Goal: Information Seeking & Learning: Understand process/instructions

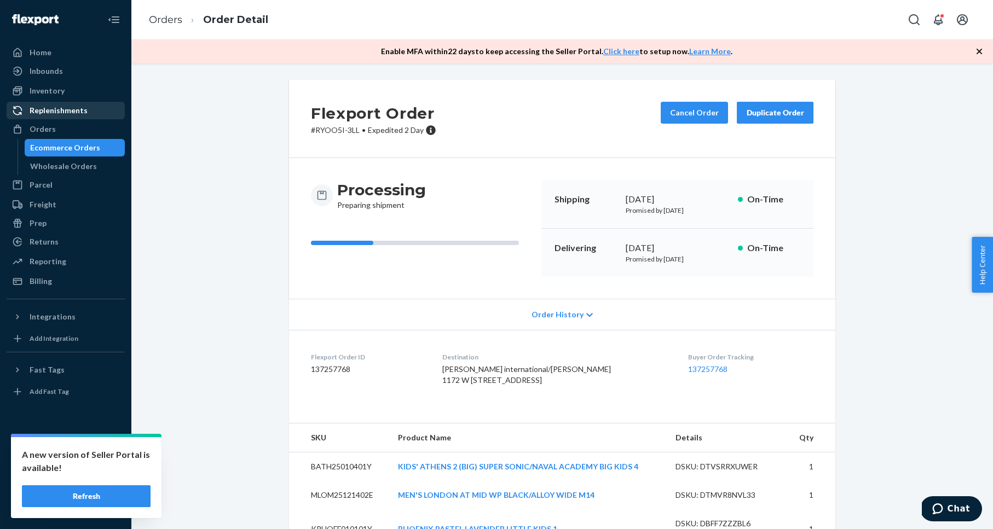
drag, startPoint x: 292, startPoint y: 164, endPoint x: 112, endPoint y: 117, distance: 186.3
click at [292, 164] on div "Processing Preparing shipment Shipping [DATE] Promised by [DATE] On-Time Delive…" at bounding box center [562, 228] width 546 height 141
click at [67, 93] on div "Inventory" at bounding box center [66, 90] width 116 height 15
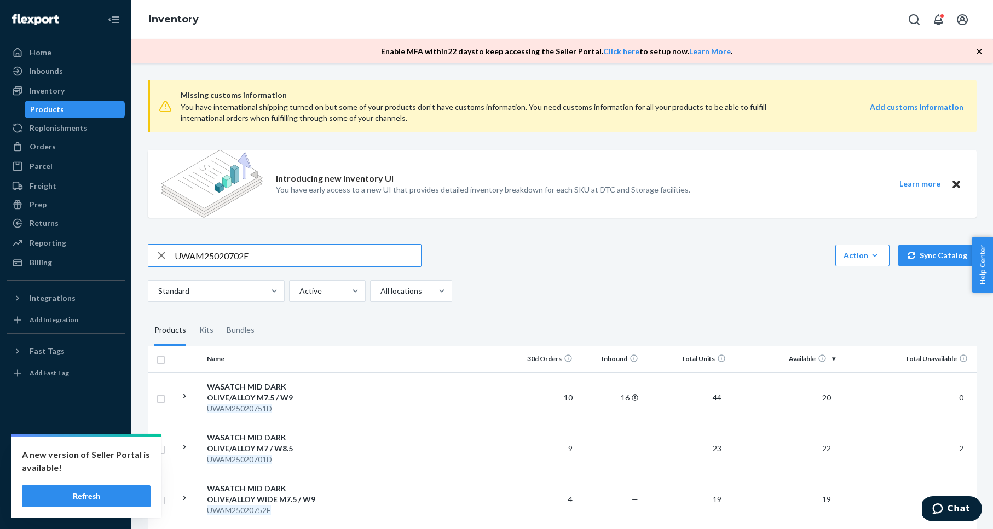
click at [248, 248] on input "UWAM25020702E" at bounding box center [298, 256] width 246 height 22
click at [247, 248] on input "UWAM25020702E" at bounding box center [298, 256] width 246 height 22
type input "WLOM25820652D"
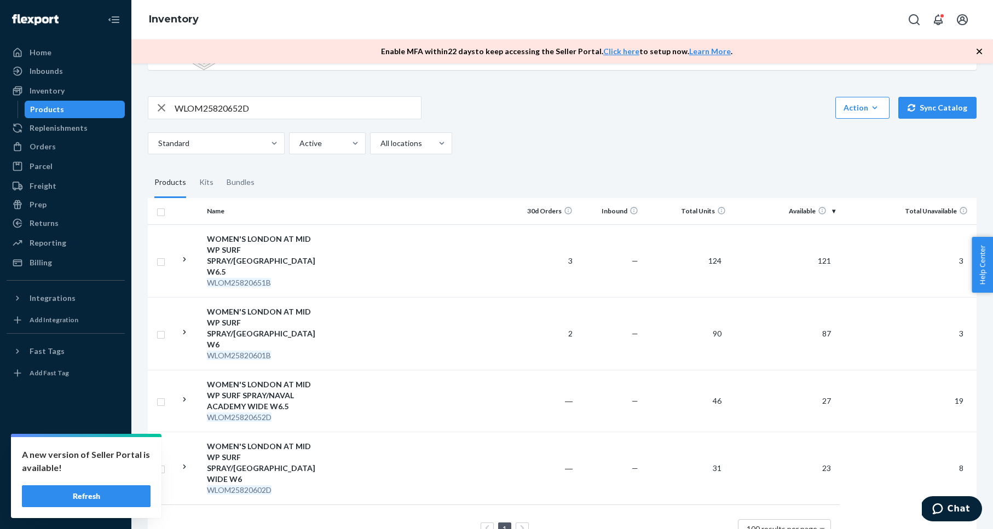
scroll to position [150, 0]
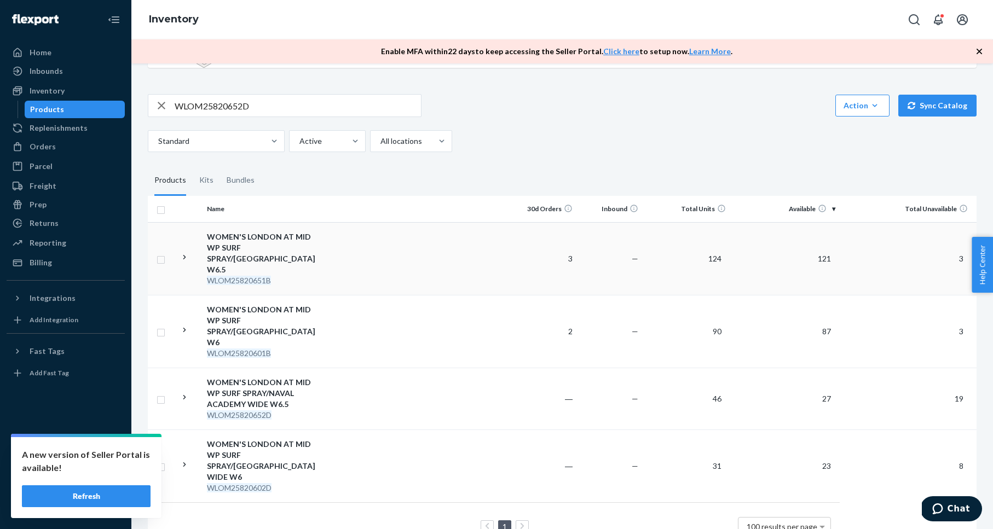
click at [283, 244] on div "WOMEN'S LONDON AT MID WP SURF SPRAY/[GEOGRAPHIC_DATA] W6.5" at bounding box center [264, 254] width 114 height 44
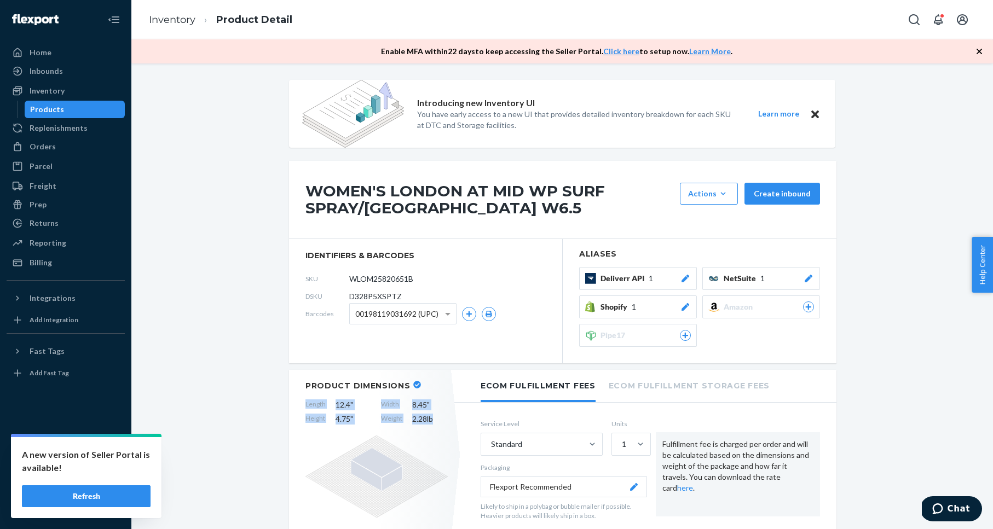
drag, startPoint x: 305, startPoint y: 403, endPoint x: 452, endPoint y: 414, distance: 147.1
click at [453, 415] on div "Product Dimensions Length 12.4 " Width 8.45 " Height 4.75 " Weight 2.28 lb" at bounding box center [376, 455] width 175 height 170
copy div "Length 12.4 " Width 8.45 " Height 4.75 " Weight 2.28 lb"
click at [63, 85] on div "Inventory" at bounding box center [66, 90] width 116 height 15
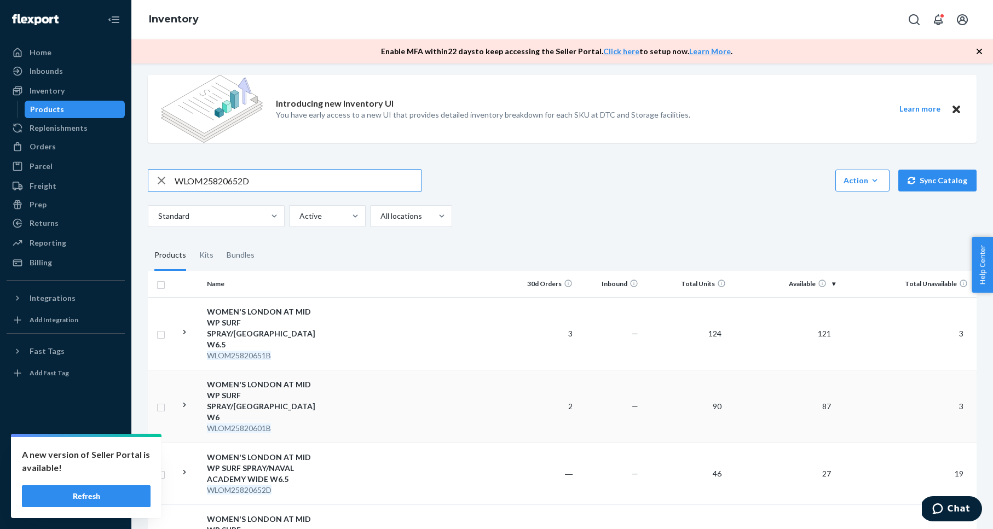
scroll to position [150, 0]
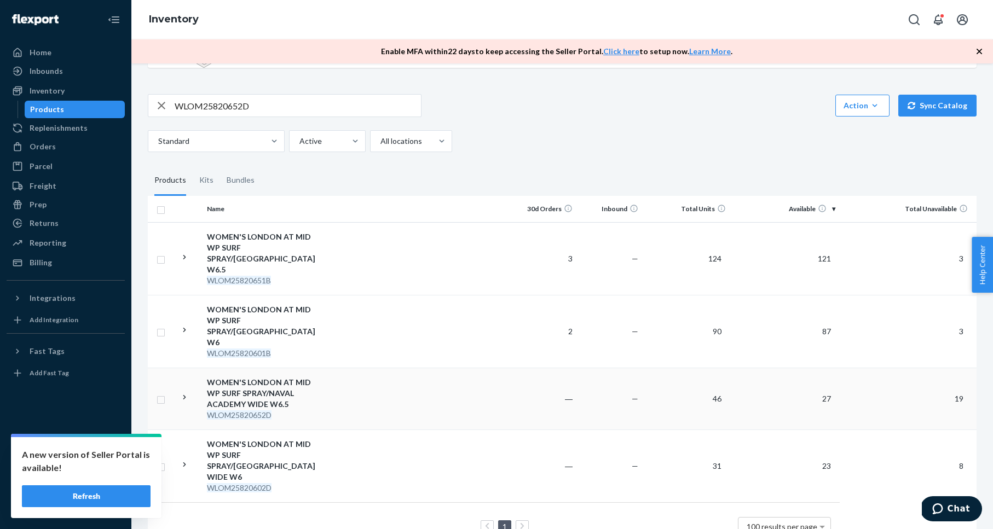
click at [270, 377] on div "WOMEN'S LONDON AT MID WP SURF SPRAY/NAVAL ACADEMY WIDE W6.5" at bounding box center [264, 393] width 114 height 33
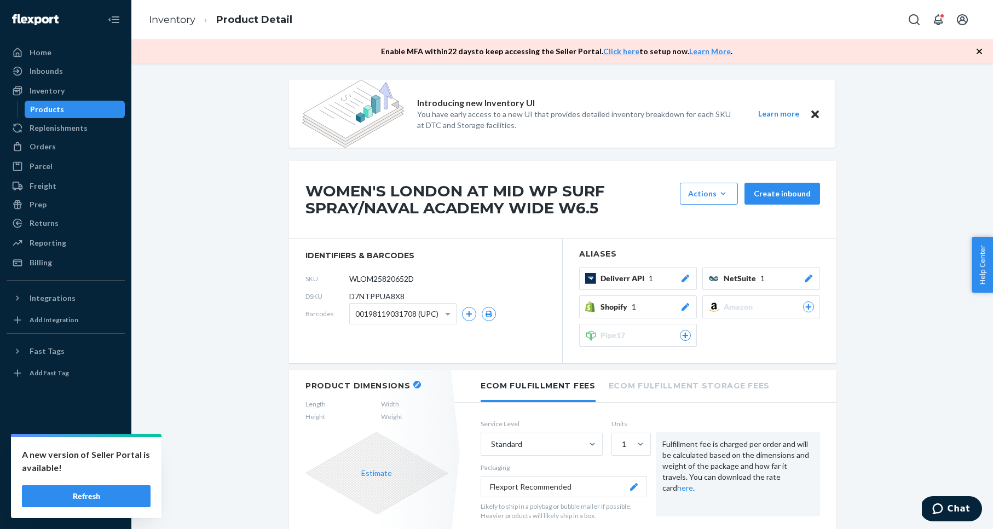
click at [378, 472] on button "Estimate" at bounding box center [376, 473] width 31 height 11
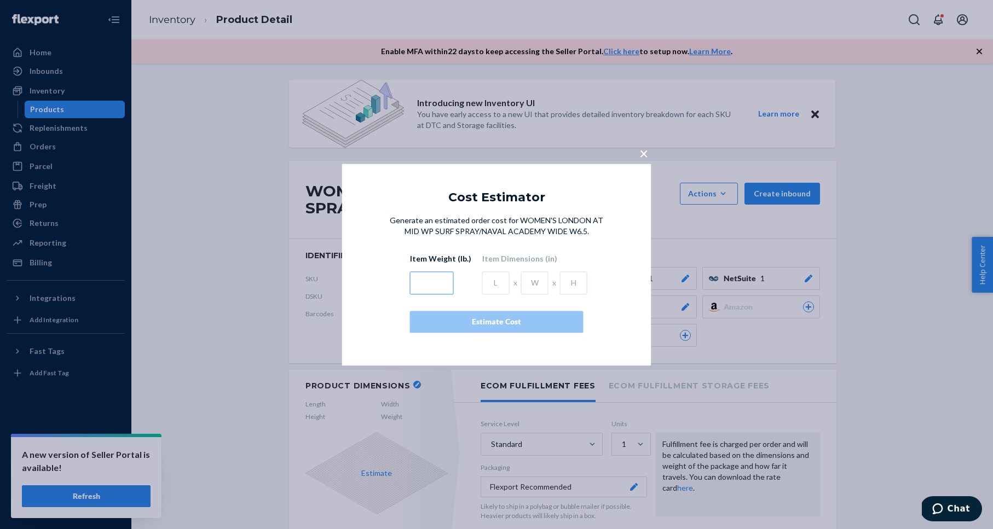
click at [432, 286] on input "text" at bounding box center [432, 282] width 44 height 23
type input "2.28"
click at [489, 284] on input "text" at bounding box center [495, 282] width 27 height 23
type input "12.4"
click at [531, 280] on input "text" at bounding box center [534, 282] width 27 height 23
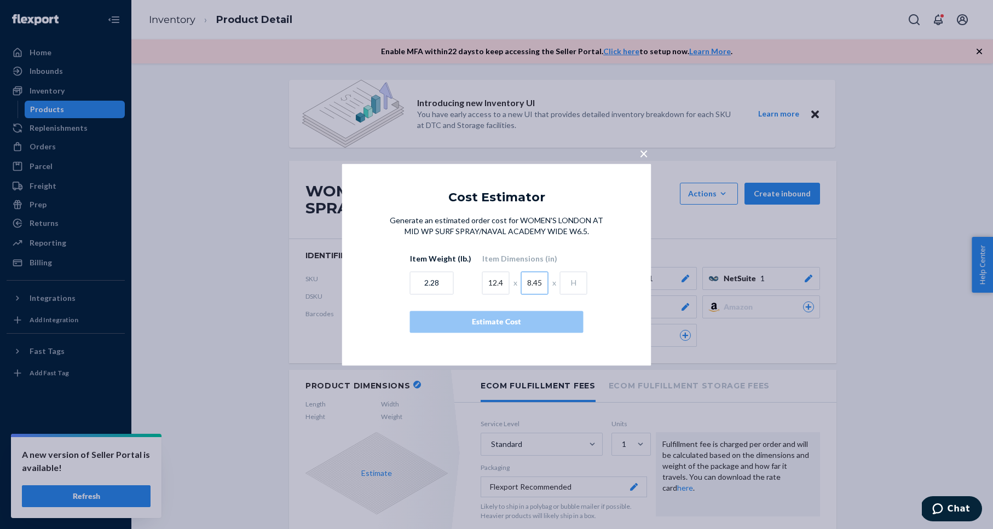
type input "8.45"
click at [574, 283] on input "text" at bounding box center [573, 282] width 27 height 23
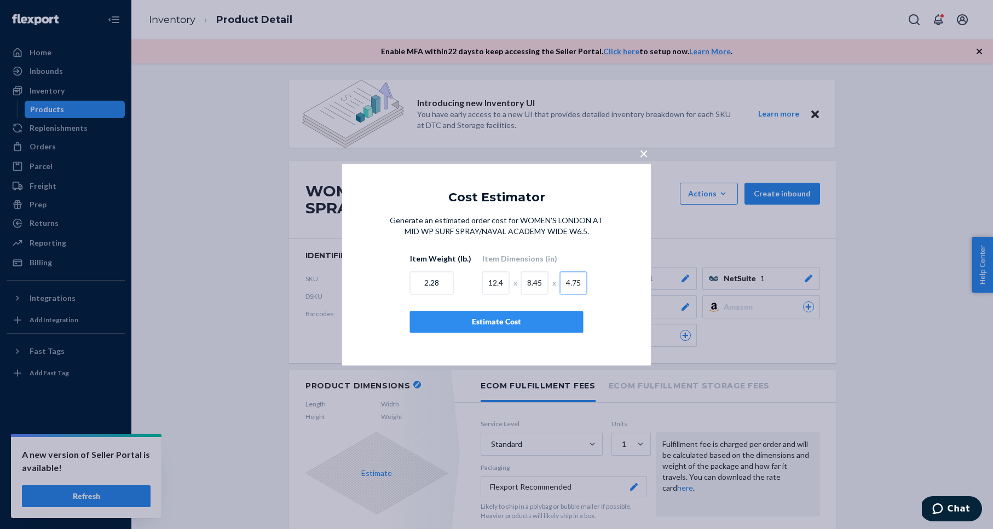
type input "4.75"
click at [597, 301] on div "Generate an estimated order cost for WOMEN'S LONDON AT MID WP SURF SPRAY/NAVAL …" at bounding box center [497, 274] width 222 height 118
click at [516, 324] on div "Estimate Cost" at bounding box center [496, 321] width 155 height 11
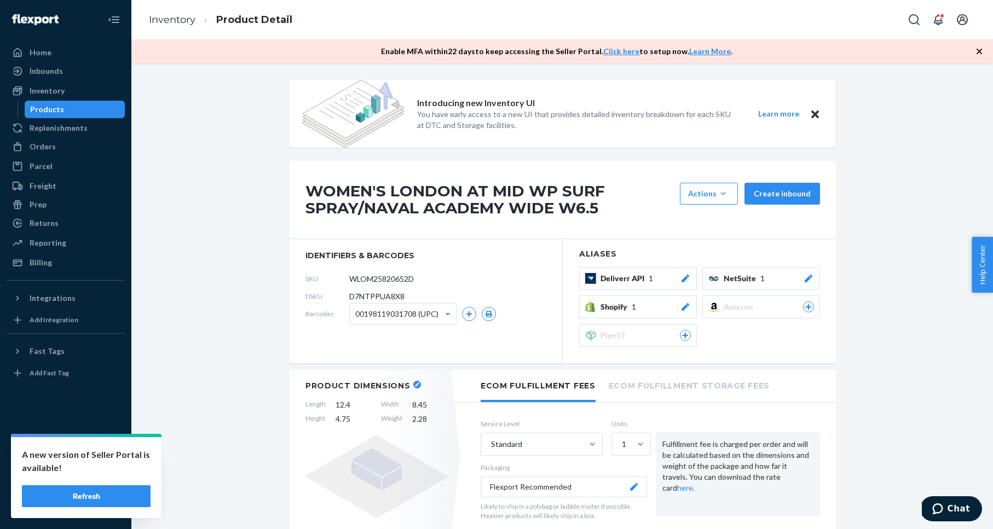
click at [49, 89] on div "Inventory" at bounding box center [47, 90] width 35 height 11
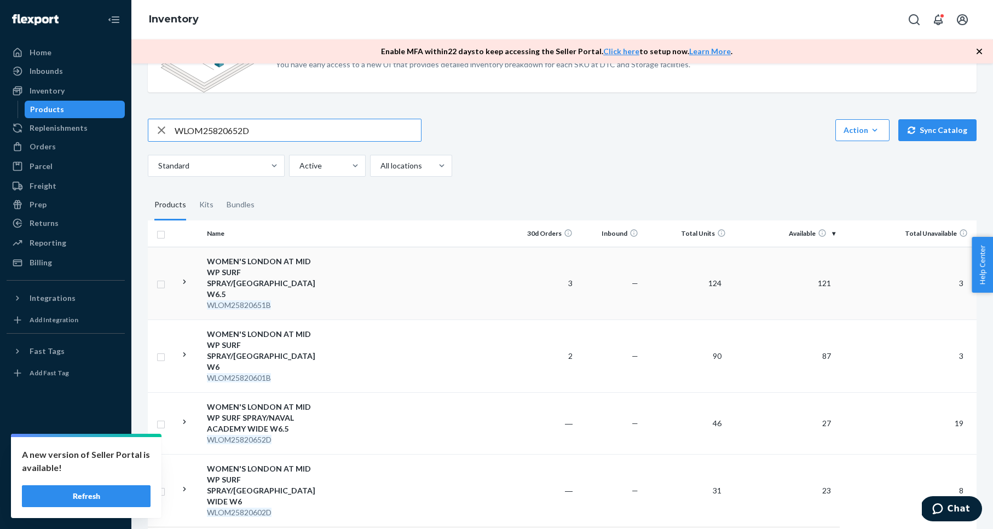
scroll to position [150, 0]
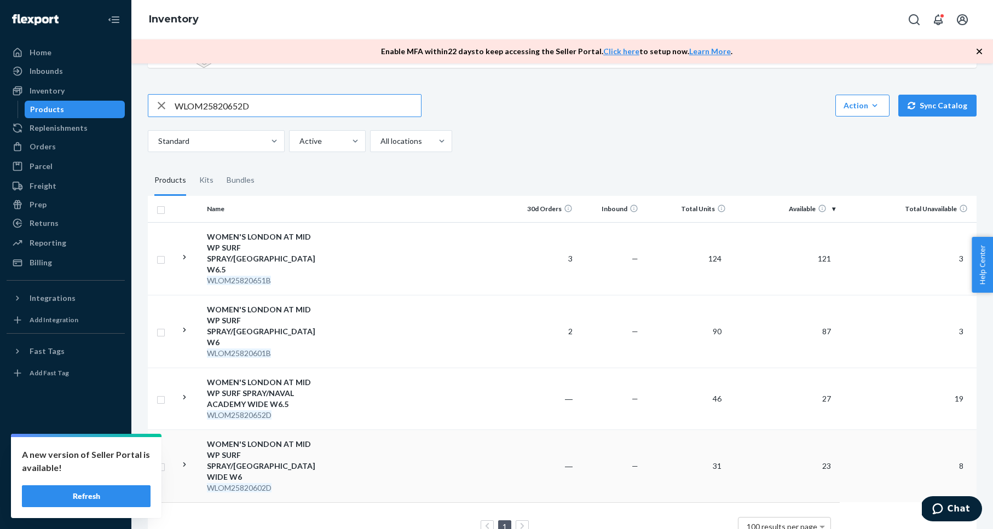
click at [254, 439] on div "WOMEN'S LONDON AT MID WP SURF SPRAY/[GEOGRAPHIC_DATA] WIDE W6" at bounding box center [264, 461] width 114 height 44
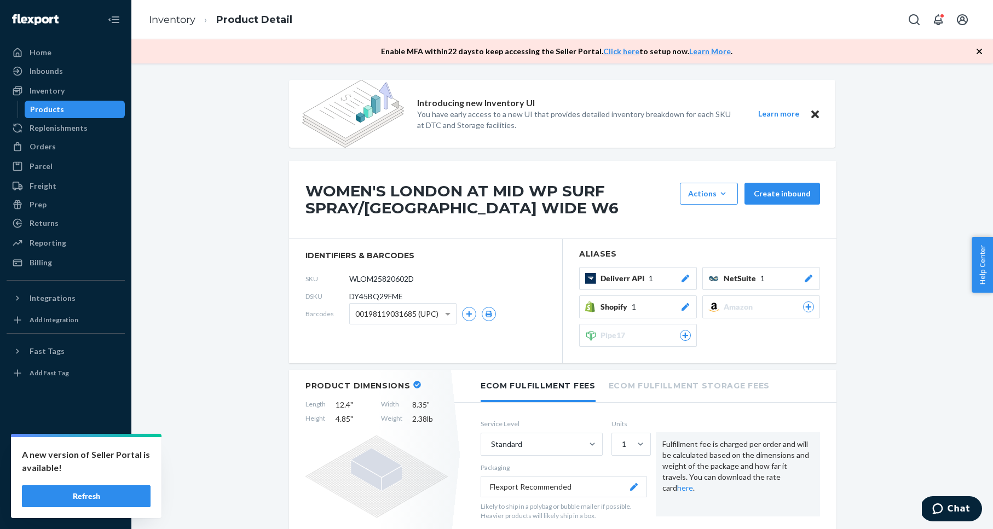
drag, startPoint x: 216, startPoint y: 222, endPoint x: 177, endPoint y: 184, distance: 54.6
click at [61, 89] on div "Inventory" at bounding box center [47, 90] width 35 height 11
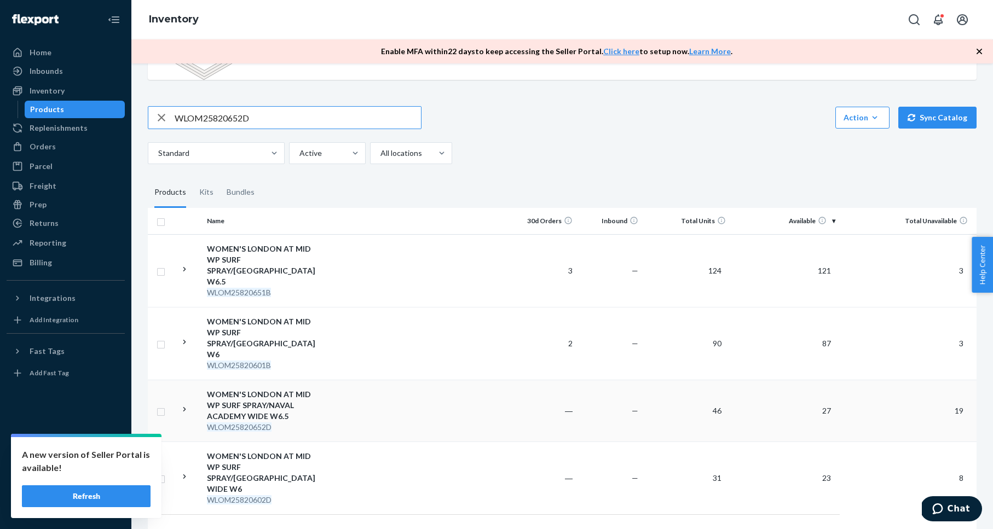
scroll to position [146, 0]
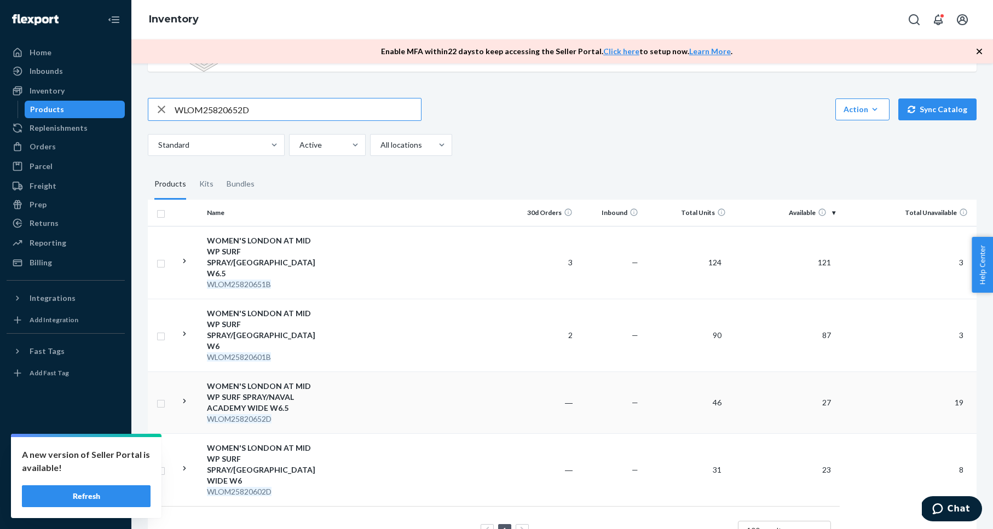
click at [294, 381] on div "WOMEN'S LONDON AT MID WP SURF SPRAY/NAVAL ACADEMY WIDE W6.5" at bounding box center [264, 397] width 114 height 33
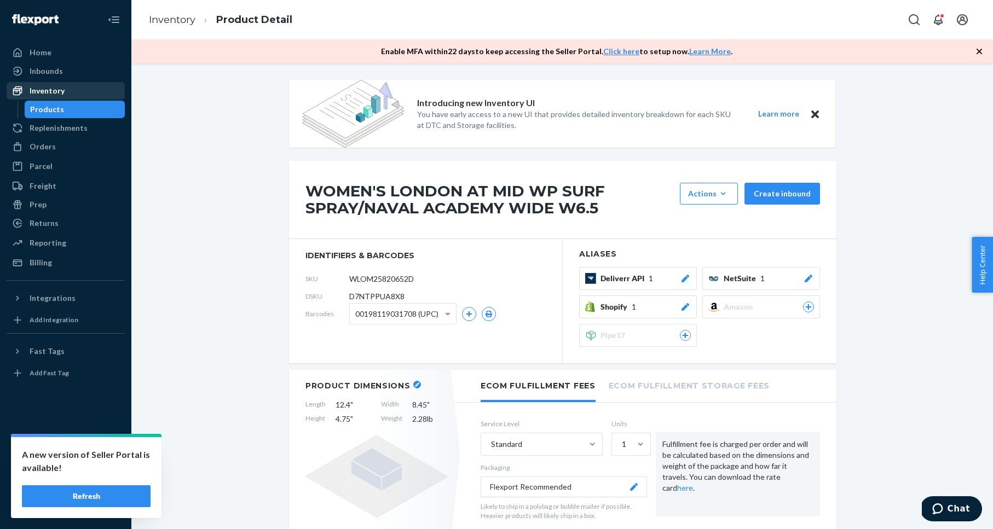
drag, startPoint x: 57, startPoint y: 88, endPoint x: 66, endPoint y: 84, distance: 9.6
click at [57, 88] on div "Inventory" at bounding box center [47, 90] width 35 height 11
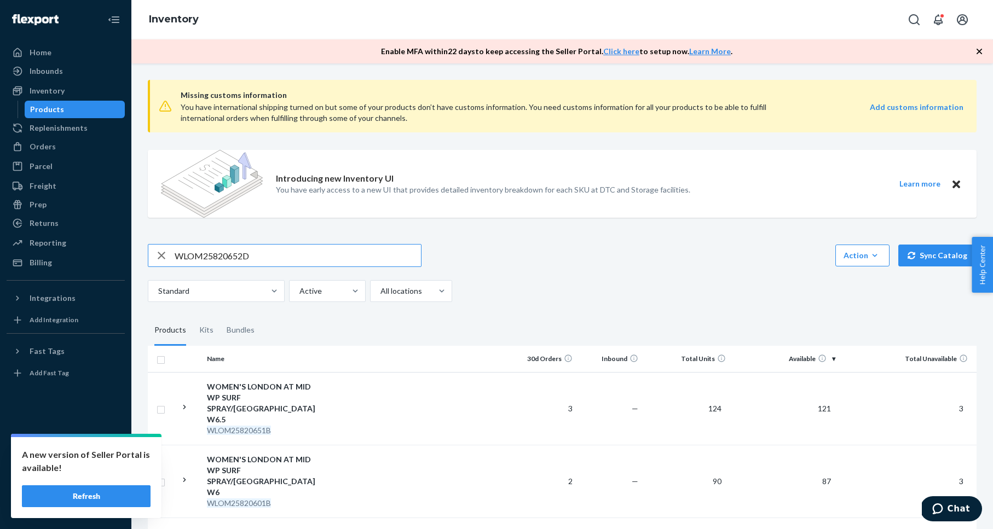
click at [211, 259] on input "WLOM25820652D" at bounding box center [298, 256] width 246 height 22
click at [210, 258] on input "WLOM25820652D" at bounding box center [298, 256] width 246 height 22
paste input "MLOM25021402E"
type input "MLOM25021402E"
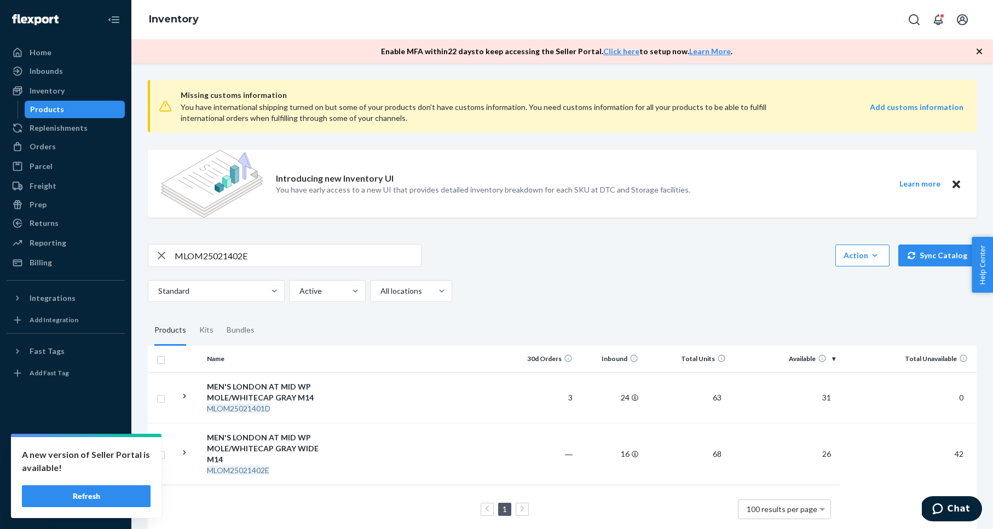
scroll to position [15, 0]
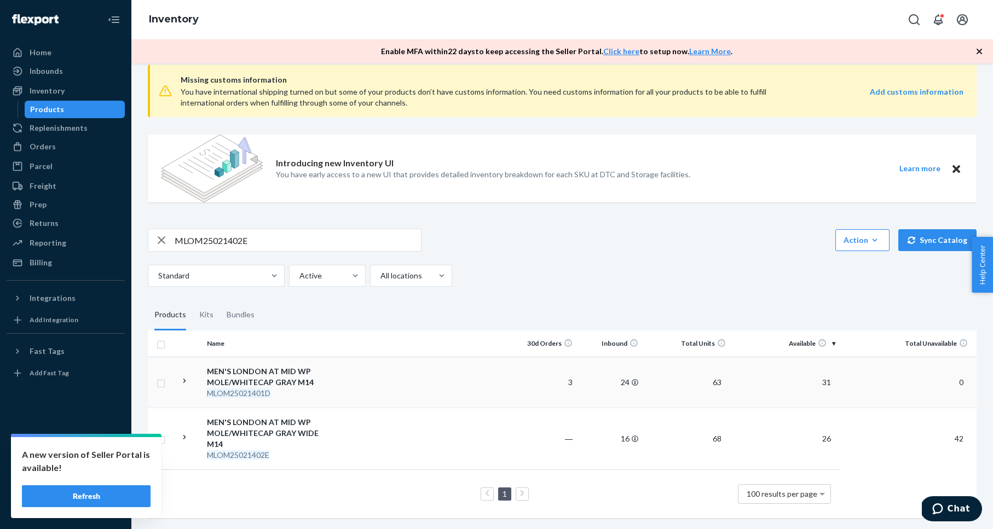
click at [261, 374] on div "MEN'S LONDON AT MID WP MOLE/WHITECAP GRAY M14" at bounding box center [264, 377] width 114 height 22
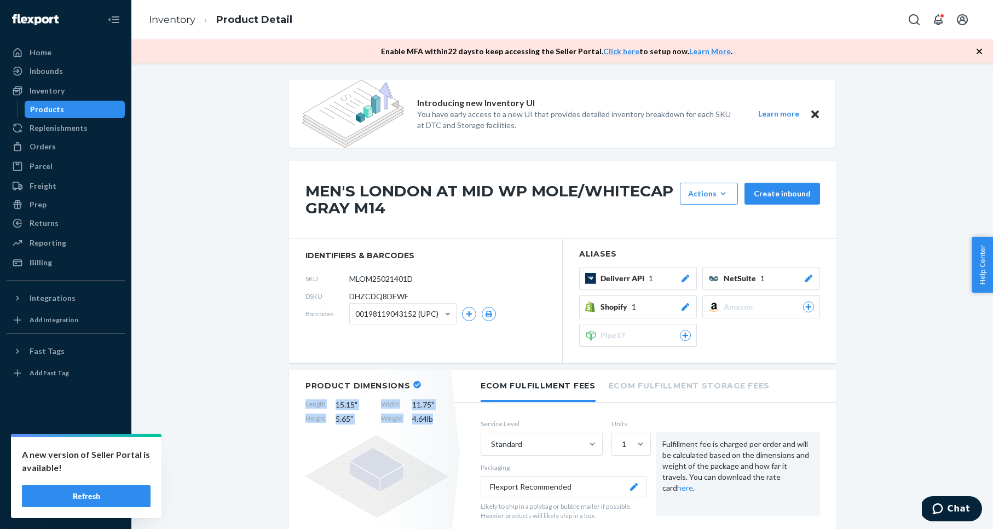
drag, startPoint x: 302, startPoint y: 403, endPoint x: 442, endPoint y: 419, distance: 141.0
click at [443, 425] on div "Product Dimensions Length 15.15 " Width 11.75 " Height 5.65 " Weight 4.64 lb" at bounding box center [376, 455] width 175 height 170
copy div "Length 15.15 " Width 11.75 " Height 5.65 " Weight 4.64 lb"
click at [67, 86] on div "Inventory" at bounding box center [66, 90] width 116 height 15
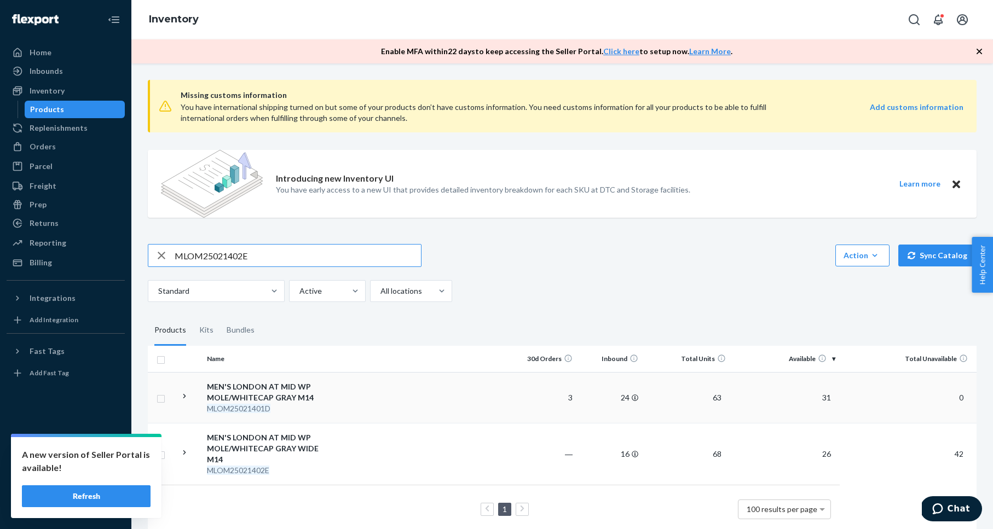
scroll to position [15, 0]
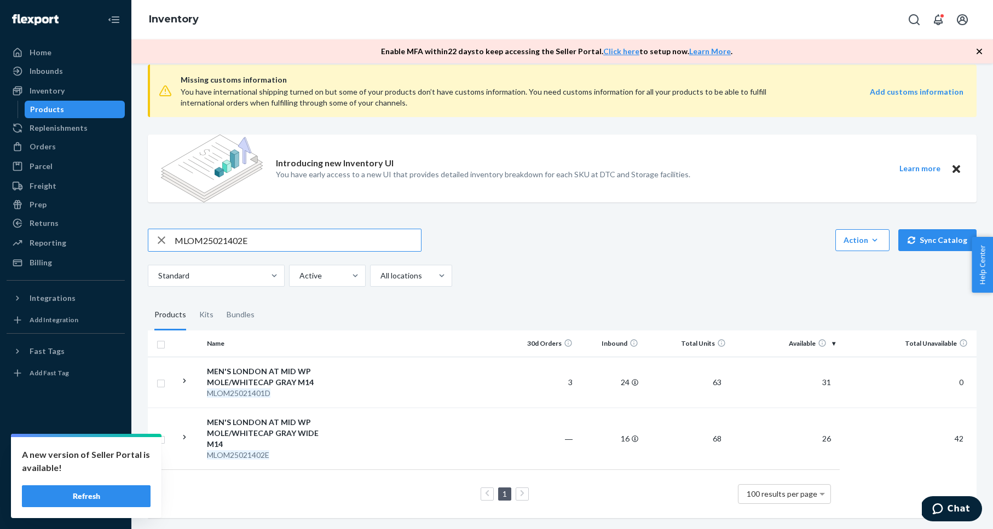
click at [285, 430] on div "MEN'S LONDON AT MID WP MOLE/WHITECAP GRAY WIDE M14" at bounding box center [264, 433] width 114 height 33
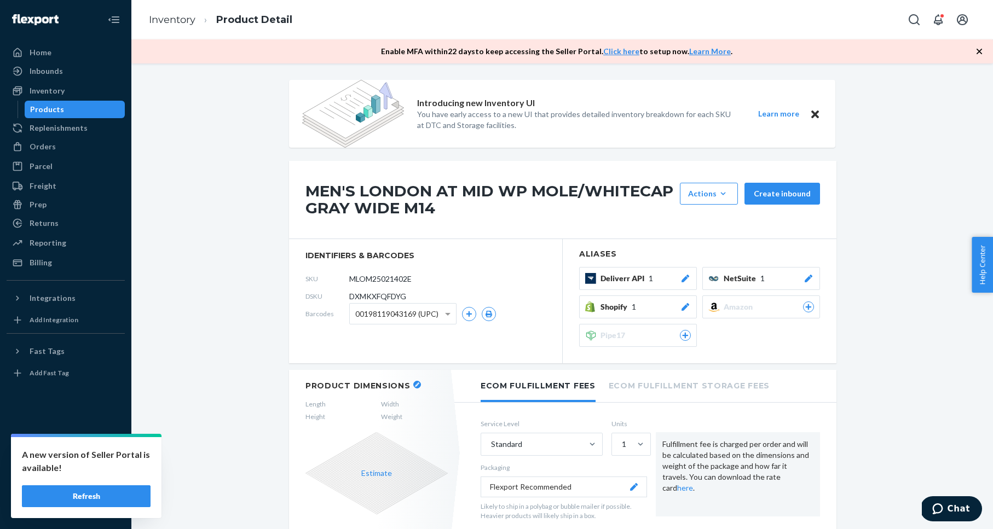
click at [415, 385] on icon "button" at bounding box center [417, 385] width 4 height 4
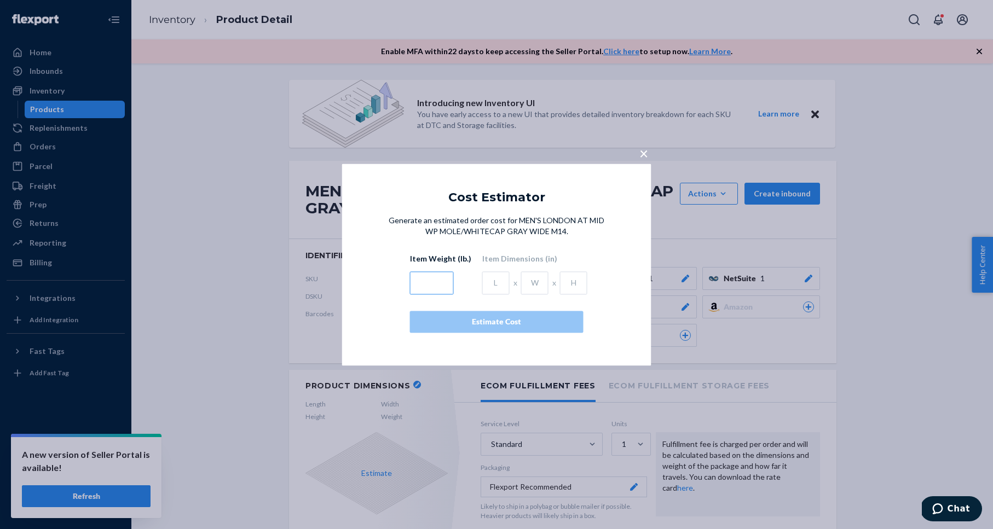
click at [429, 284] on input "text" at bounding box center [432, 282] width 44 height 23
type input "4.64"
click at [484, 284] on input "text" at bounding box center [495, 282] width 27 height 23
type input "15.15"
click at [532, 278] on input "text" at bounding box center [534, 282] width 27 height 23
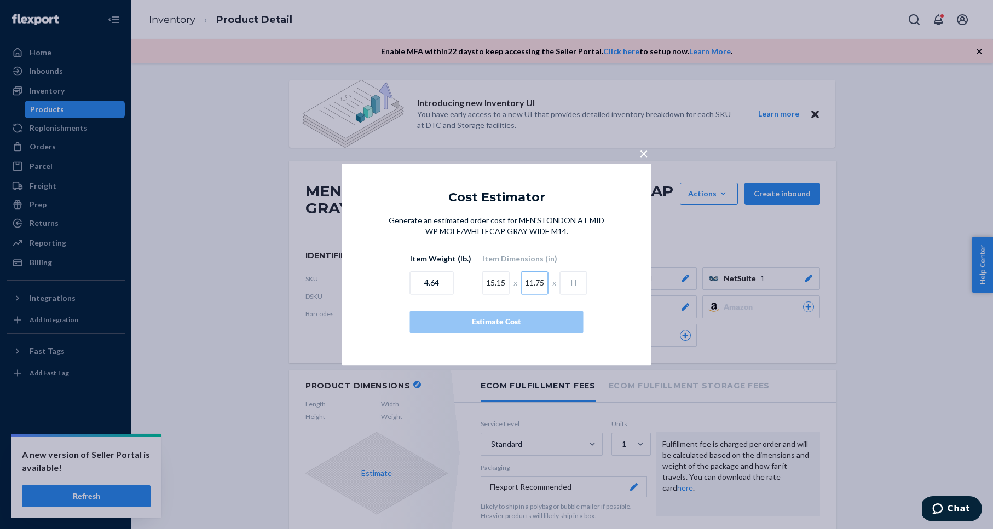
type input "11.75"
click at [570, 281] on input "text" at bounding box center [573, 282] width 27 height 23
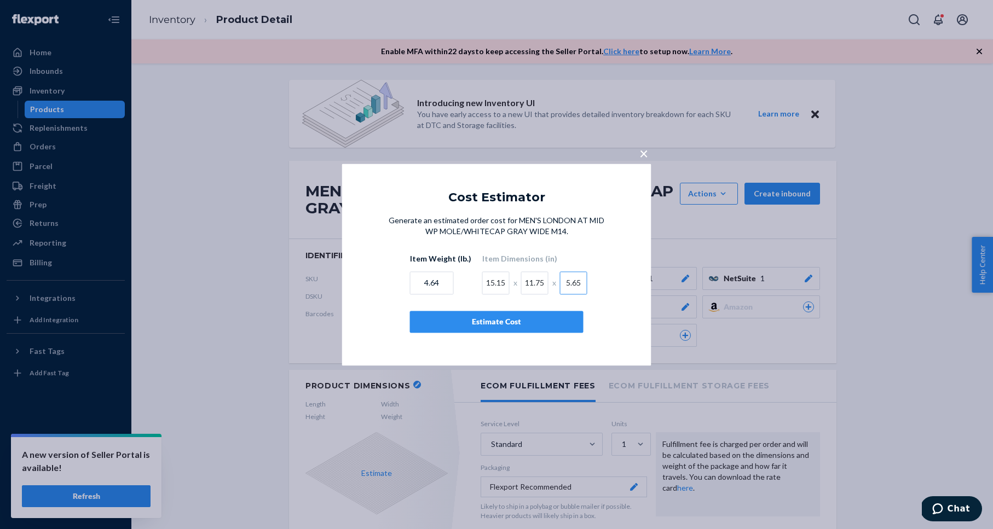
type input "5.65"
click at [614, 291] on div "Generate an estimated order cost for MEN'S LONDON AT MID WP MOLE/WHITECAP GRAY …" at bounding box center [496, 285] width 309 height 140
click at [553, 317] on div "Estimate Cost" at bounding box center [496, 321] width 155 height 11
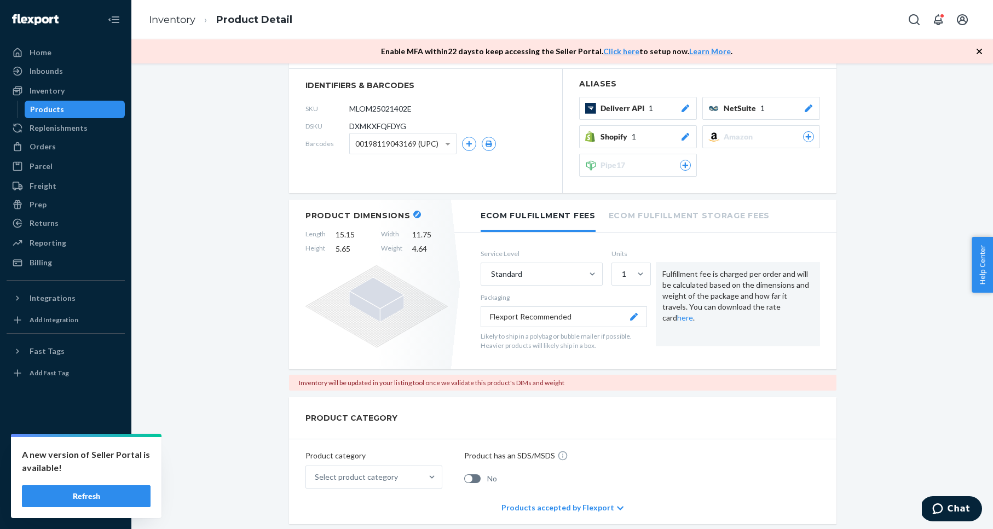
scroll to position [244, 0]
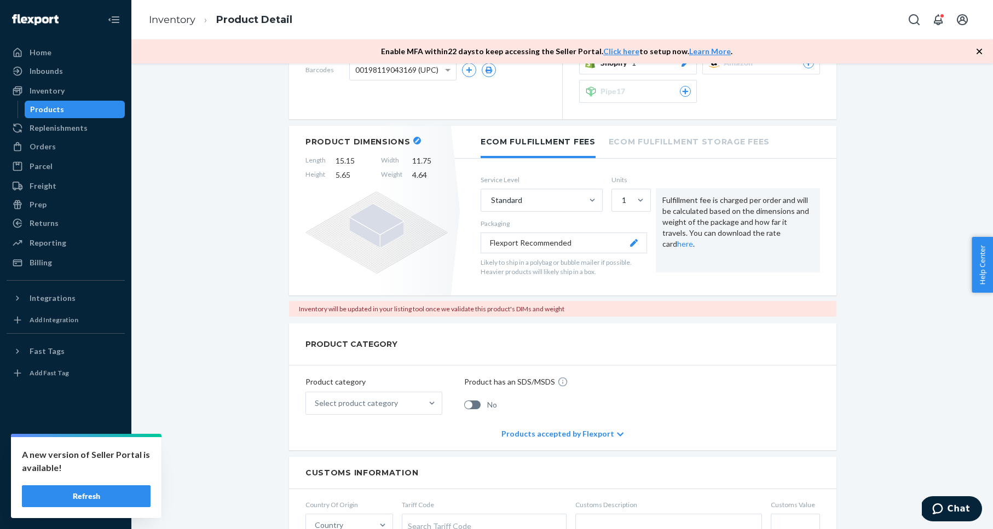
click at [466, 311] on div "Inventory will be updated in your listing tool once we validate this product's …" at bounding box center [562, 309] width 547 height 16
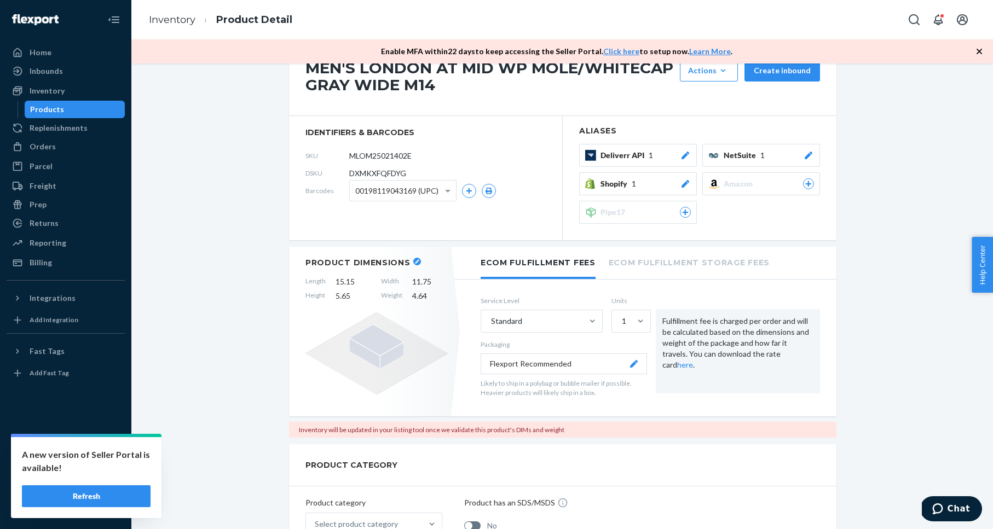
scroll to position [0, 0]
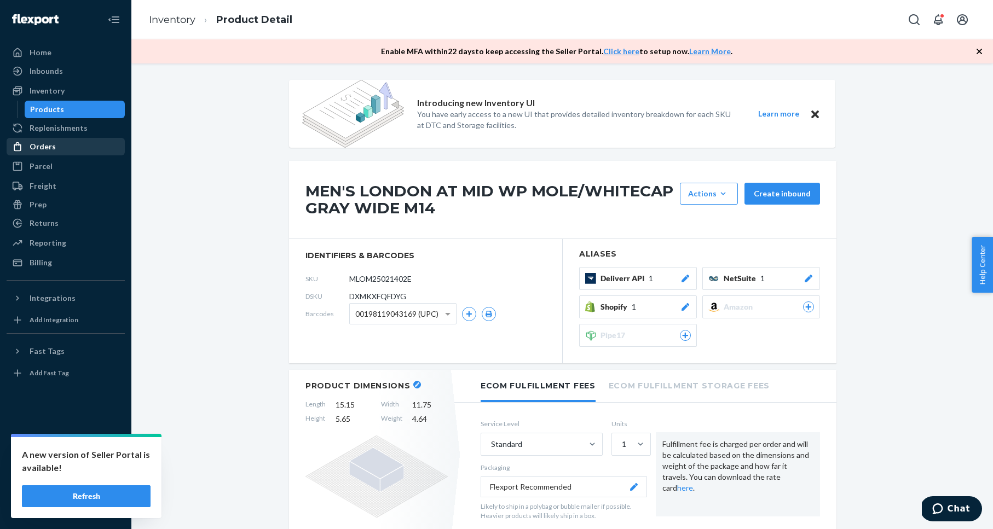
drag, startPoint x: 193, startPoint y: 204, endPoint x: 92, endPoint y: 140, distance: 119.6
click at [71, 94] on div "Inventory" at bounding box center [66, 90] width 116 height 15
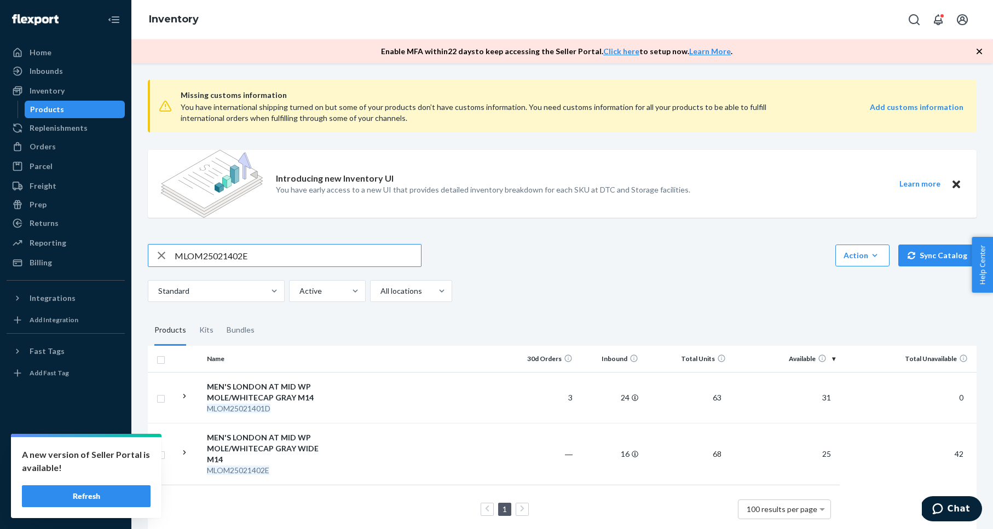
click at [197, 251] on input "MLOM25021402E" at bounding box center [298, 256] width 246 height 22
click at [198, 251] on input "MLOM25021402E" at bounding box center [298, 256] width 246 height 22
click at [199, 256] on input "MLOM25021402E" at bounding box center [298, 256] width 246 height 22
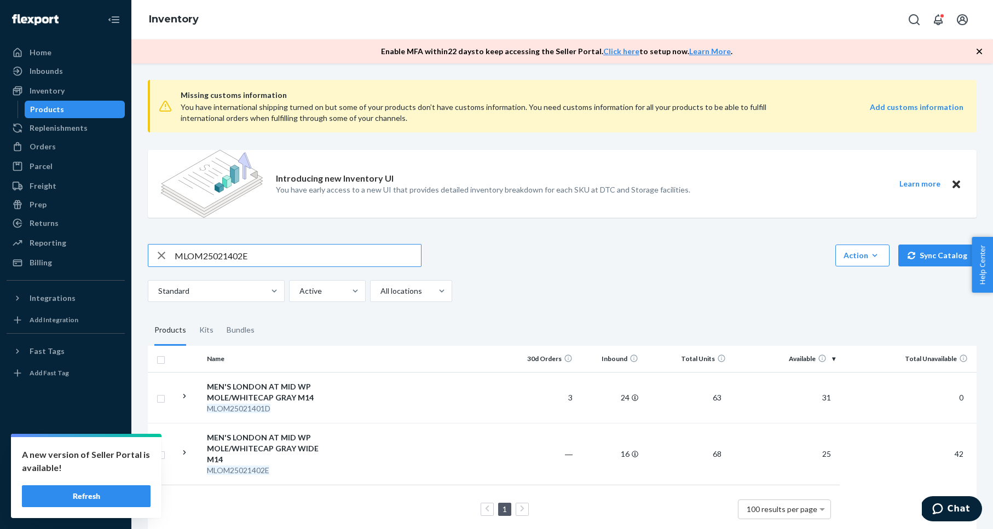
paste input "085"
type input "MLOM25020852E"
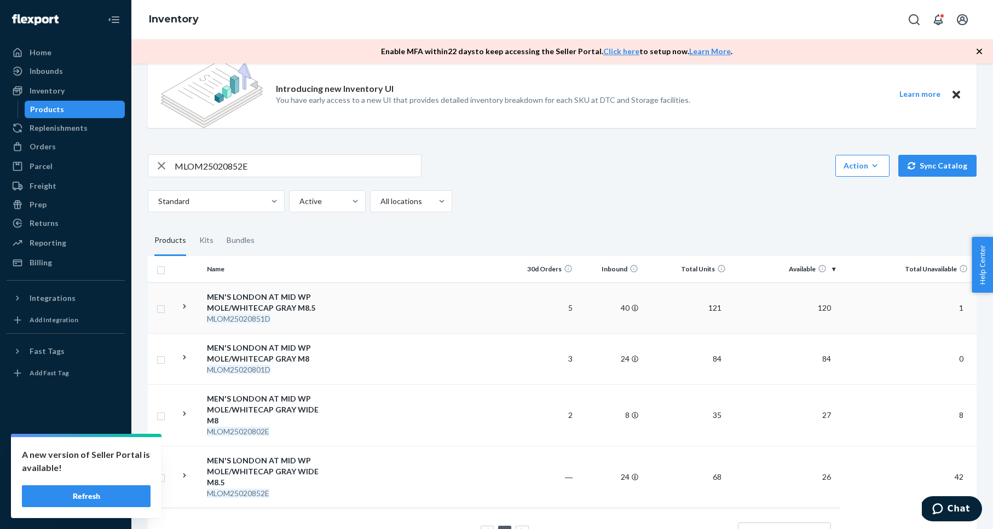
scroll to position [128, 0]
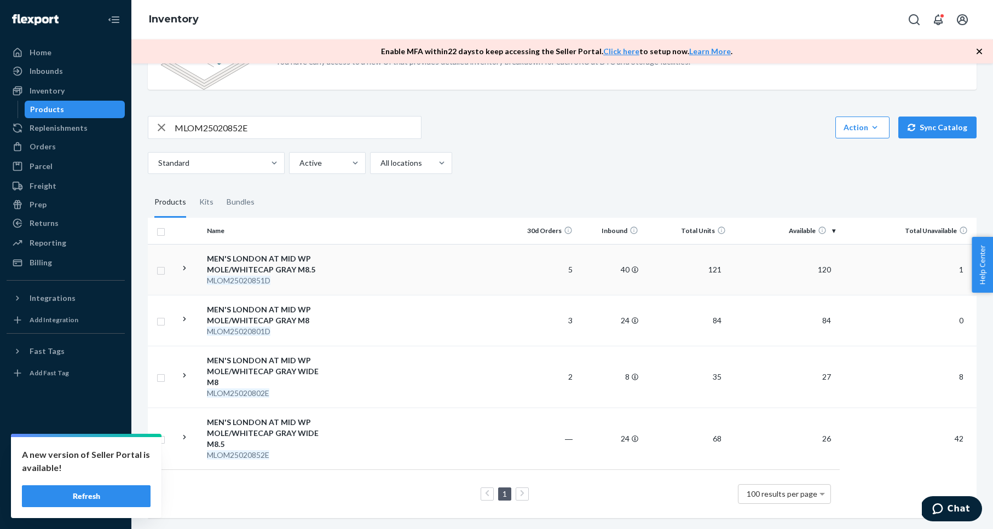
click at [267, 259] on div "MEN'S LONDON AT MID WP MOLE/WHITECAP GRAY M8.5" at bounding box center [264, 264] width 114 height 22
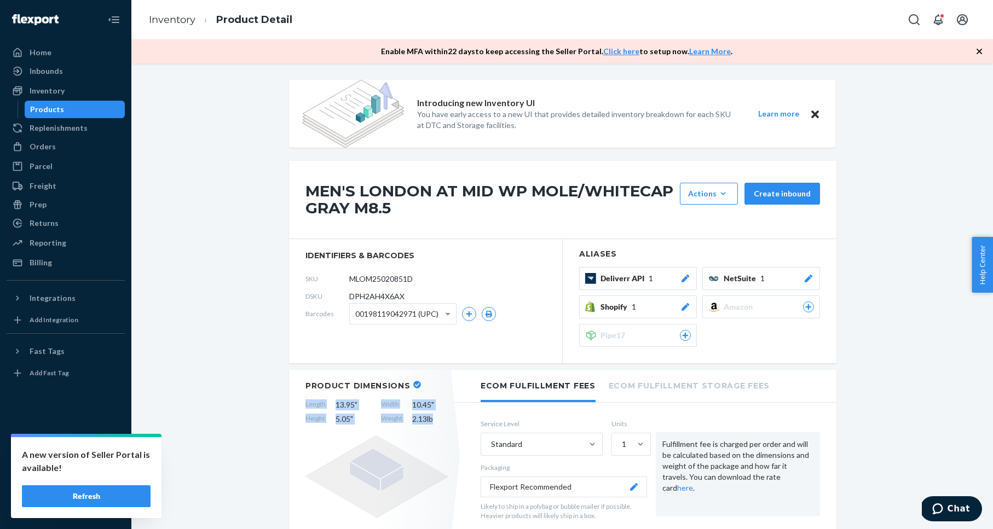
drag, startPoint x: 303, startPoint y: 403, endPoint x: 444, endPoint y: 421, distance: 141.8
click at [441, 422] on div "Product Dimensions Length 13.95 " Width 10.45 " Height 5.05 " Weight 2.13 lb" at bounding box center [376, 455] width 175 height 170
copy div "Length 13.95 " Width 10.45 " Height 5.05 " Weight 2.13 lb"
click at [48, 89] on div "Inventory" at bounding box center [47, 90] width 35 height 11
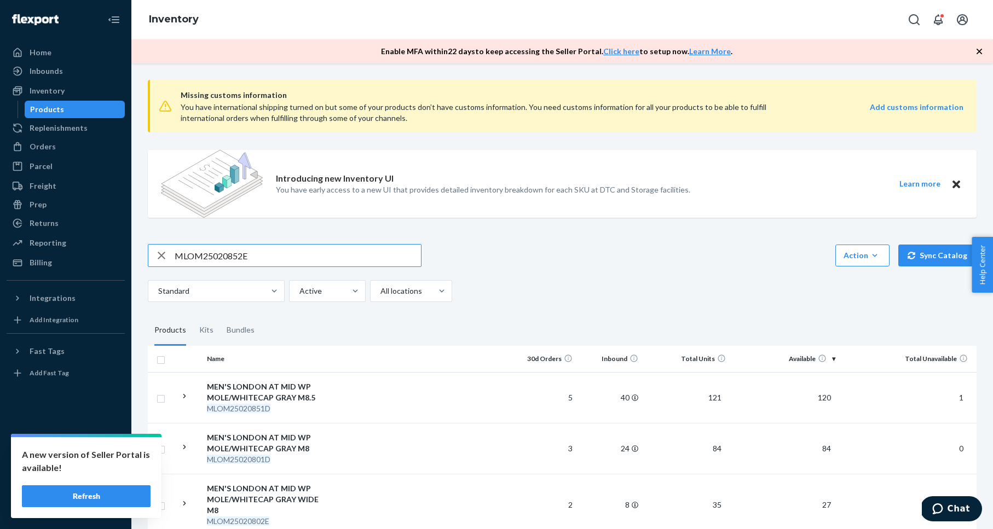
scroll to position [128, 0]
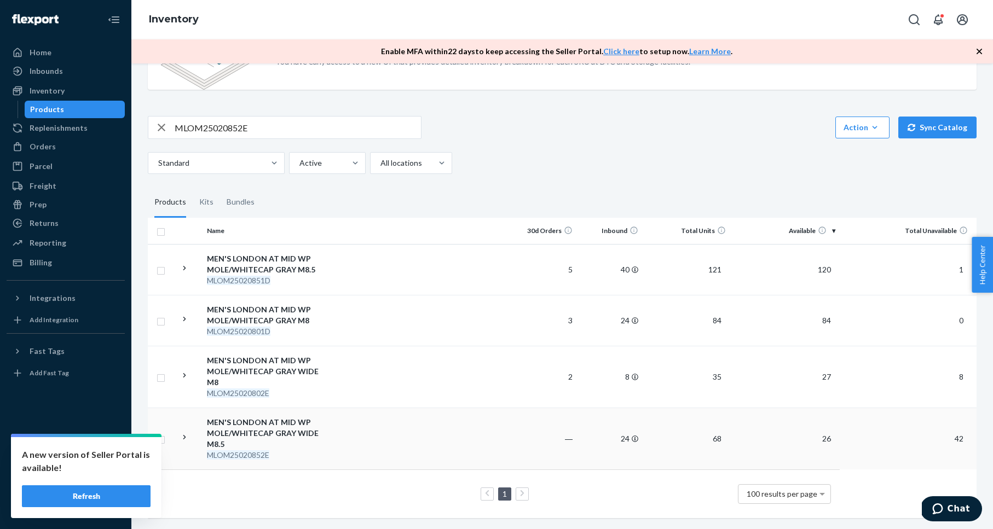
click at [250, 426] on div "MEN'S LONDON AT MID WP MOLE/WHITECAP GRAY WIDE M8.5" at bounding box center [264, 433] width 114 height 33
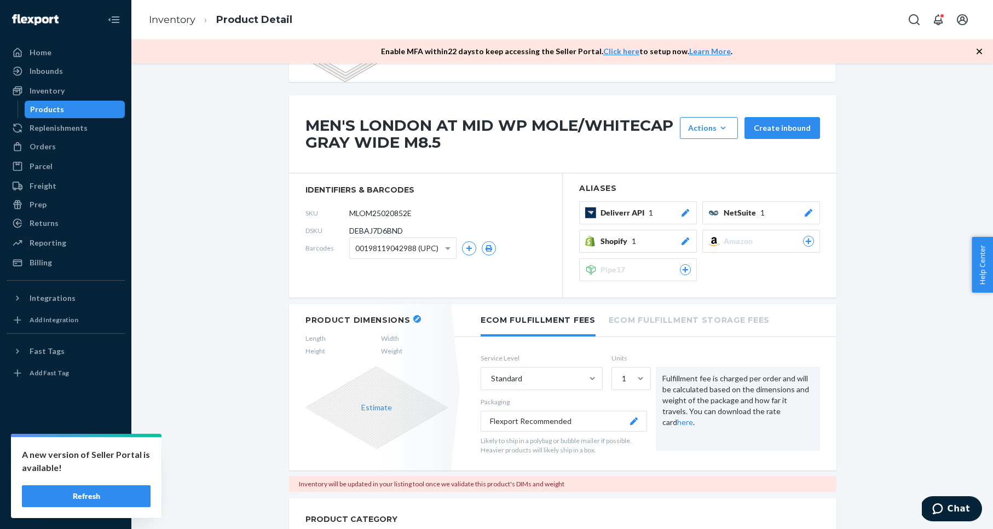
scroll to position [66, 0]
click at [416, 320] on button "button" at bounding box center [417, 319] width 8 height 8
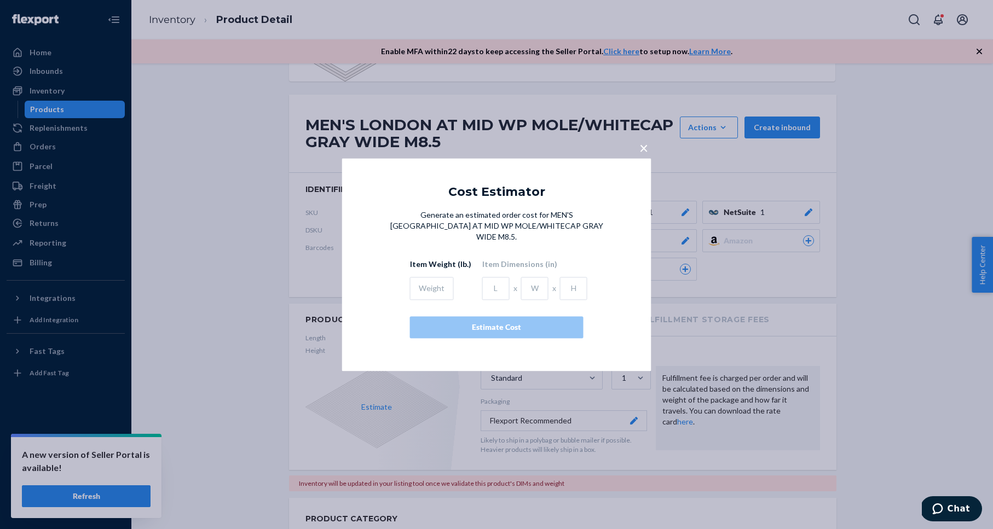
scroll to position [66, 0]
click at [426, 280] on input "text" at bounding box center [432, 288] width 44 height 23
type input "2.13"
click at [491, 282] on input "text" at bounding box center [495, 288] width 27 height 23
type input "13.95"
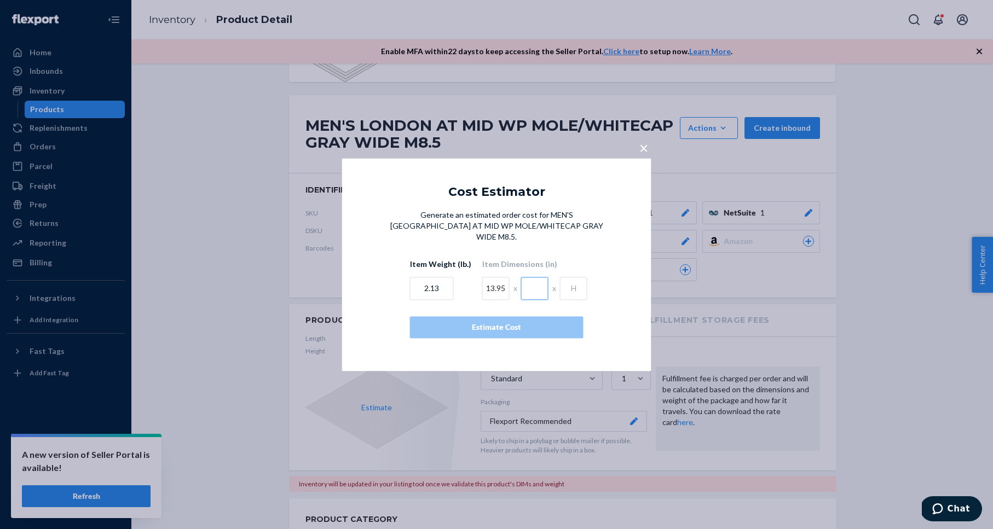
click at [526, 279] on input "text" at bounding box center [534, 288] width 27 height 23
type input "10.45"
click at [575, 281] on input "text" at bounding box center [573, 288] width 27 height 23
type input "5.05"
click at [454, 322] on div "Estimate Cost" at bounding box center [496, 327] width 155 height 11
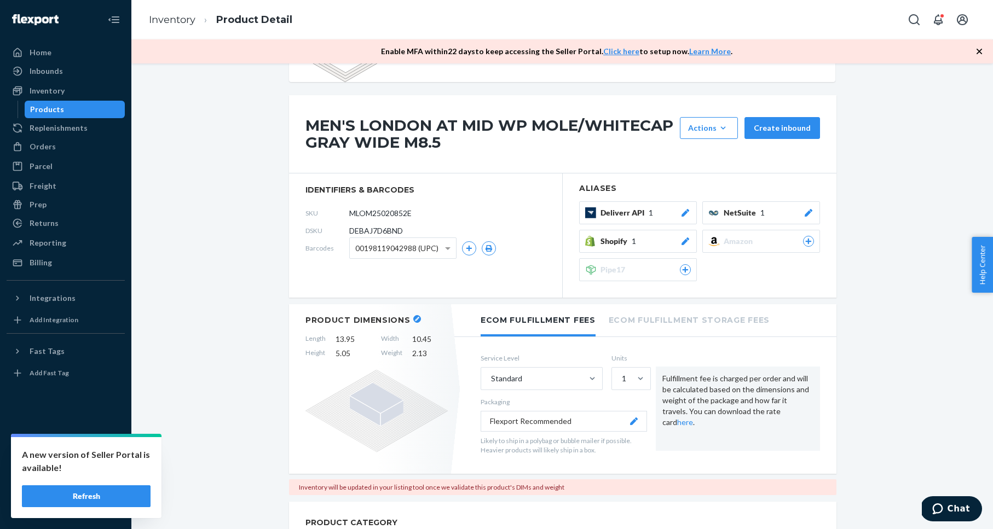
drag, startPoint x: 152, startPoint y: 149, endPoint x: 127, endPoint y: 130, distance: 31.5
click at [83, 90] on div "Inventory" at bounding box center [66, 90] width 116 height 15
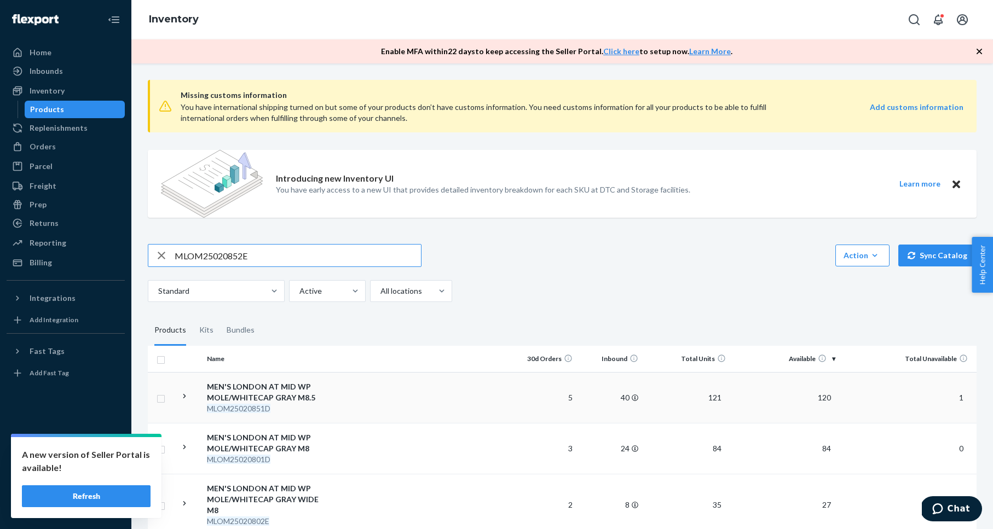
scroll to position [128, 0]
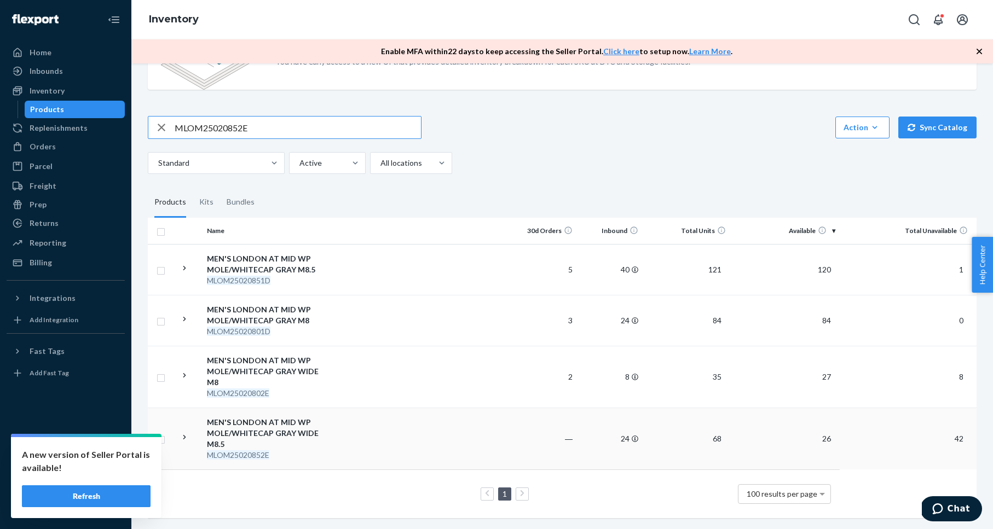
click at [269, 432] on div "MEN'S LONDON AT MID WP MOLE/WHITECAP GRAY WIDE M8.5" at bounding box center [264, 433] width 114 height 33
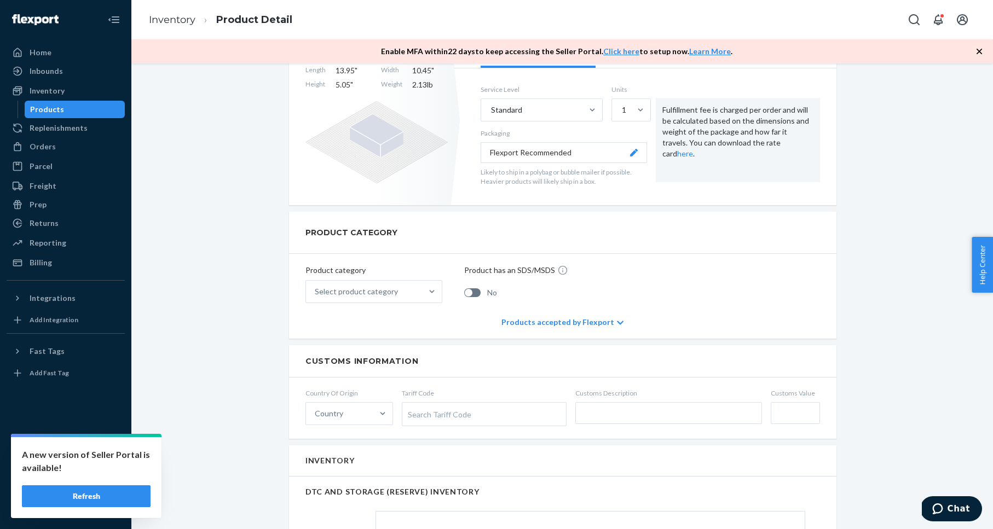
scroll to position [269, 0]
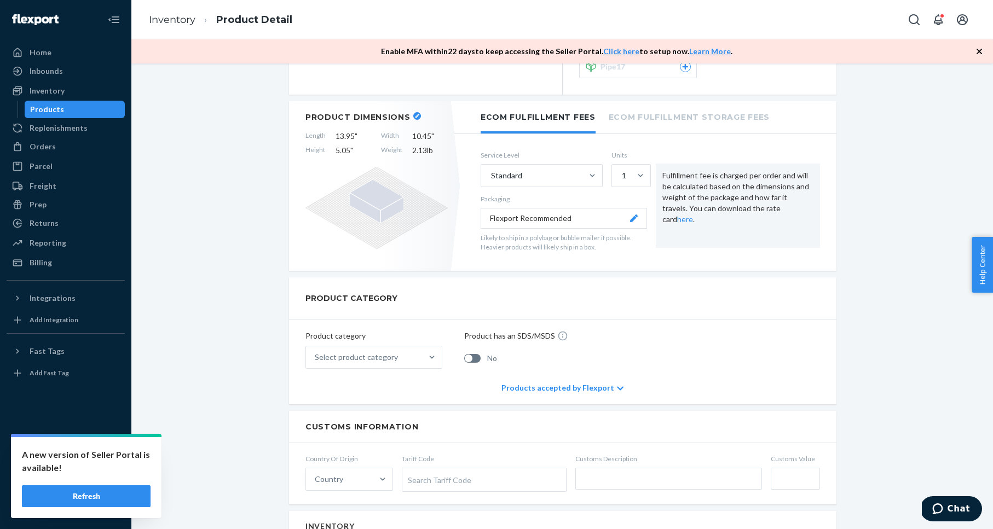
drag, startPoint x: 196, startPoint y: 126, endPoint x: 135, endPoint y: 99, distance: 66.6
click at [72, 93] on div "Inventory" at bounding box center [66, 90] width 116 height 15
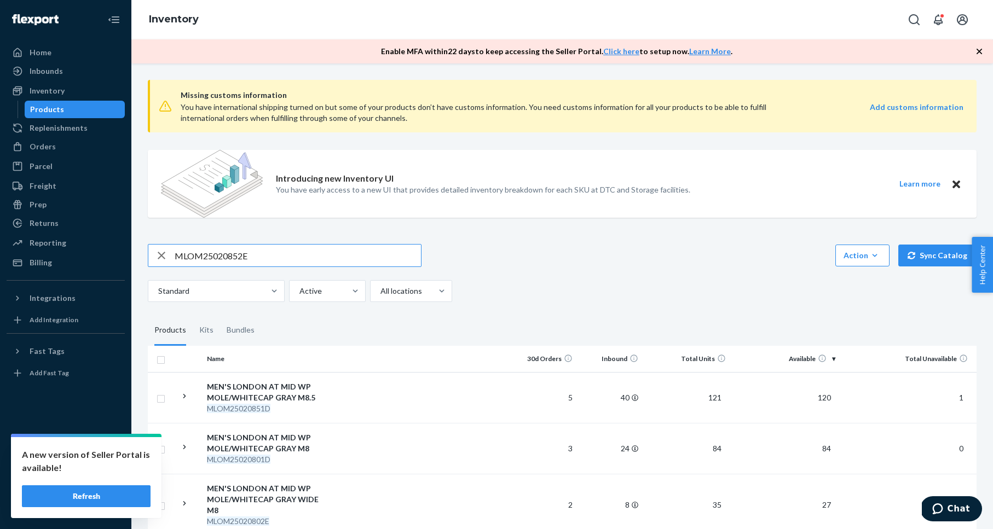
click at [229, 262] on input "MLOM25020852E" at bounding box center [298, 256] width 246 height 22
click at [229, 261] on input "MLOM25020852E" at bounding box center [298, 256] width 246 height 22
click at [216, 256] on input "MLOM25020852E" at bounding box center [298, 256] width 246 height 22
click at [216, 255] on input "MLOM25020852E" at bounding box center [298, 256] width 246 height 22
type input "MLOM25021402E"
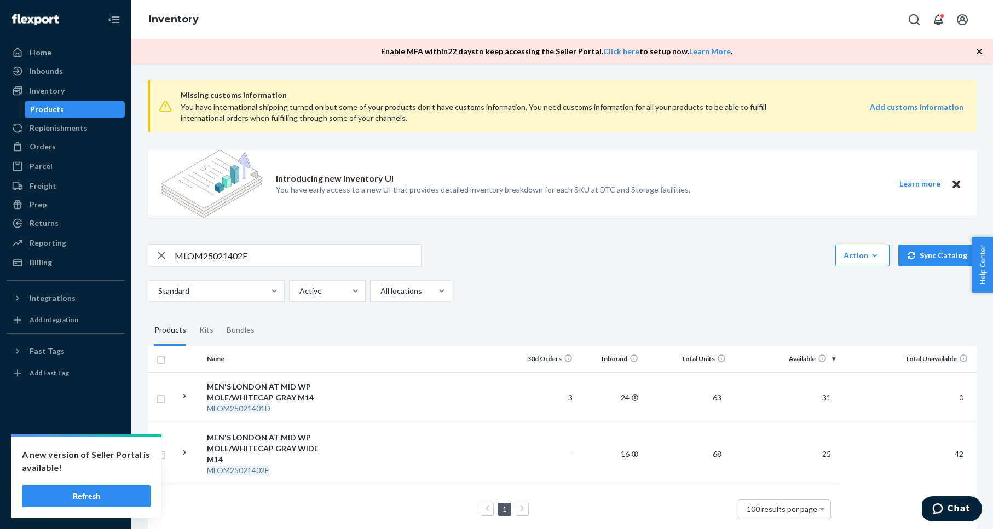
scroll to position [15, 0]
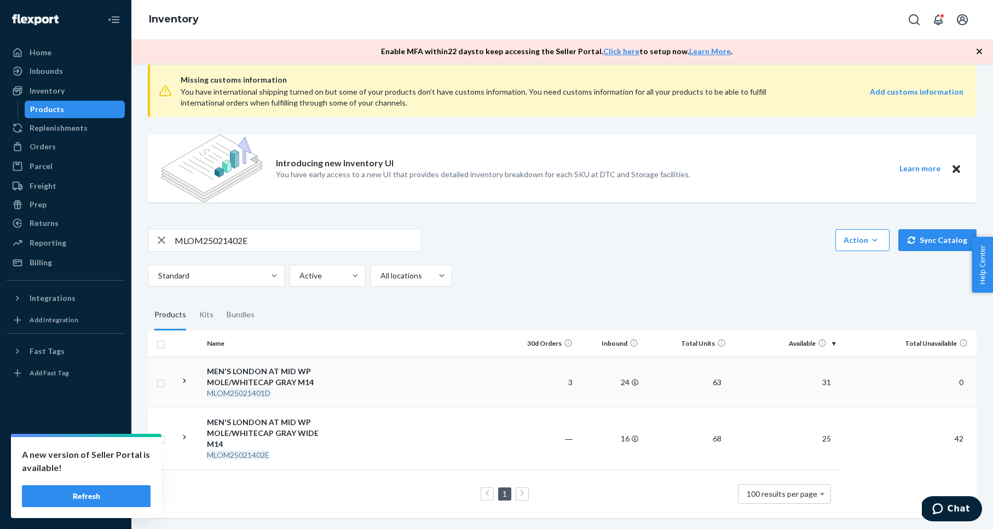
click at [235, 380] on div "MEN'S LONDON AT MID WP MOLE/WHITECAP GRAY M14" at bounding box center [264, 377] width 114 height 22
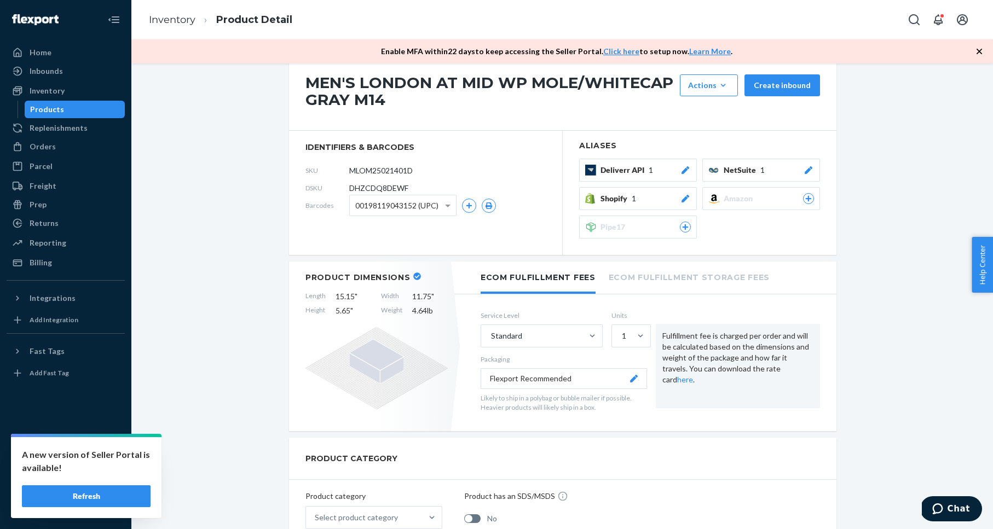
scroll to position [128, 0]
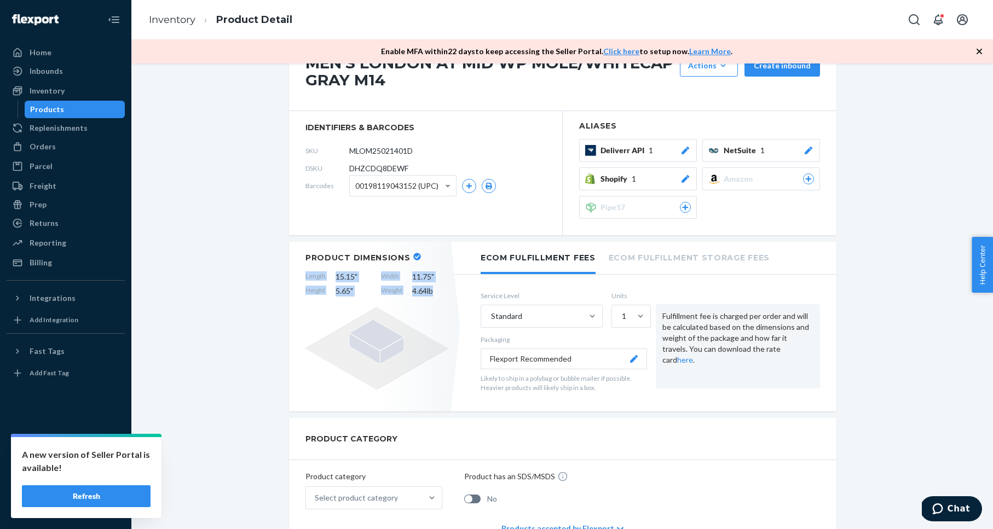
drag, startPoint x: 304, startPoint y: 275, endPoint x: 436, endPoint y: 291, distance: 132.9
click at [437, 292] on div "Product Dimensions Length 15.15 " Width 11.75 " Height 5.65 " Weight 4.64 lb" at bounding box center [376, 327] width 175 height 170
copy div "Length 15.15 " Width 11.75 " Height 5.65 " Weight 4.64 lb"
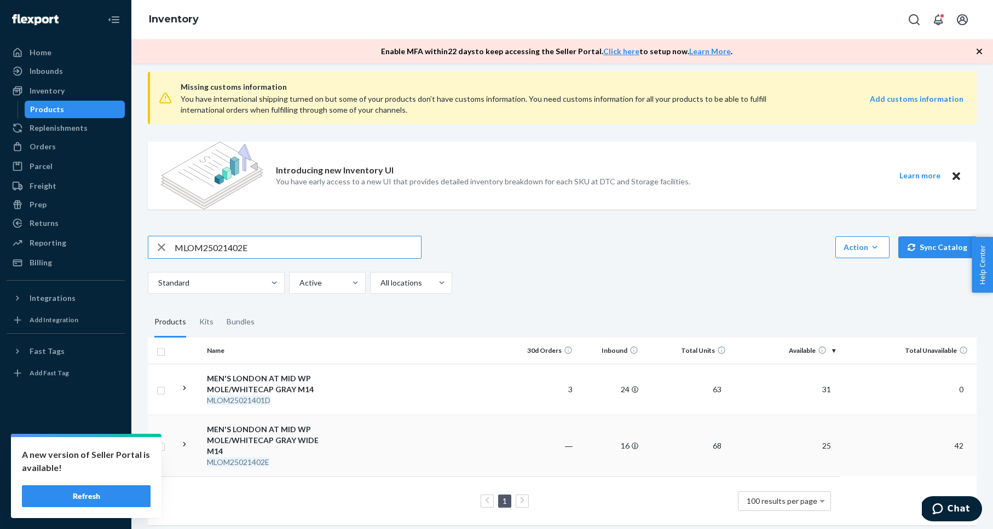
scroll to position [15, 0]
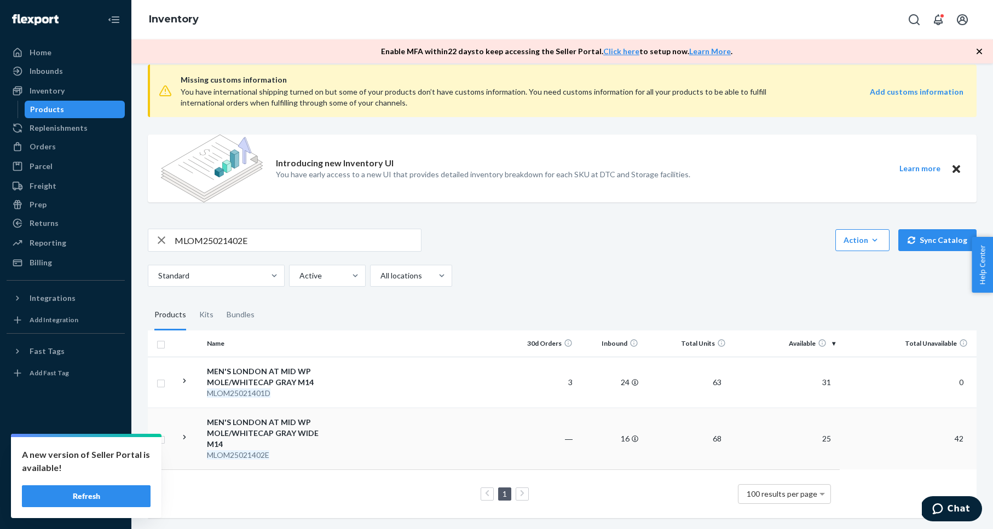
click at [273, 424] on div "MEN'S LONDON AT MID WP MOLE/WHITECAP GRAY WIDE M14" at bounding box center [264, 433] width 114 height 33
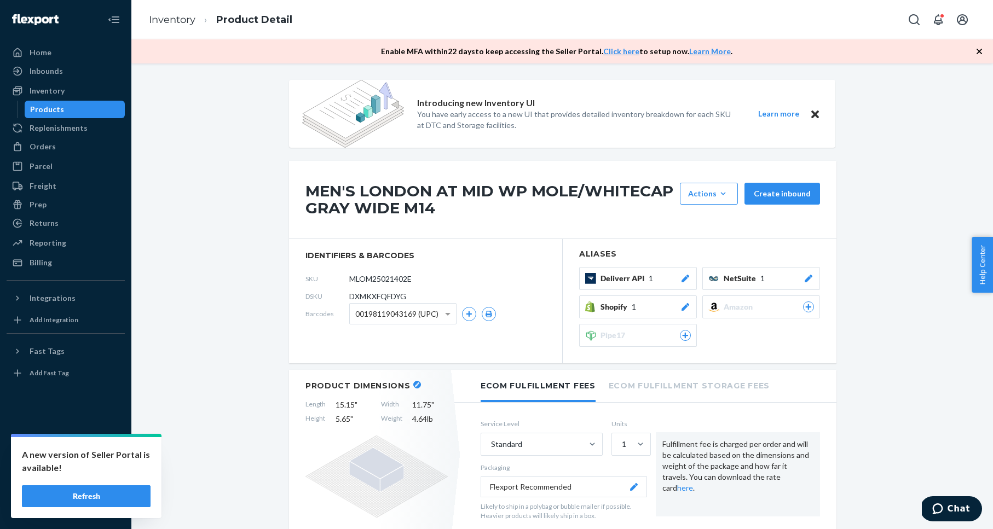
click at [48, 95] on div "Inventory" at bounding box center [47, 90] width 35 height 11
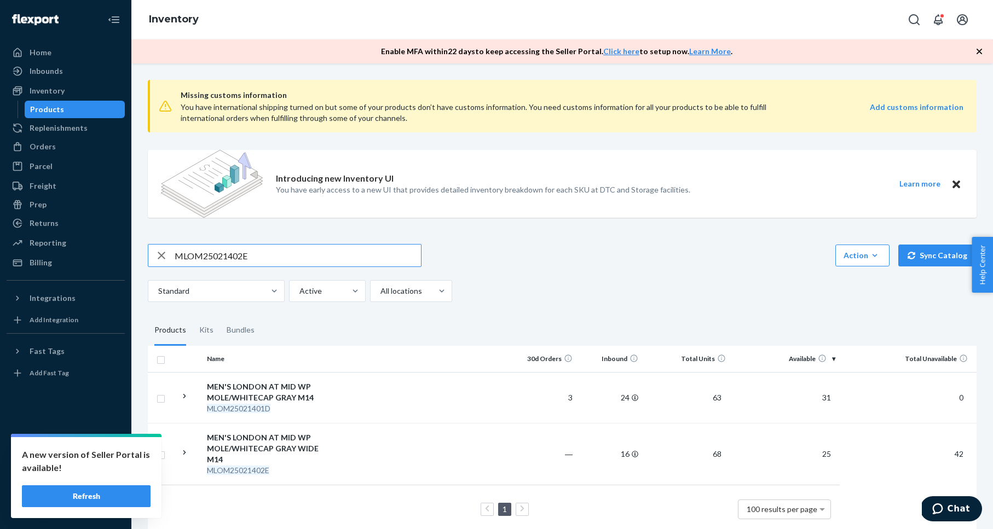
scroll to position [15, 0]
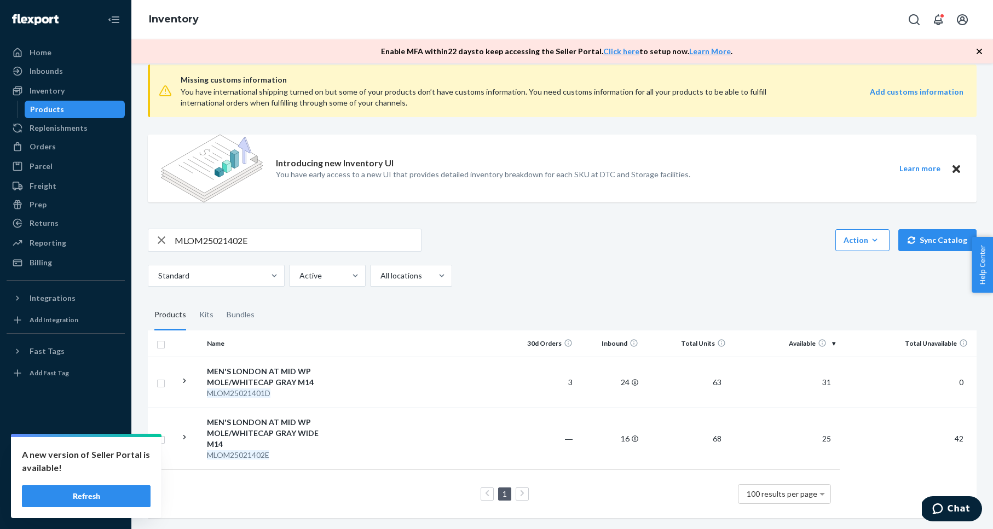
click at [284, 429] on div "MEN'S LONDON AT MID WP MOLE/WHITECAP GRAY WIDE M14" at bounding box center [264, 433] width 114 height 33
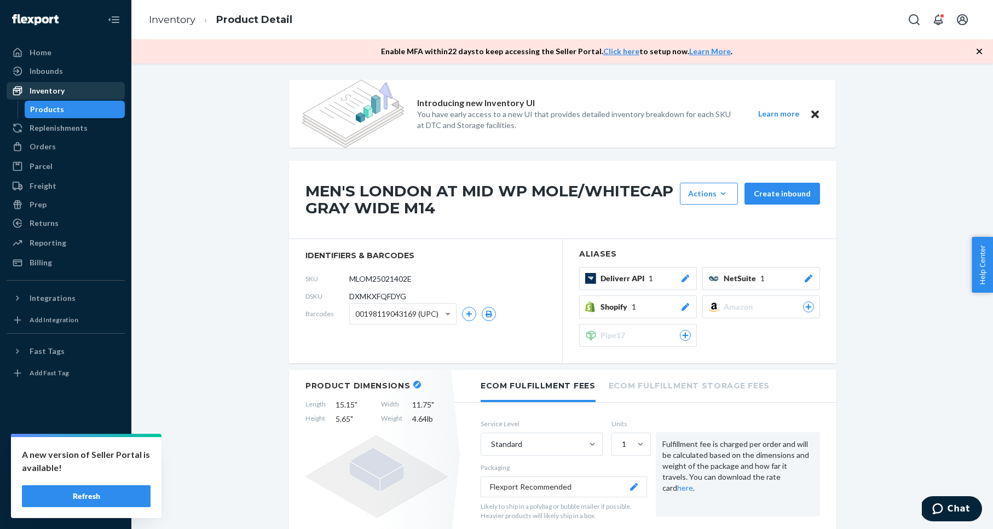
click at [36, 93] on div "Inventory" at bounding box center [47, 90] width 35 height 11
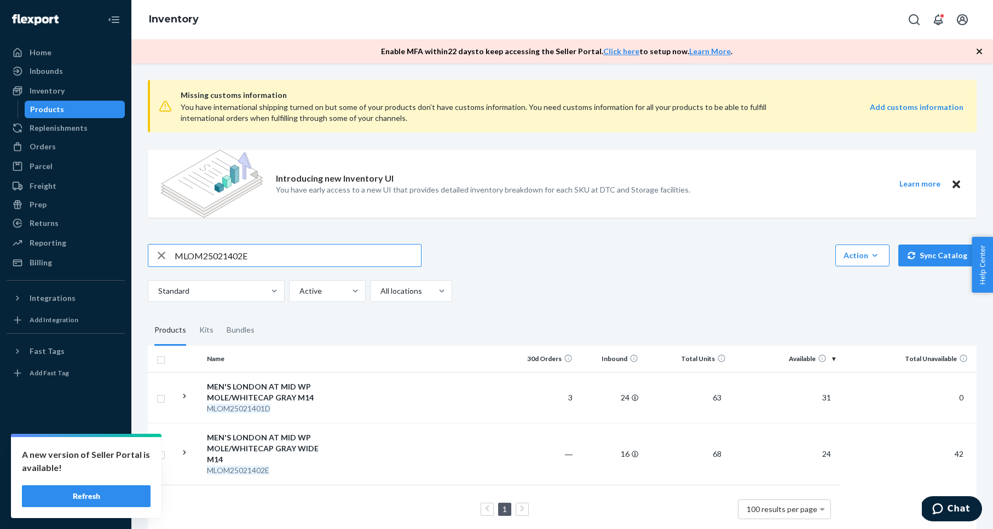
click at [215, 259] on input "MLOM25021402E" at bounding box center [298, 256] width 246 height 22
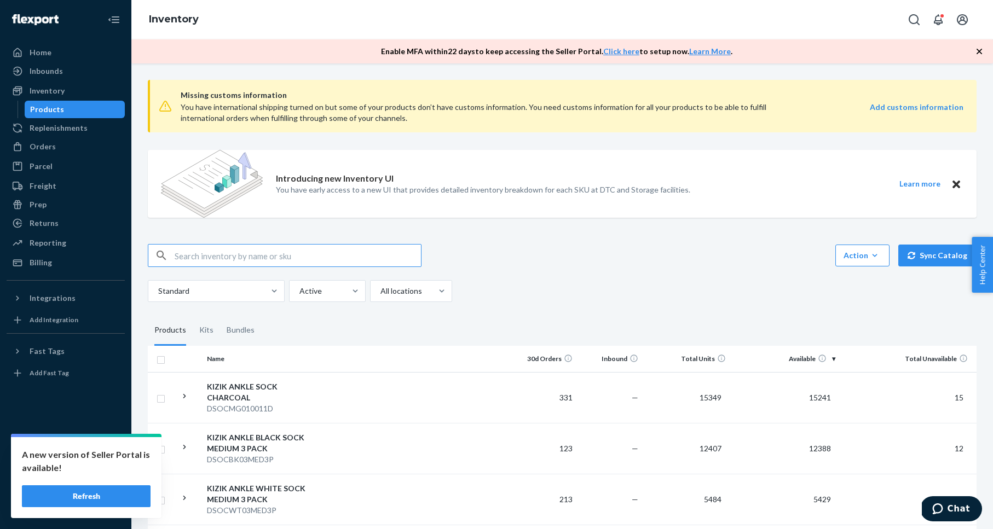
click at [231, 262] on input "text" at bounding box center [298, 256] width 246 height 22
paste input "MLOM25021402E"
click at [383, 258] on input "MLOM25021402E" at bounding box center [298, 256] width 246 height 22
click at [379, 257] on input "MLOM25021402E" at bounding box center [298, 256] width 246 height 22
type input "MLOM25021402E"
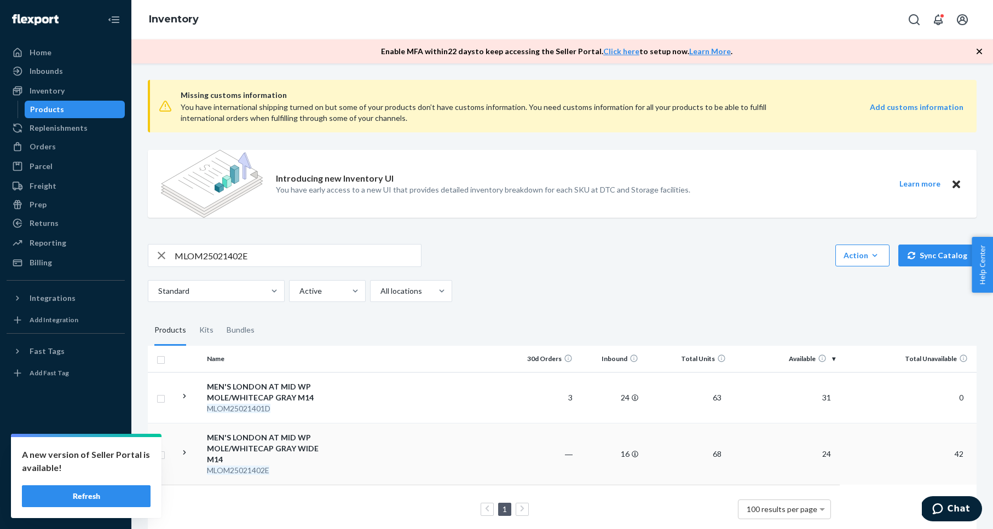
scroll to position [15, 0]
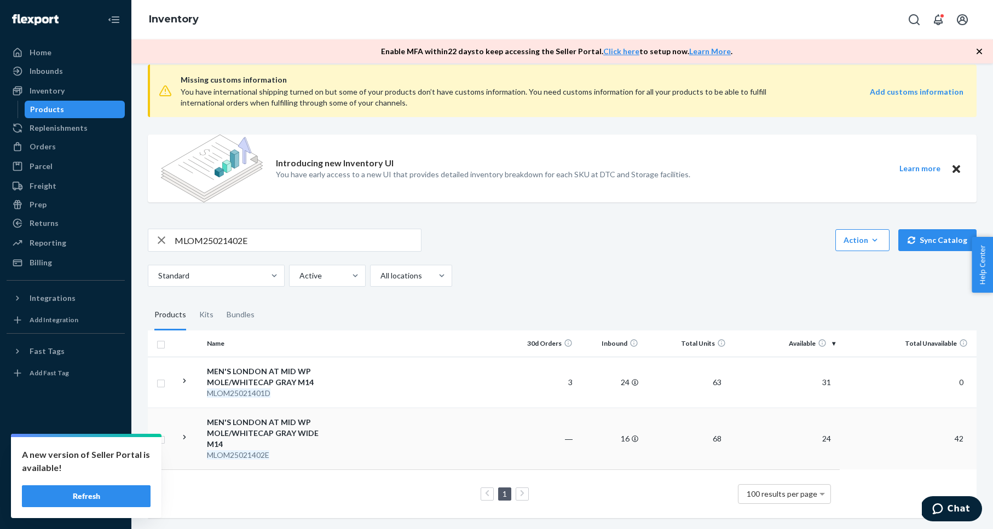
click at [274, 430] on div "MEN'S LONDON AT MID WP MOLE/WHITECAP GRAY WIDE M14" at bounding box center [264, 433] width 114 height 33
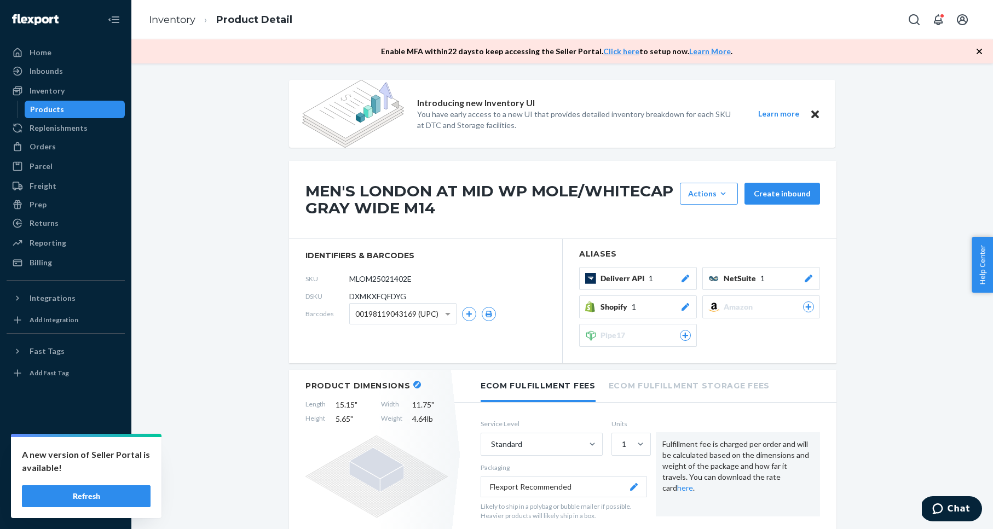
drag, startPoint x: 230, startPoint y: 170, endPoint x: 278, endPoint y: 51, distance: 127.8
click at [79, 88] on div "Inventory" at bounding box center [66, 90] width 116 height 15
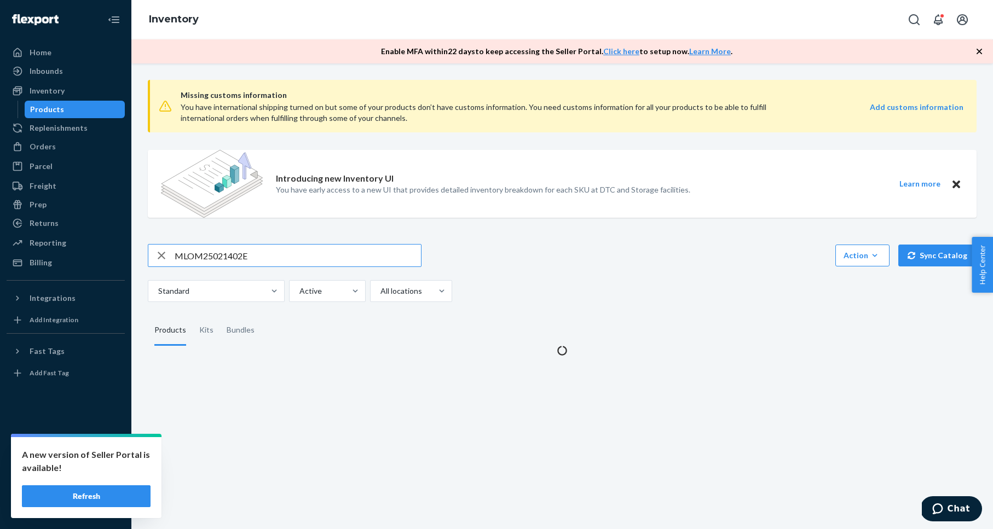
click at [221, 259] on input "MLOM25021402E" at bounding box center [298, 256] width 246 height 22
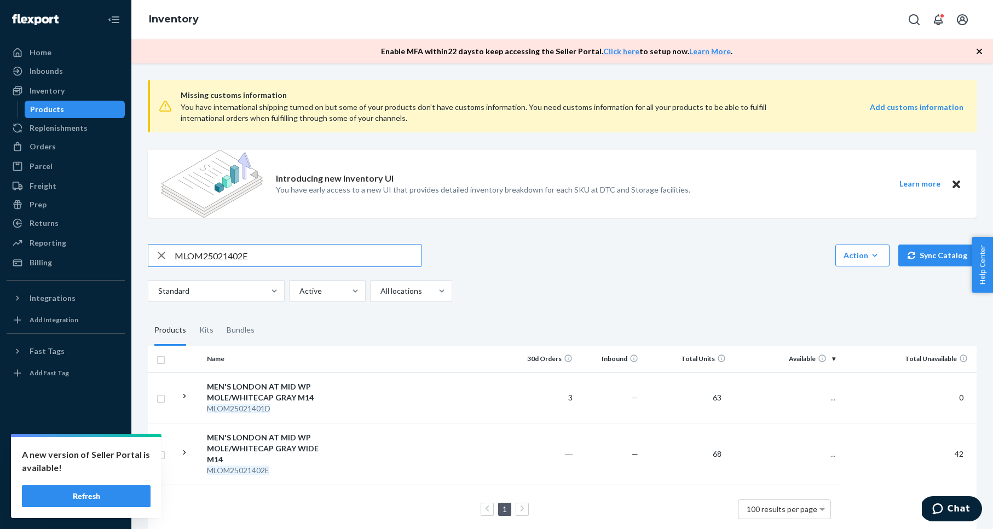
click at [221, 259] on input "MLOM25021402E" at bounding box center [298, 256] width 246 height 22
type input "MLONDO150752E"
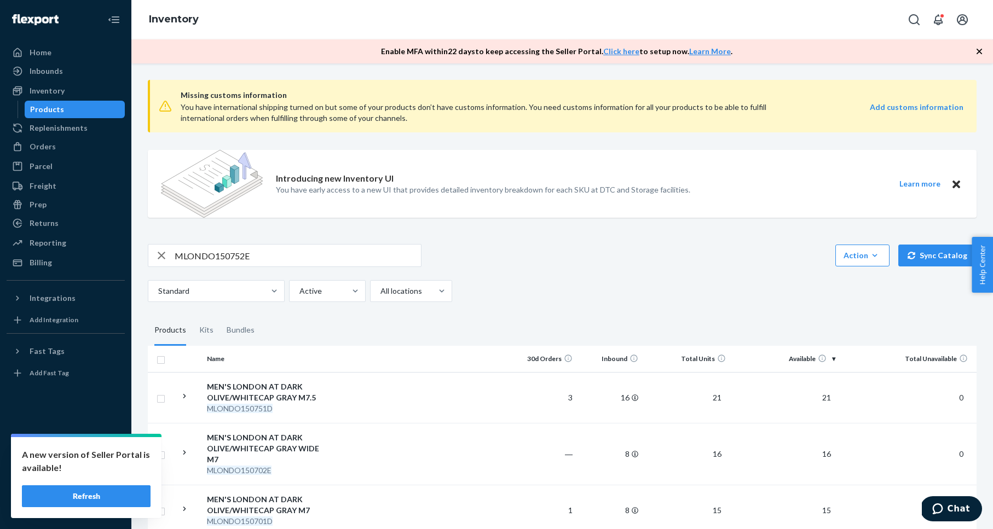
click at [267, 262] on input "MLONDO150752E" at bounding box center [298, 256] width 246 height 22
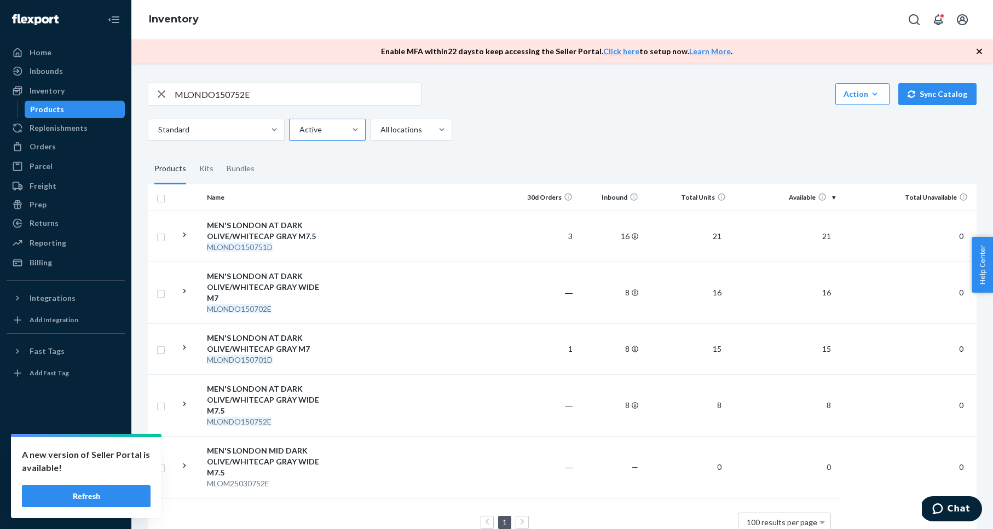
scroll to position [190, 0]
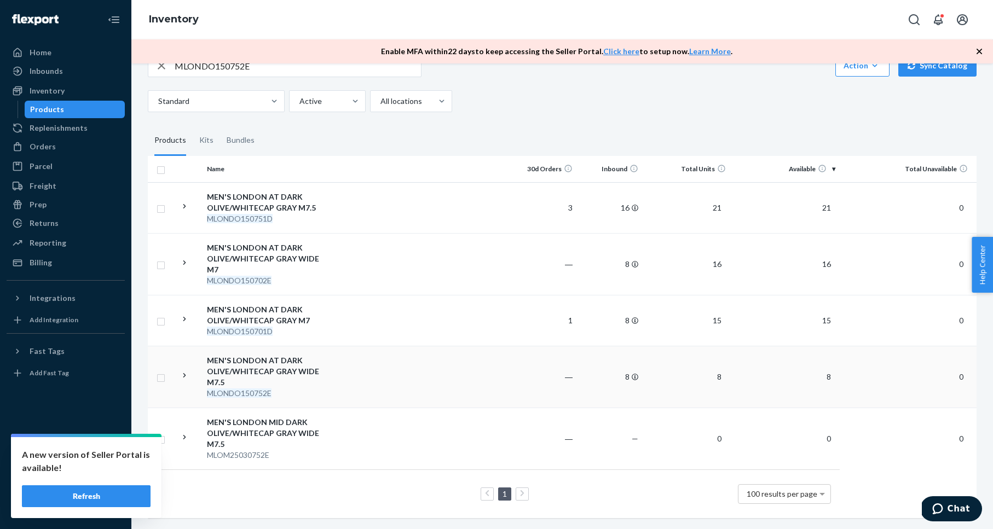
click at [271, 359] on div "MEN'S LONDON AT DARK OLIVE/WHITECAP GRAY WIDE M7.5" at bounding box center [264, 371] width 114 height 33
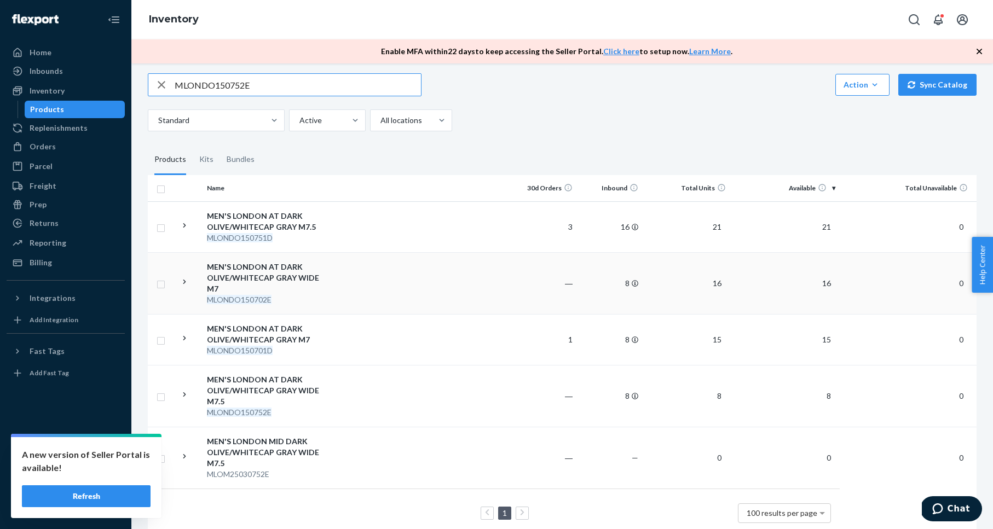
scroll to position [176, 0]
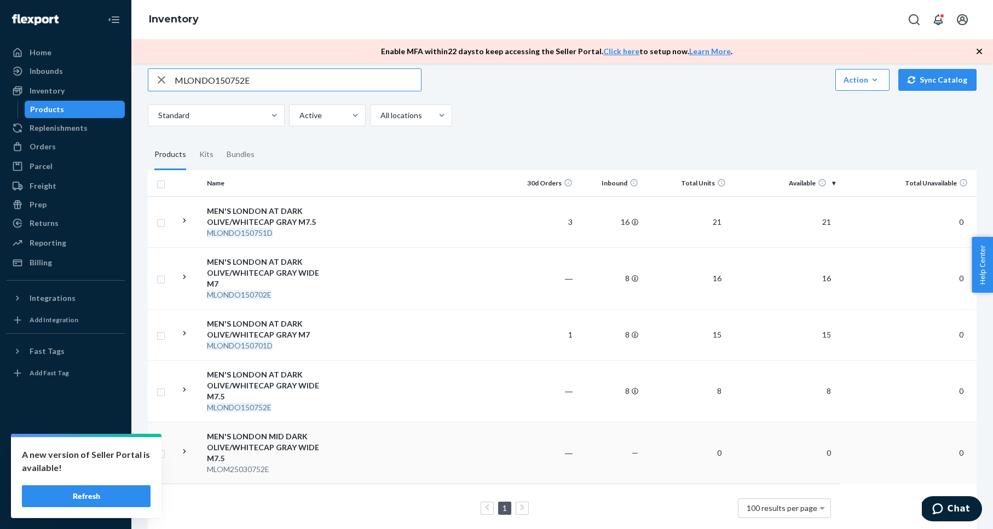
click at [255, 441] on div "MEN'S LONDON MID DARK OLIVE/WHITECAP GRAY WIDE M7.5" at bounding box center [264, 447] width 114 height 33
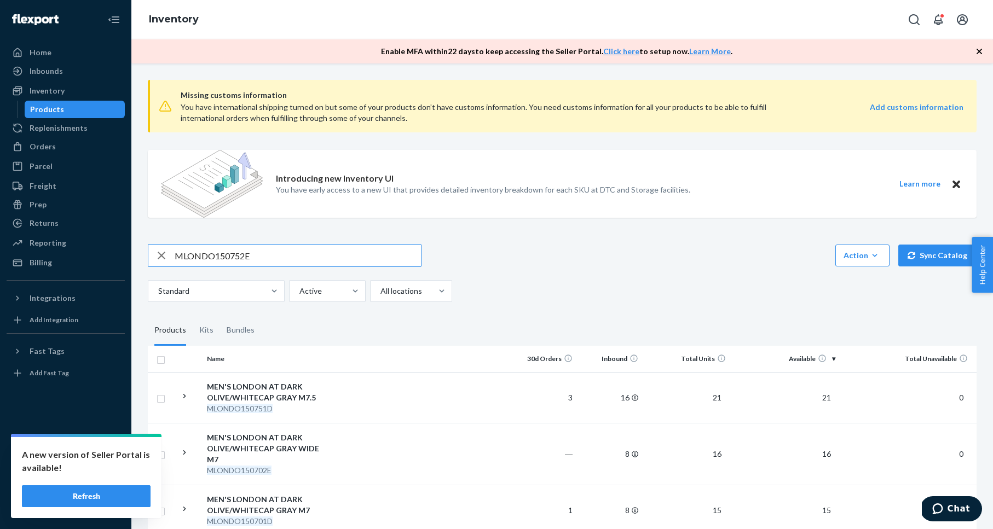
scroll to position [2, 0]
click at [280, 393] on div "MEN'S LONDON AT DARK OLIVE/WHITECAP GRAY M7.5" at bounding box center [264, 391] width 114 height 22
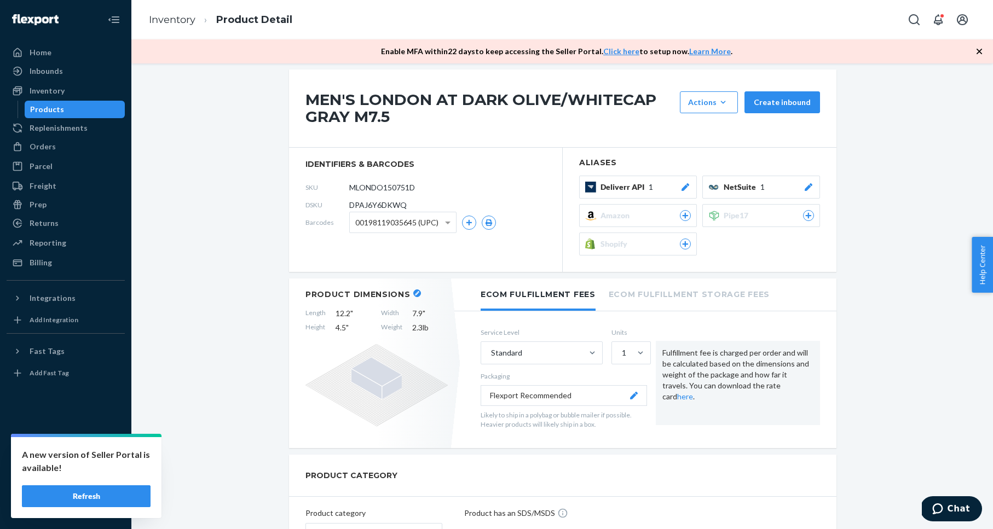
scroll to position [92, 0]
drag, startPoint x: 304, startPoint y: 312, endPoint x: 441, endPoint y: 329, distance: 138.4
click at [441, 329] on div "Product Dimensions Length 12.2 " Width 7.9 " Height 4.5 " Weight 2.3 lb" at bounding box center [376, 363] width 175 height 170
copy div "Length 12.2 " Width 7.9 " Height 4.5 " Weight 2.3 lb"
click at [63, 95] on div "Inventory" at bounding box center [66, 90] width 116 height 15
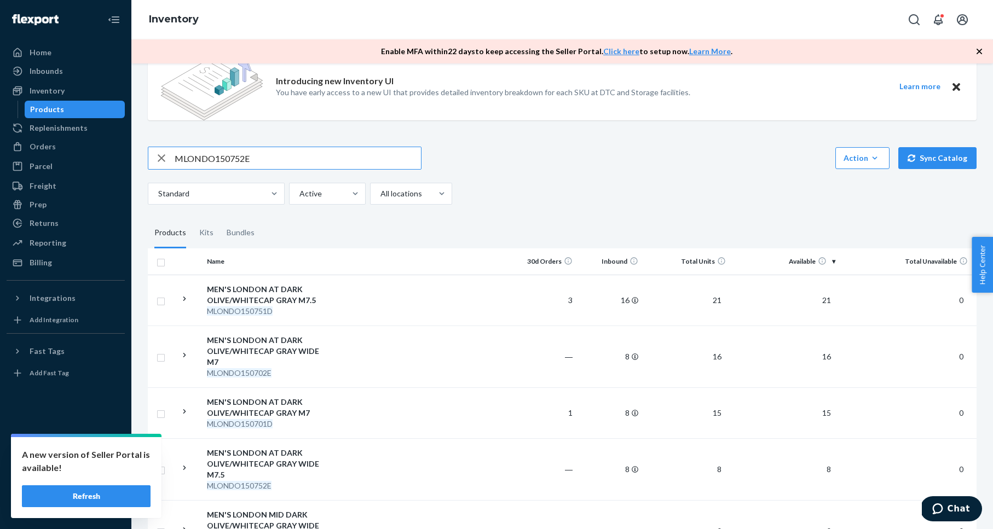
scroll to position [100, 0]
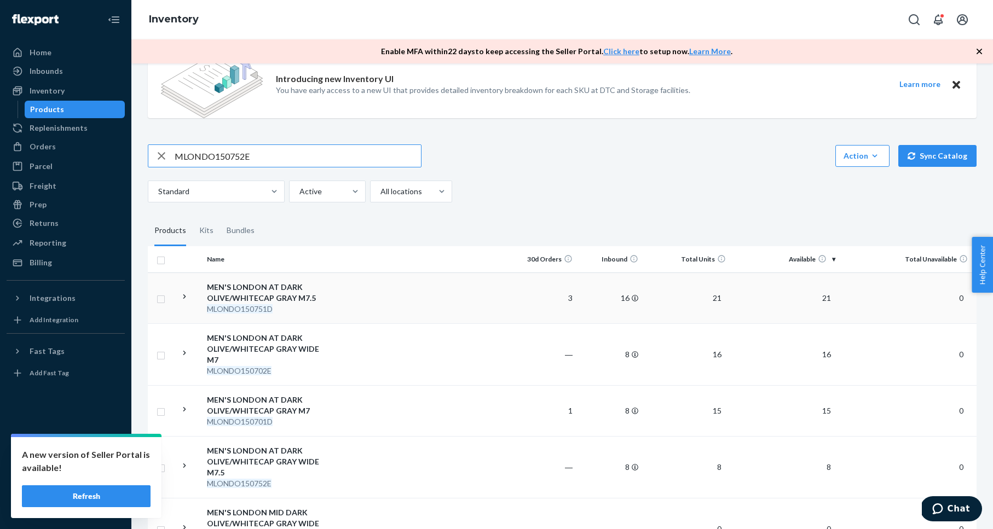
click at [274, 292] on div "MEN'S LONDON AT DARK OLIVE/WHITECAP GRAY M7.5" at bounding box center [264, 293] width 114 height 22
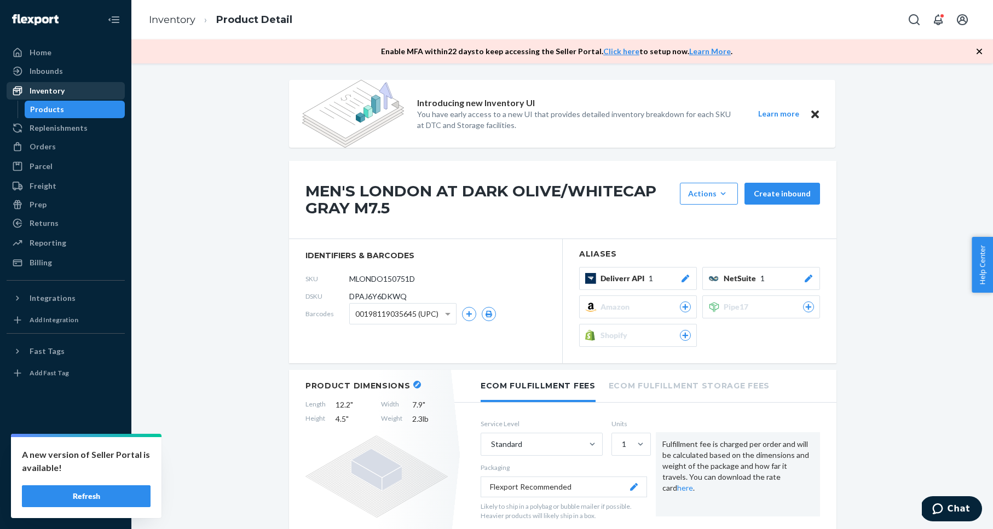
click at [61, 90] on div "Inventory" at bounding box center [47, 90] width 35 height 11
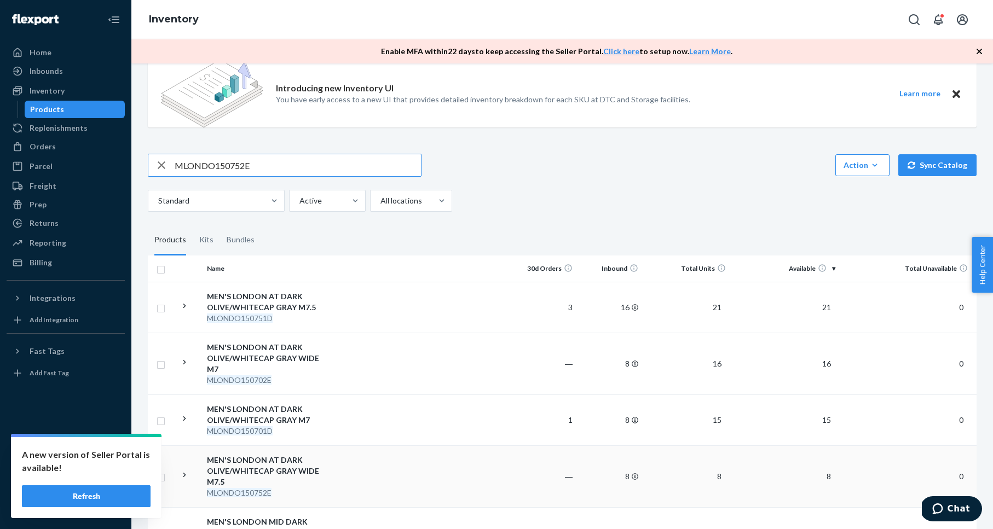
scroll to position [190, 0]
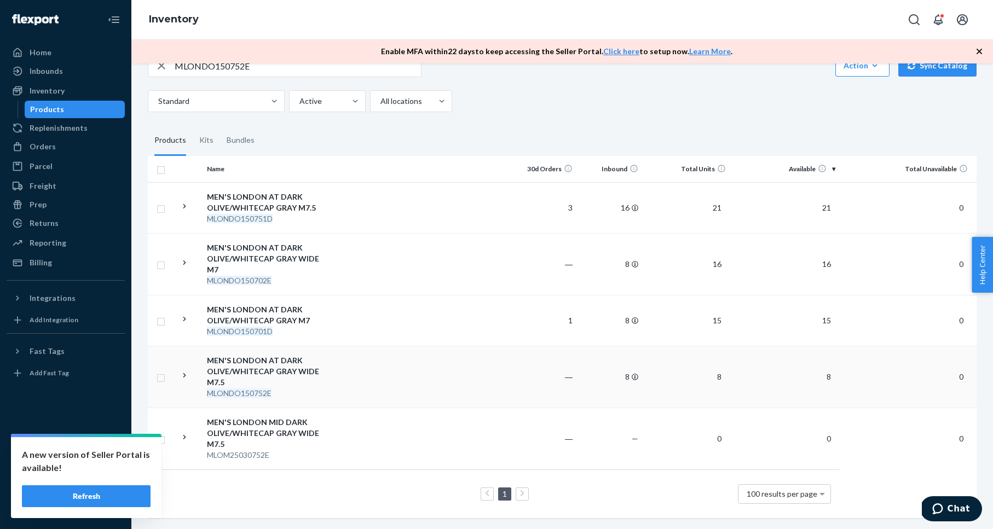
click at [269, 363] on div "MEN'S LONDON AT DARK OLIVE/WHITECAP GRAY WIDE M7.5" at bounding box center [264, 371] width 114 height 33
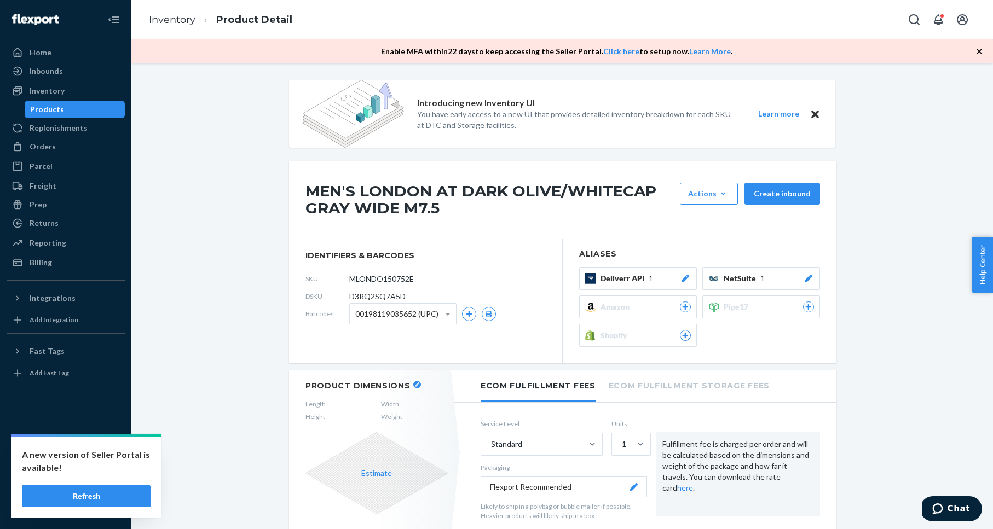
click at [415, 384] on icon "button" at bounding box center [417, 385] width 4 height 4
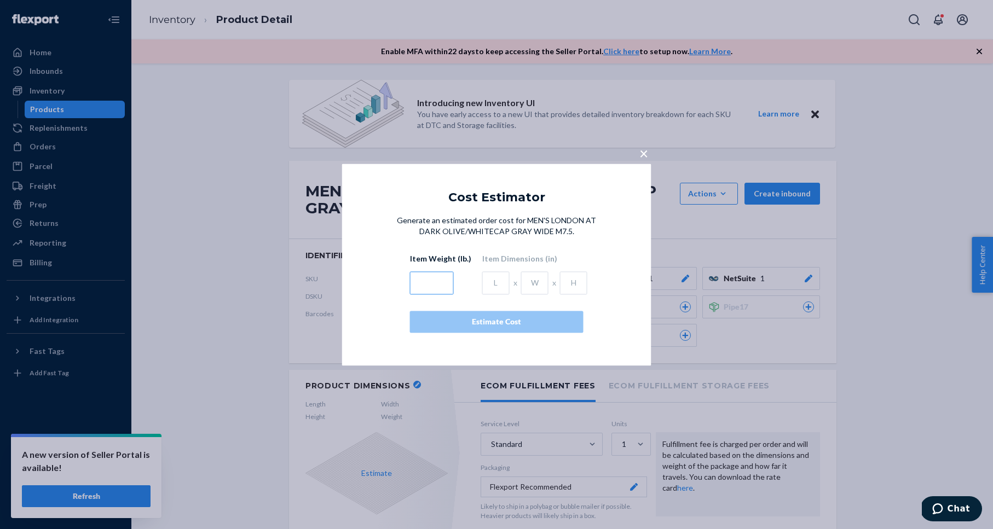
click at [429, 281] on input "text" at bounding box center [432, 282] width 44 height 23
type input "2.3"
click at [490, 283] on input "text" at bounding box center [495, 282] width 27 height 23
type input "12.2"
click at [532, 281] on input "text" at bounding box center [534, 282] width 27 height 23
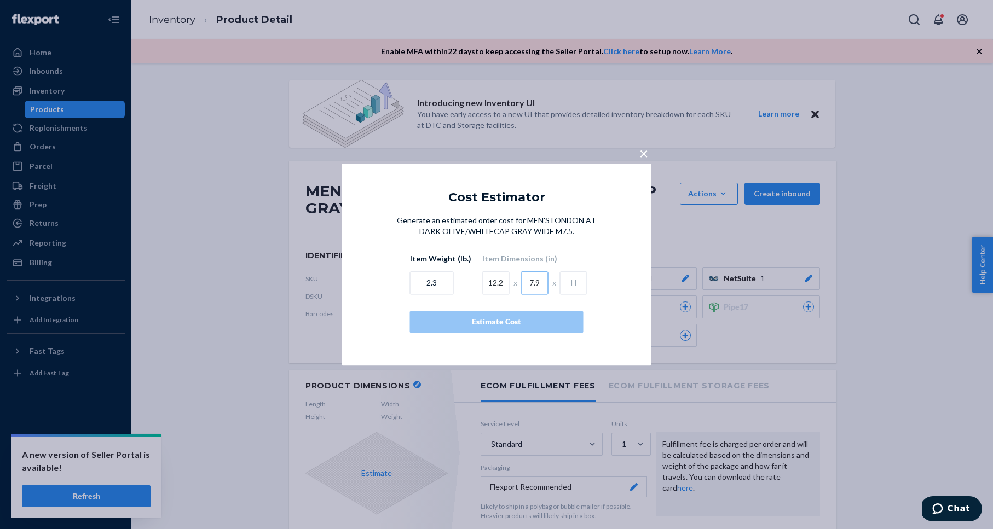
type input "7.9"
click at [565, 281] on input "text" at bounding box center [573, 282] width 27 height 23
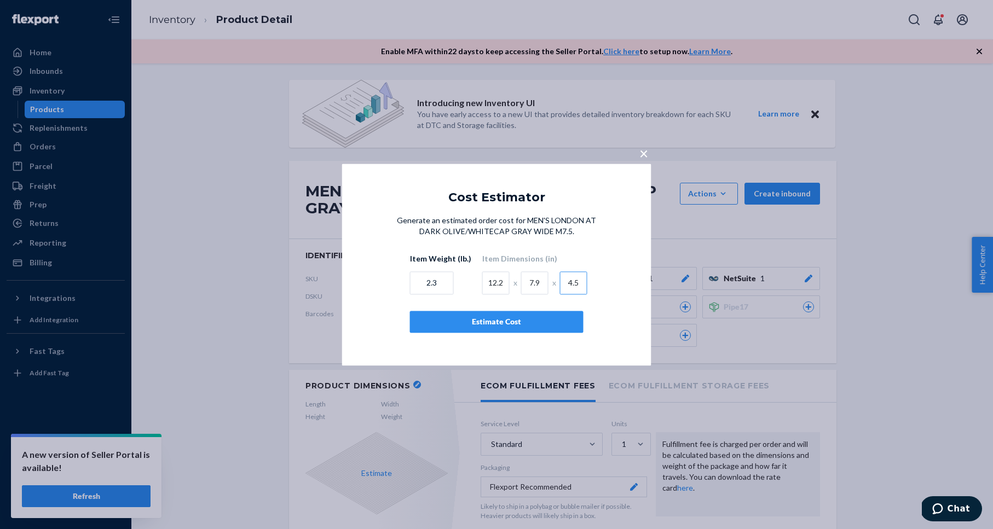
type input "4.5"
click at [545, 322] on div "Estimate Cost" at bounding box center [496, 321] width 155 height 11
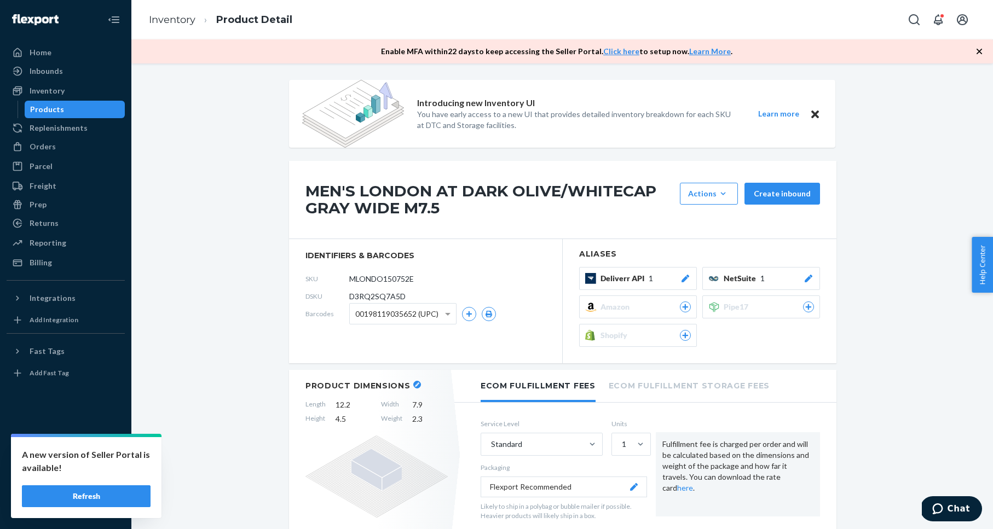
drag, startPoint x: 195, startPoint y: 161, endPoint x: 183, endPoint y: 153, distance: 15.0
click at [33, 93] on div "Inventory" at bounding box center [47, 90] width 35 height 11
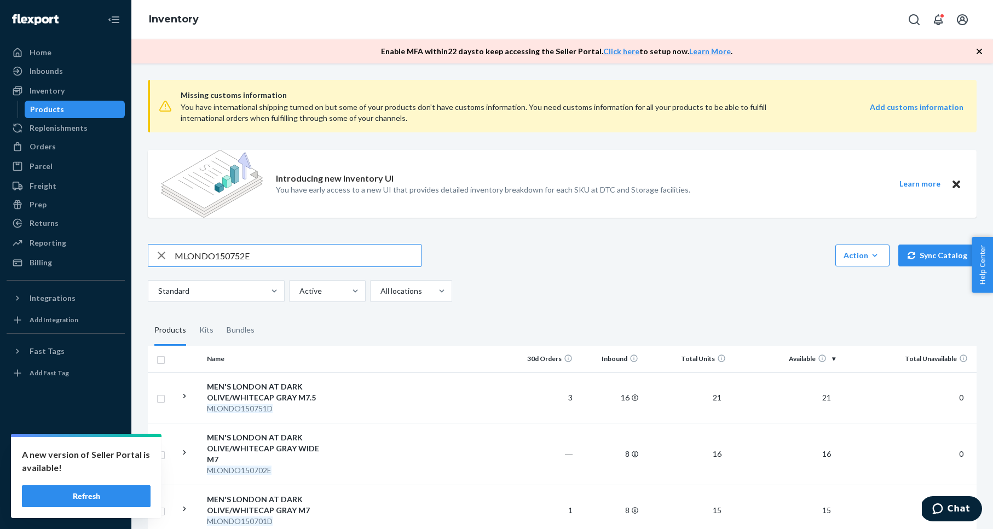
scroll to position [190, 0]
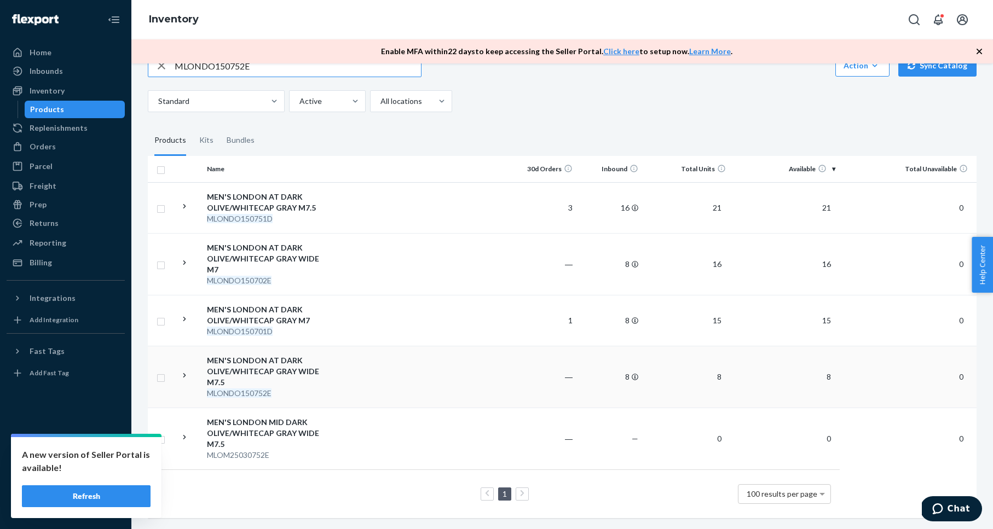
click at [271, 365] on div "MEN'S LONDON AT DARK OLIVE/WHITECAP GRAY WIDE M7.5" at bounding box center [264, 371] width 114 height 33
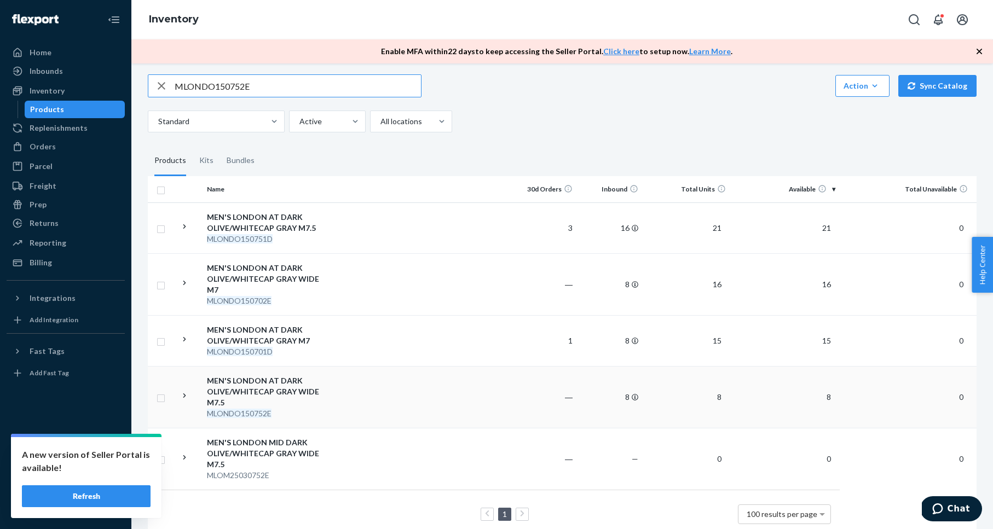
scroll to position [190, 0]
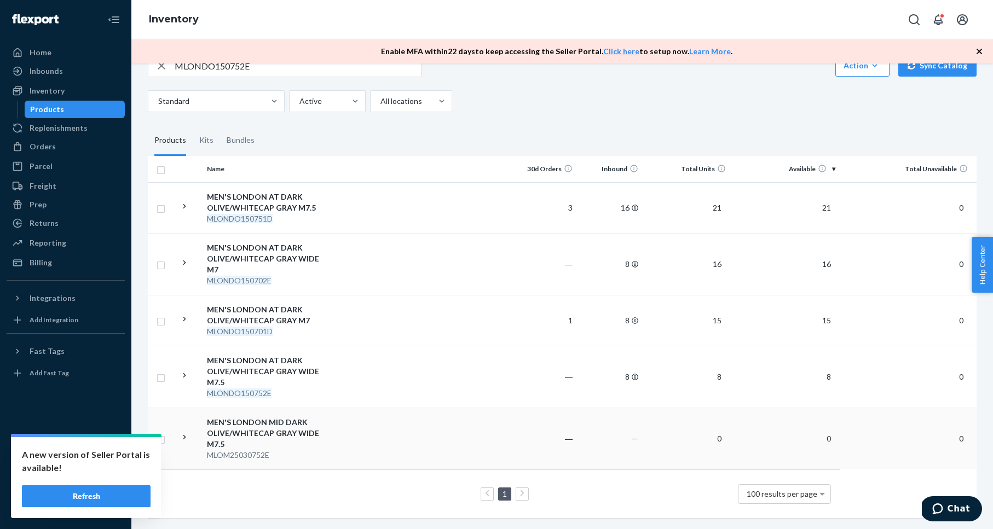
click at [253, 431] on div "MEN'S LONDON MID DARK OLIVE/WHITECAP GRAY WIDE M7.5" at bounding box center [264, 433] width 114 height 33
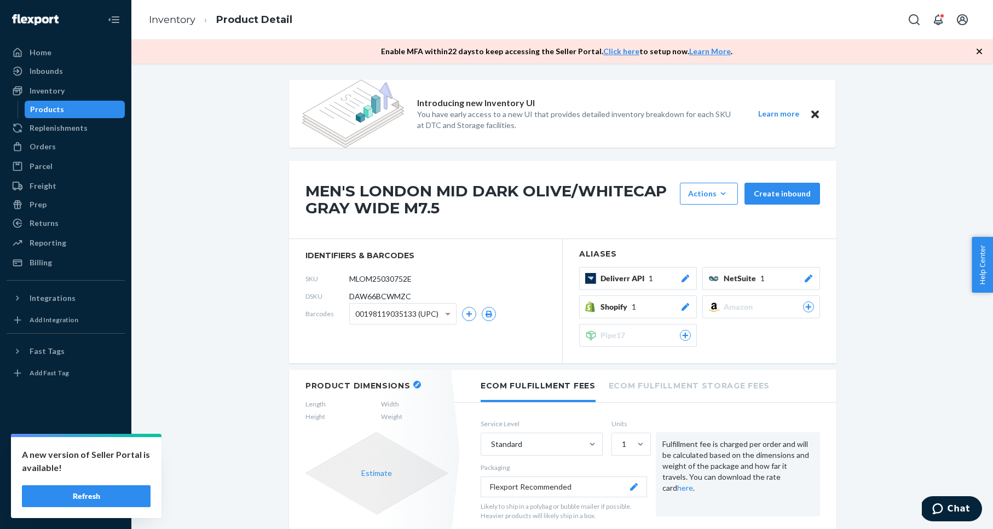
click at [415, 386] on icon "button" at bounding box center [417, 385] width 4 height 4
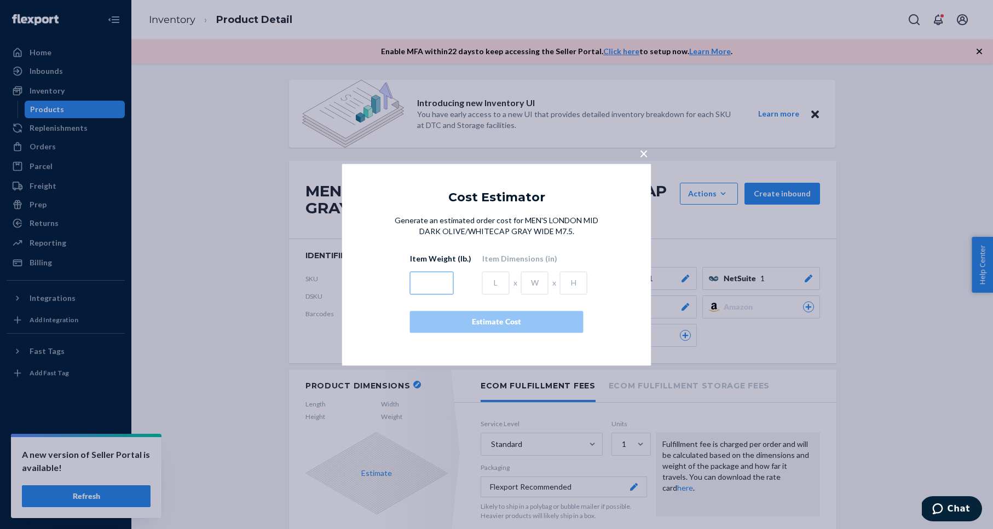
click at [426, 283] on input "text" at bounding box center [432, 282] width 44 height 23
type input "2.3"
click at [490, 285] on input "text" at bounding box center [495, 282] width 27 height 23
type input "12.2"
click at [528, 289] on input "text" at bounding box center [534, 282] width 27 height 23
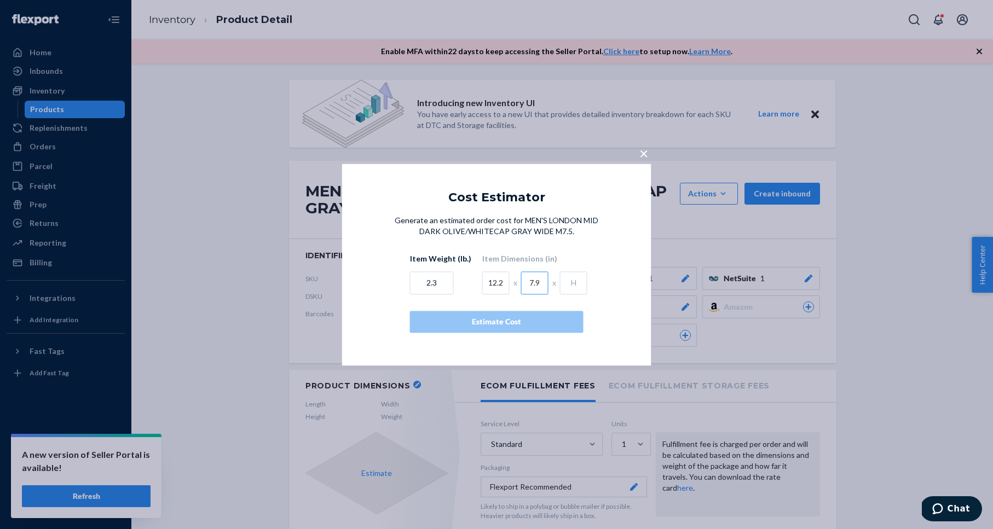
type input "7.9"
click at [571, 281] on input "text" at bounding box center [573, 282] width 27 height 23
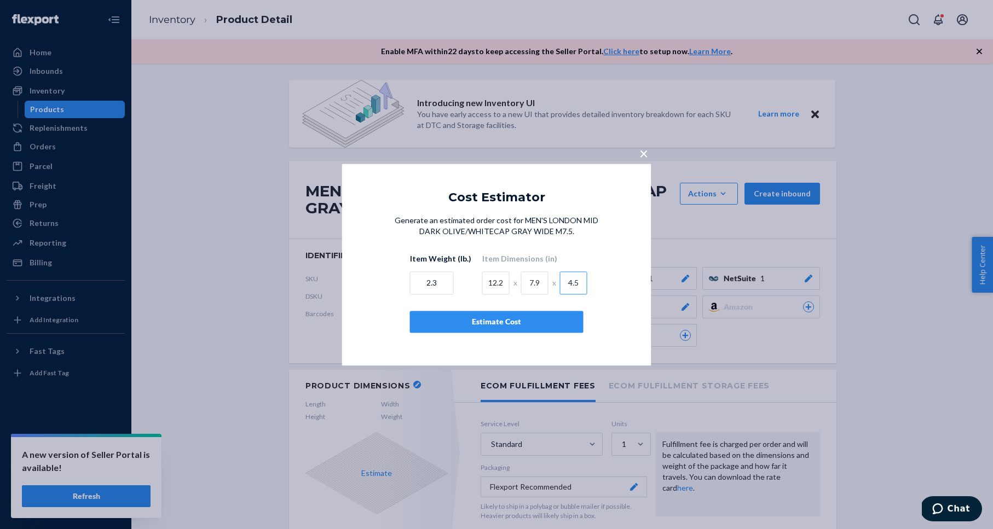
type input "4.5"
click at [531, 320] on div "Estimate Cost" at bounding box center [496, 321] width 155 height 11
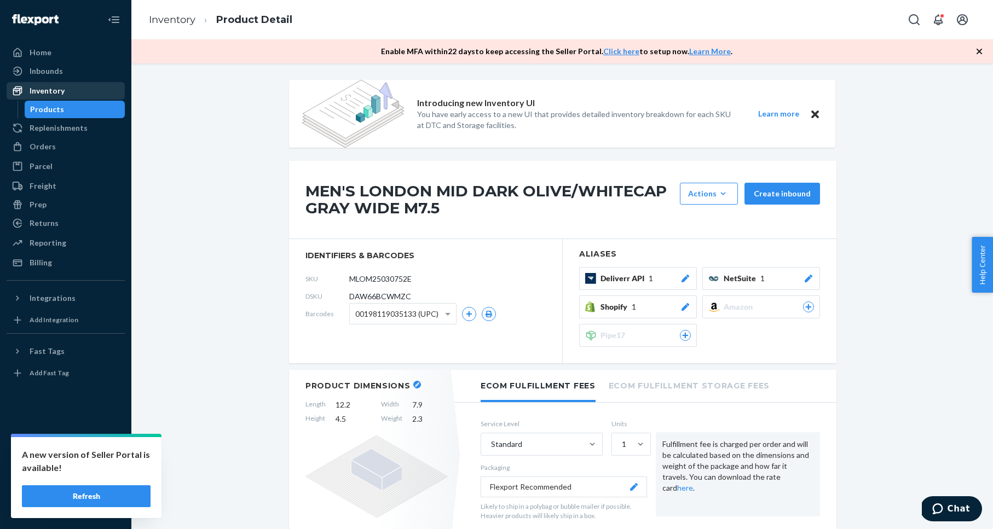
click at [77, 92] on div "Inventory" at bounding box center [66, 90] width 116 height 15
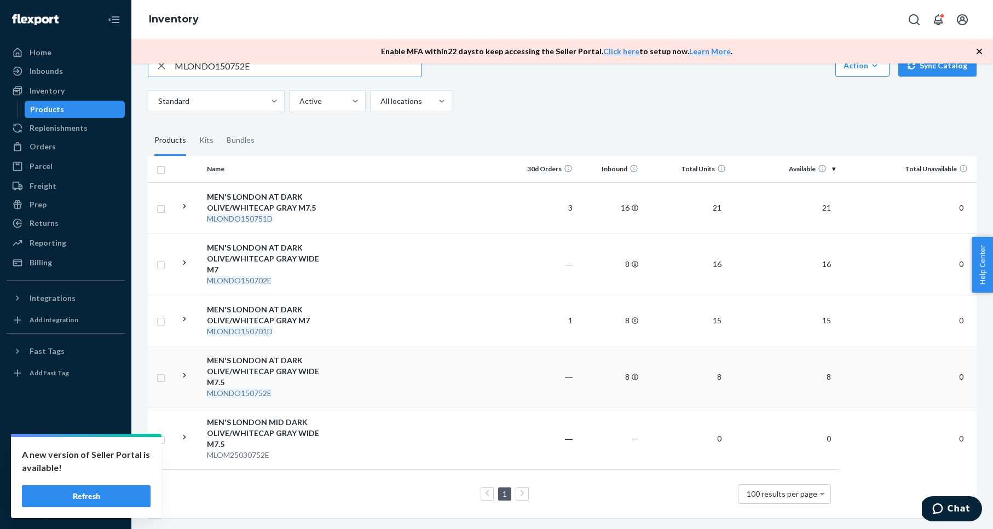
scroll to position [173, 0]
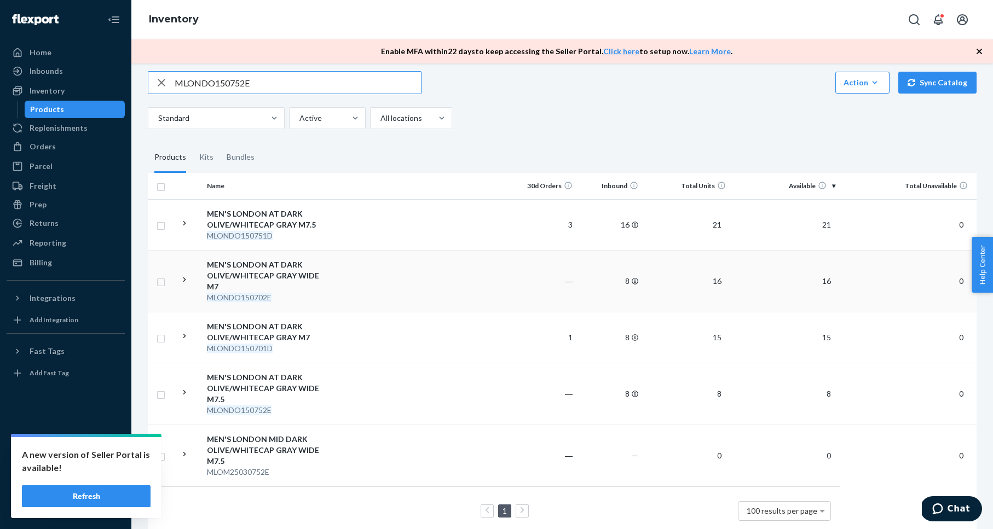
click at [261, 274] on div "MEN'S LONDON AT DARK OLIVE/WHITECAP GRAY WIDE M7" at bounding box center [264, 275] width 114 height 33
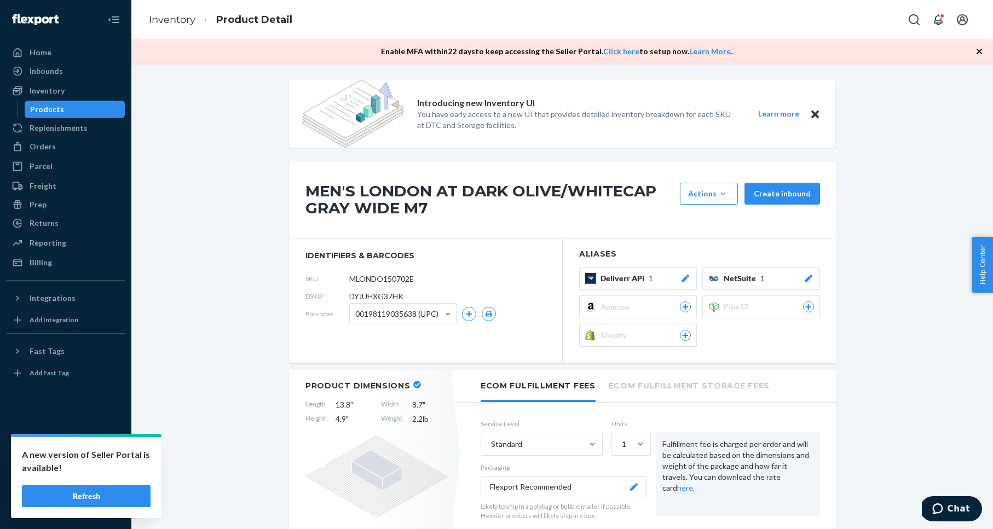
drag, startPoint x: 182, startPoint y: 120, endPoint x: 107, endPoint y: 100, distance: 78.1
click at [91, 96] on div "Inventory" at bounding box center [66, 90] width 116 height 15
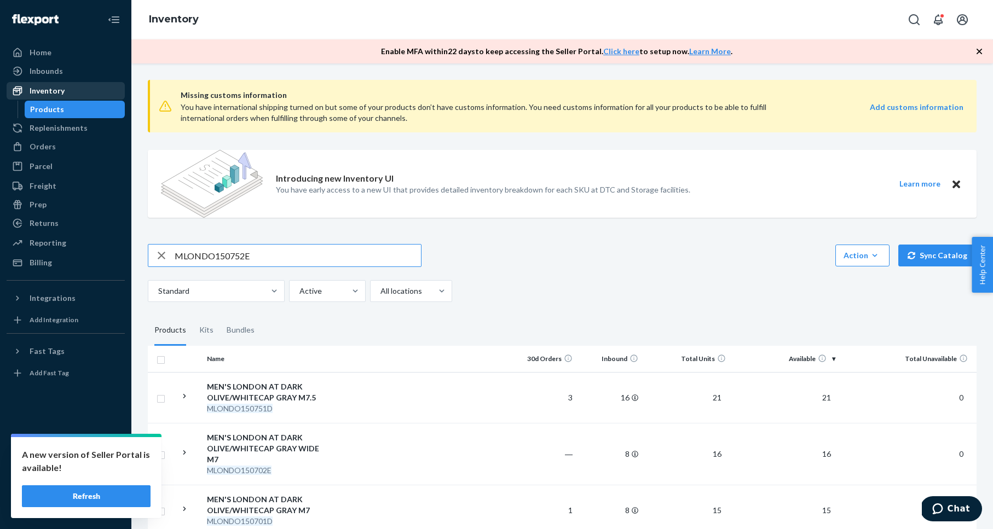
click at [52, 83] on div "Inventory" at bounding box center [66, 90] width 116 height 15
click at [67, 89] on div "Inventory" at bounding box center [66, 90] width 116 height 15
click at [222, 252] on input "MLONDO150752E" at bounding box center [298, 256] width 246 height 22
paste input "WLOM25810652D"
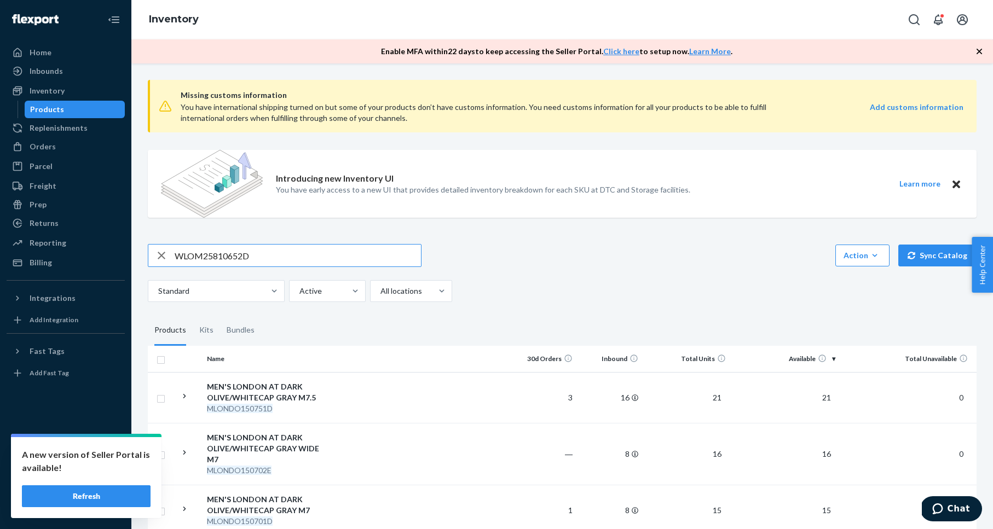
type input "WLOM25810652D"
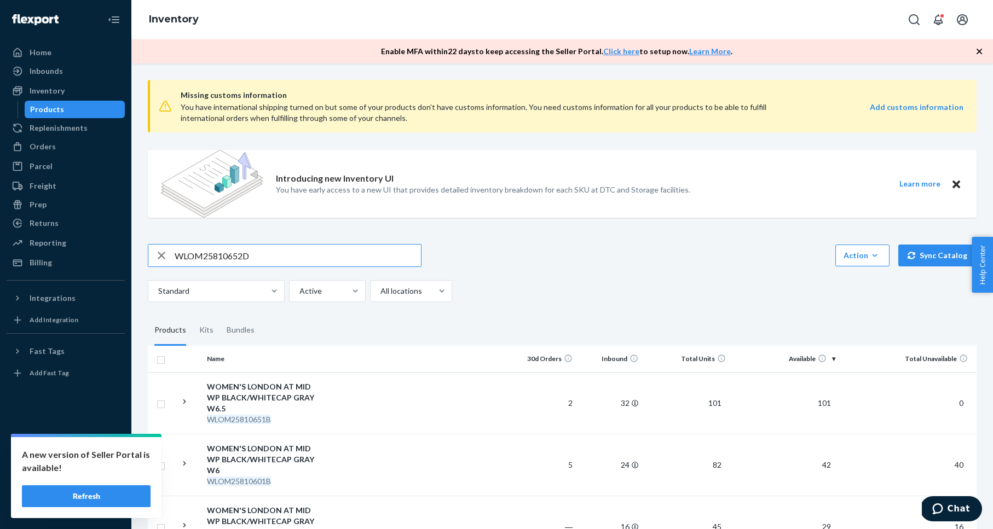
click at [297, 253] on input "WLOM25810652D" at bounding box center [298, 256] width 246 height 22
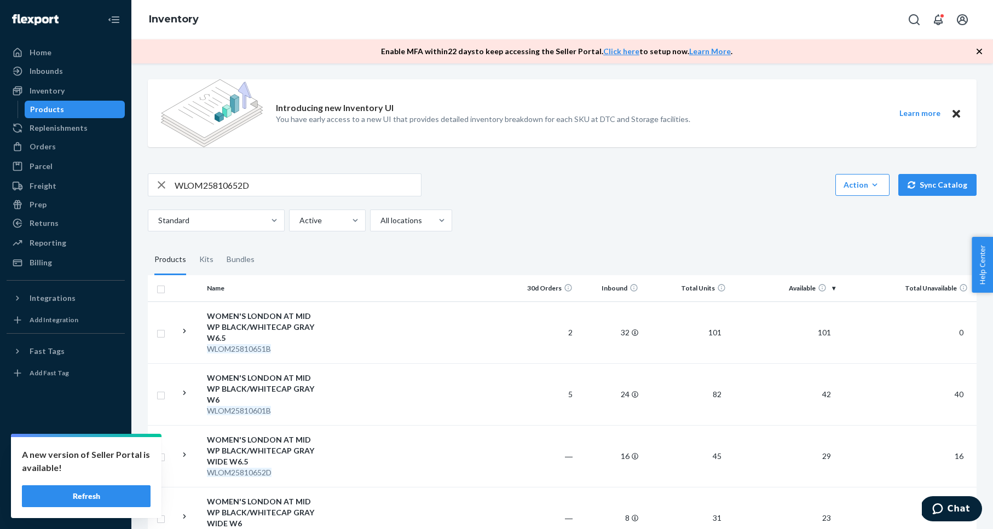
scroll to position [128, 0]
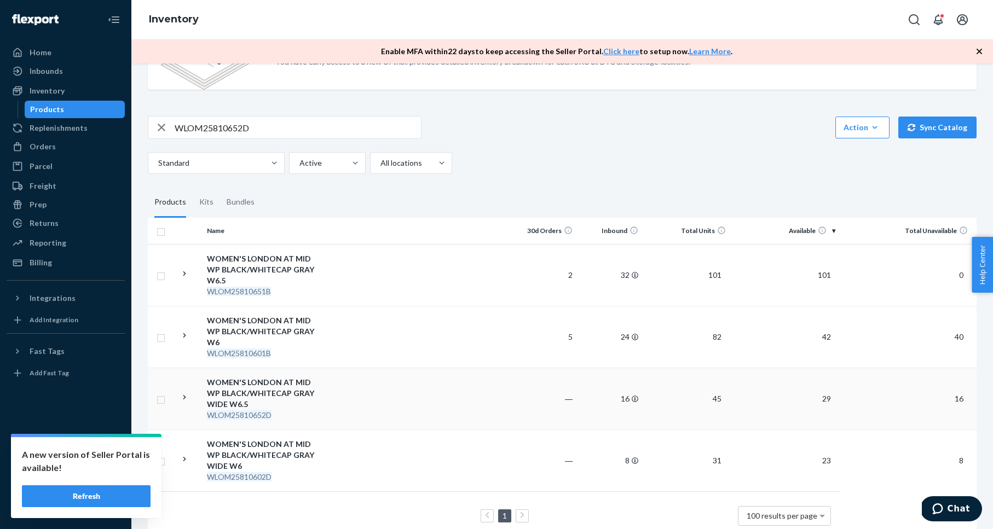
click at [264, 377] on div "WOMEN'S LONDON AT MID WP BLACK/WHITECAP GRAY WIDE W6.5" at bounding box center [264, 393] width 114 height 33
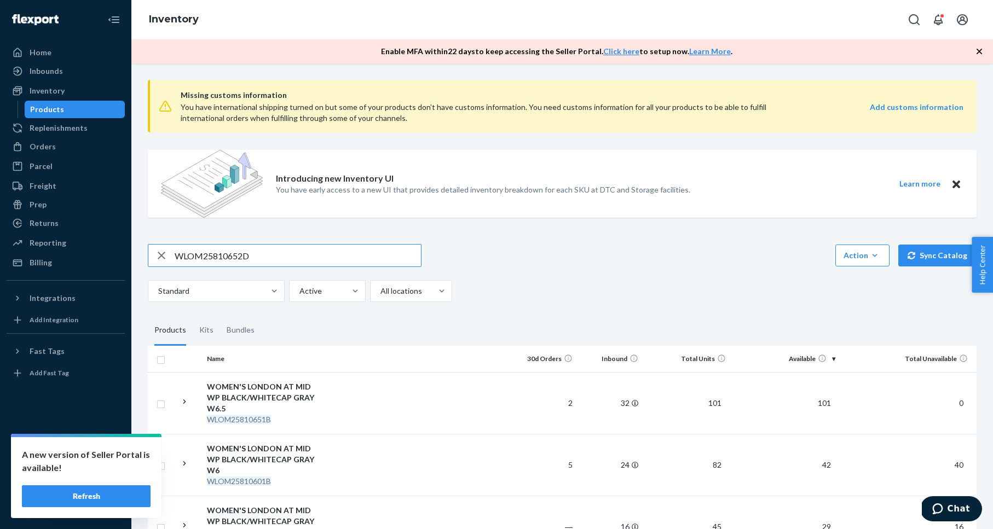
scroll to position [128, 0]
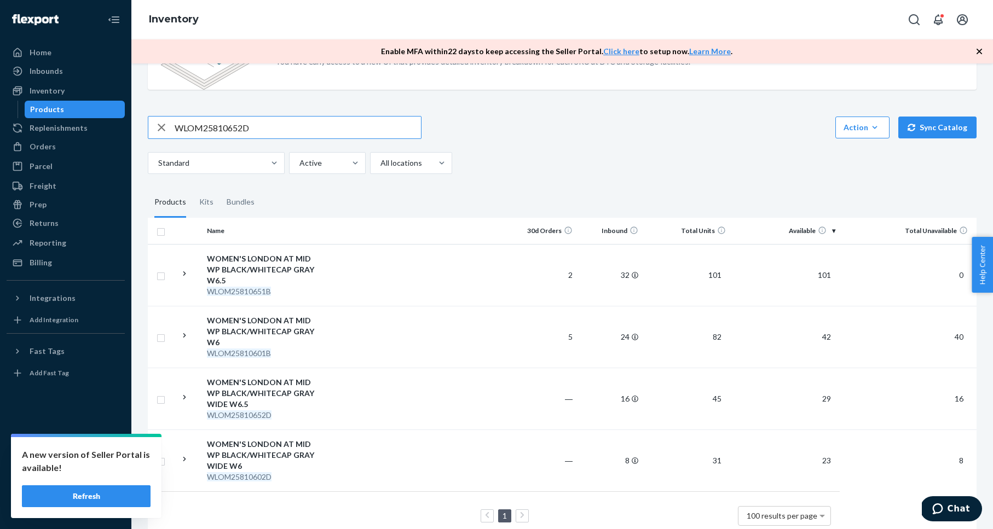
click at [282, 439] on div "WOMEN'S LONDON AT MID WP BLACK/WHITECAP GRAY WIDE W6" at bounding box center [264, 455] width 114 height 33
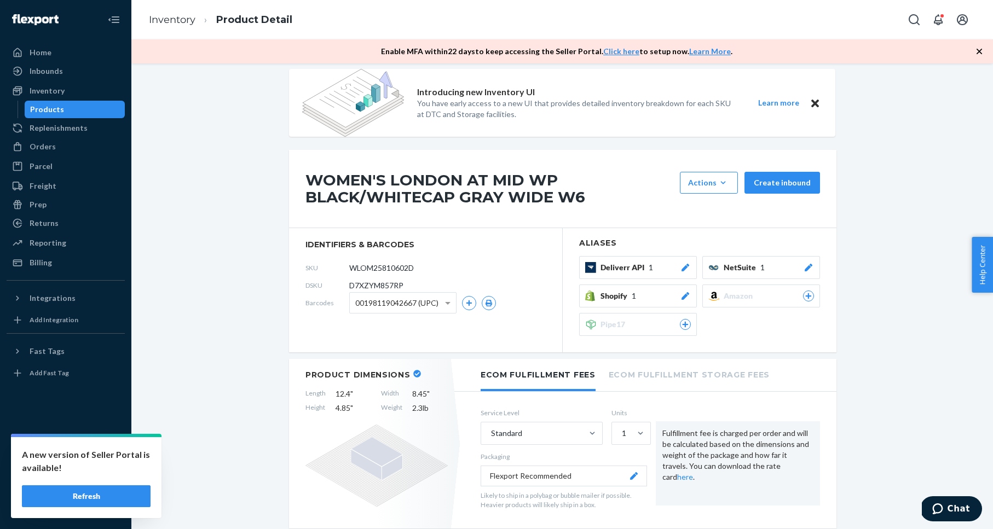
scroll to position [6, 0]
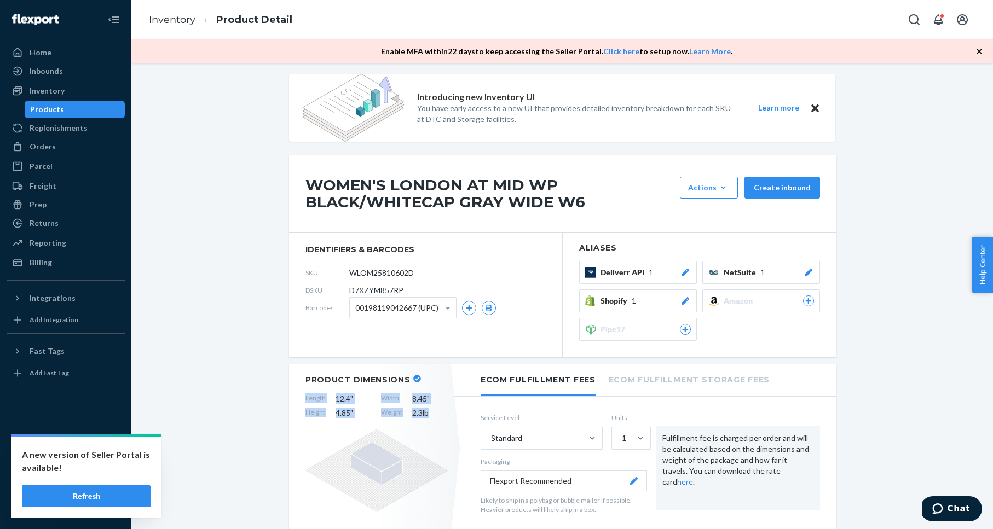
drag, startPoint x: 304, startPoint y: 400, endPoint x: 432, endPoint y: 411, distance: 128.5
click at [432, 411] on div "Product Dimensions Length 12.4 " Width 8.45 " Height 4.85 " Weight 2.3 lb" at bounding box center [376, 449] width 175 height 170
copy div "Length 12.4 " Width 8.45 " Height 4.85 " Weight 2.3 lb"
drag, startPoint x: 203, startPoint y: 149, endPoint x: 119, endPoint y: 72, distance: 113.9
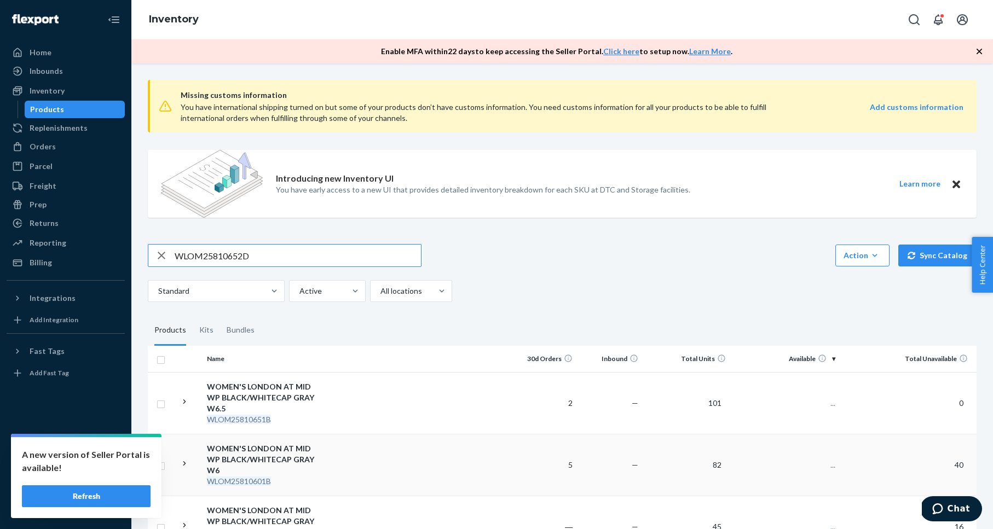
scroll to position [128, 0]
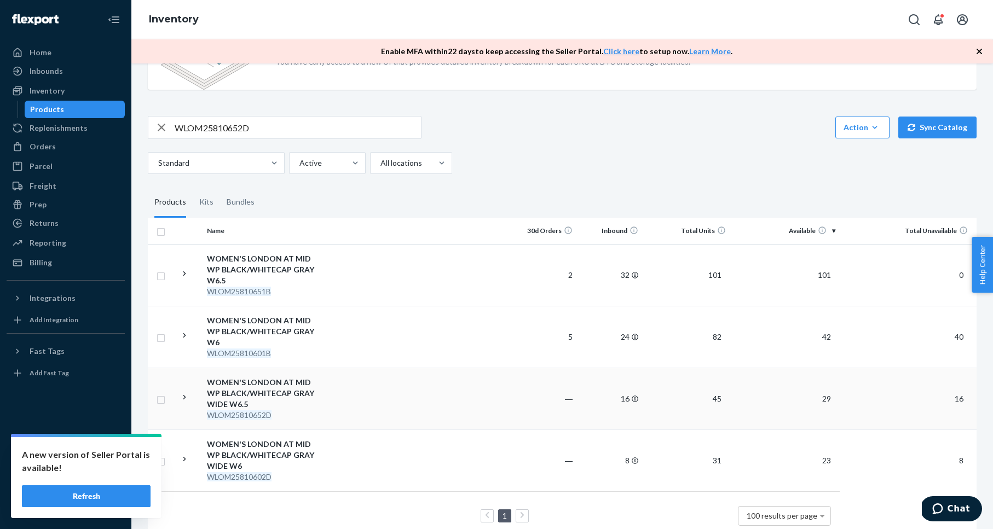
click at [278, 377] on div "WOMEN'S LONDON AT MID WP BLACK/WHITECAP GRAY WIDE W6.5" at bounding box center [264, 393] width 114 height 33
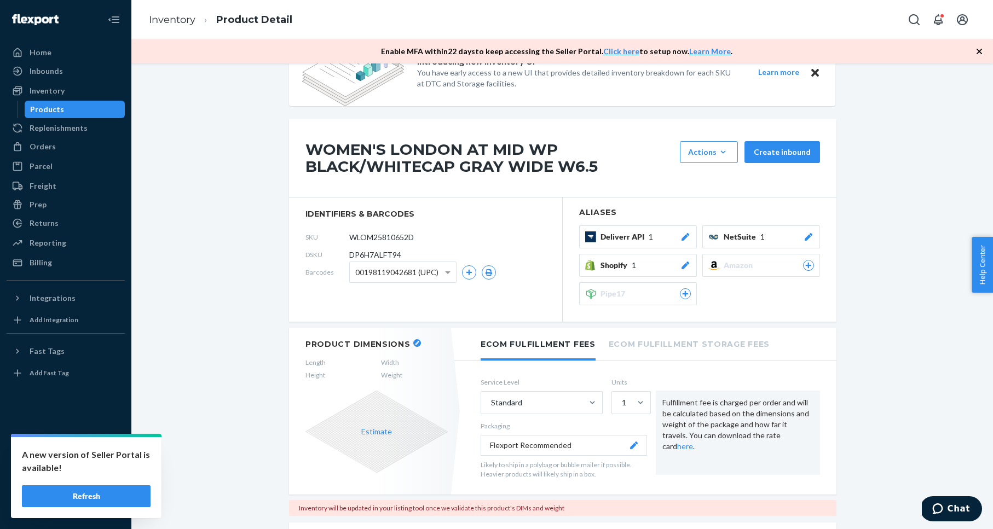
scroll to position [44, 0]
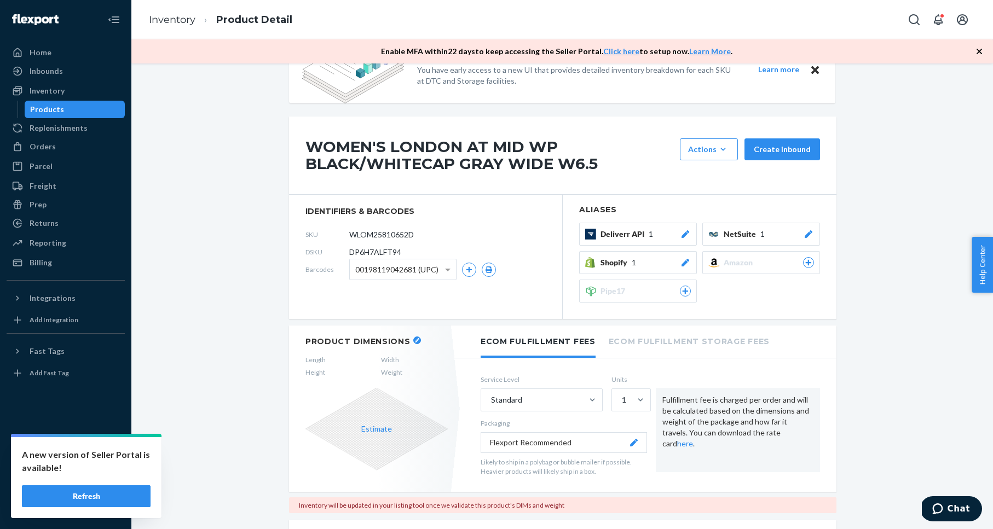
click at [413, 338] on button "button" at bounding box center [417, 341] width 8 height 8
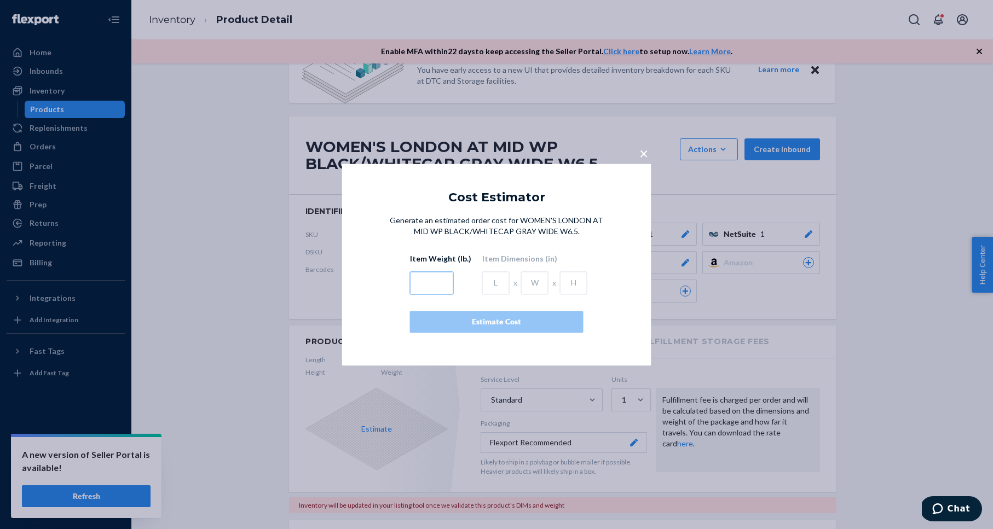
click at [440, 278] on input "text" at bounding box center [432, 282] width 44 height 23
type input "2.3"
click at [493, 284] on input "text" at bounding box center [495, 282] width 27 height 23
type input "12.4"
click at [531, 283] on input "text" at bounding box center [534, 282] width 27 height 23
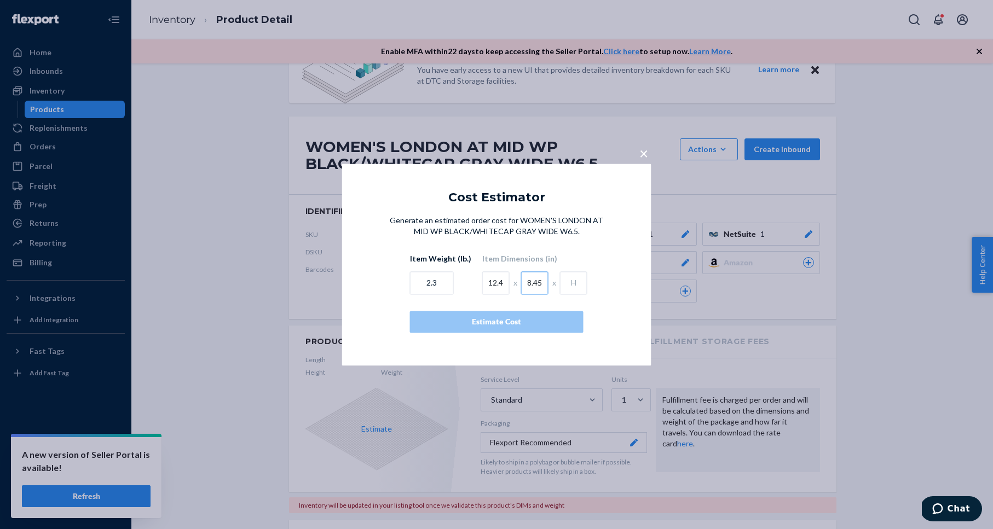
type input "8.45"
click at [570, 282] on input "text" at bounding box center [573, 282] width 27 height 23
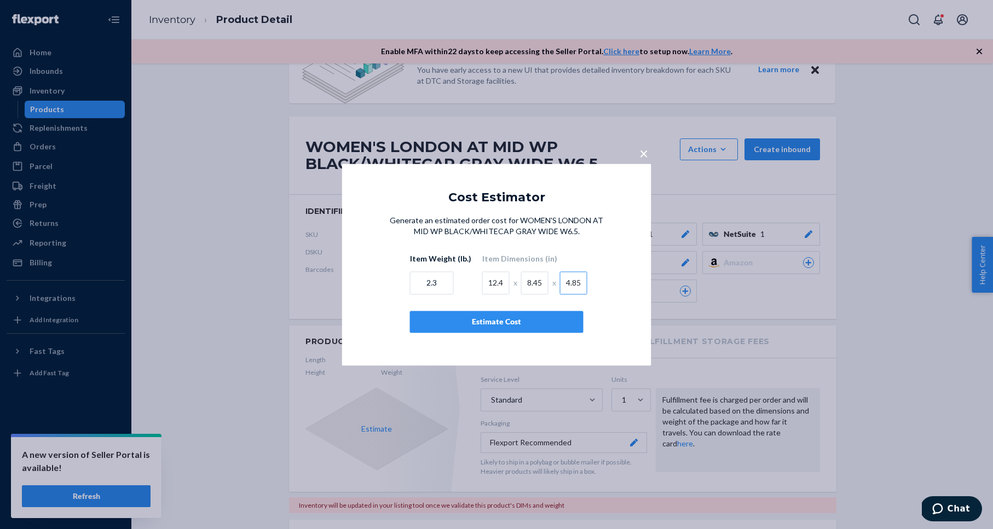
type input "4.85"
drag, startPoint x: 600, startPoint y: 304, endPoint x: 570, endPoint y: 325, distance: 36.9
click at [599, 305] on div "Generate an estimated order cost for WOMEN'S LONDON AT MID WP BLACK/WHITECAP GR…" at bounding box center [497, 274] width 222 height 118
click at [557, 326] on div "Estimate Cost" at bounding box center [496, 321] width 155 height 11
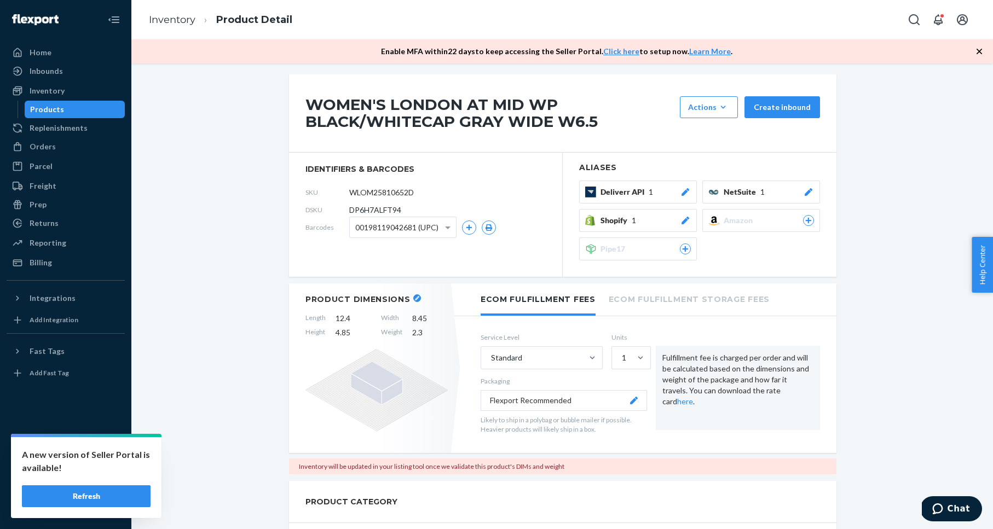
scroll to position [90, 0]
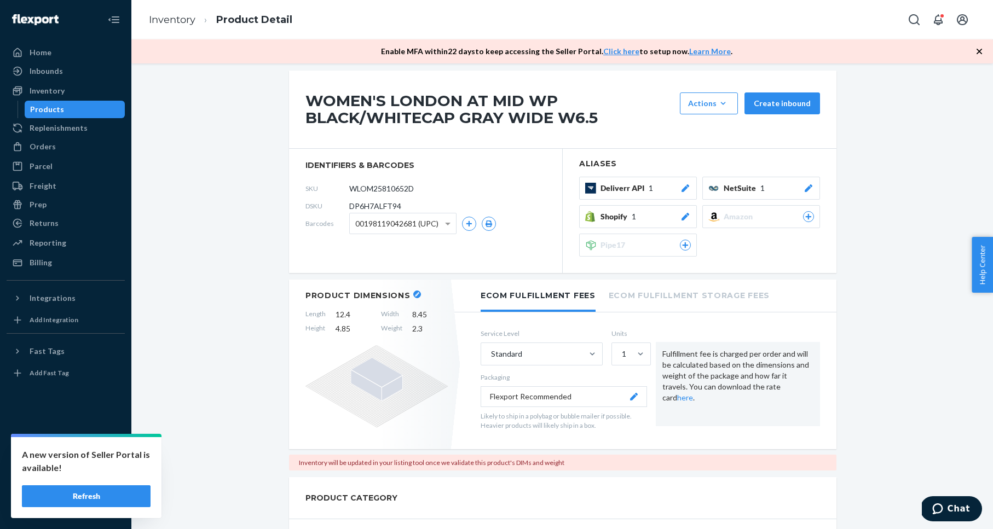
click at [63, 95] on div "Inventory" at bounding box center [66, 90] width 116 height 15
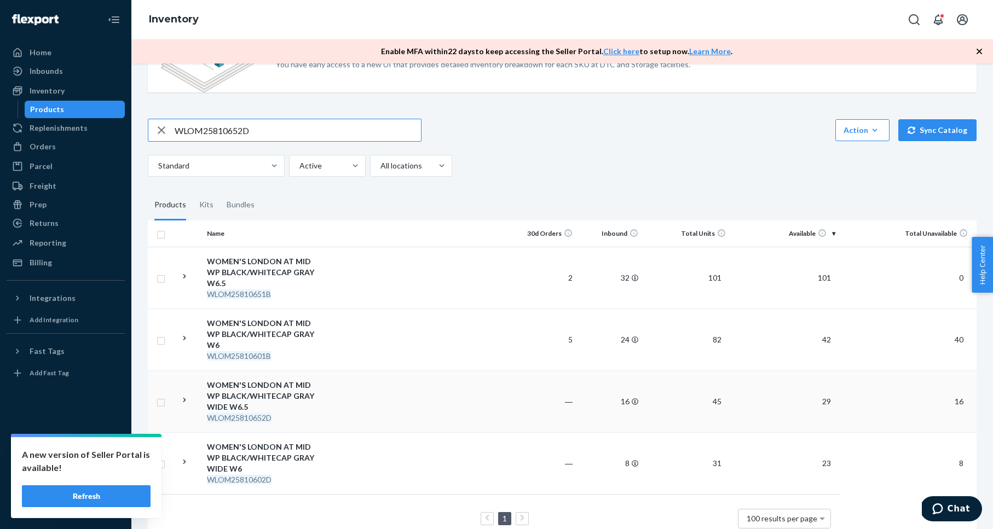
scroll to position [127, 0]
click at [311, 440] on div "WOMEN'S LONDON AT MID WP BLACK/WHITECAP GRAY WIDE W6" at bounding box center [264, 456] width 114 height 33
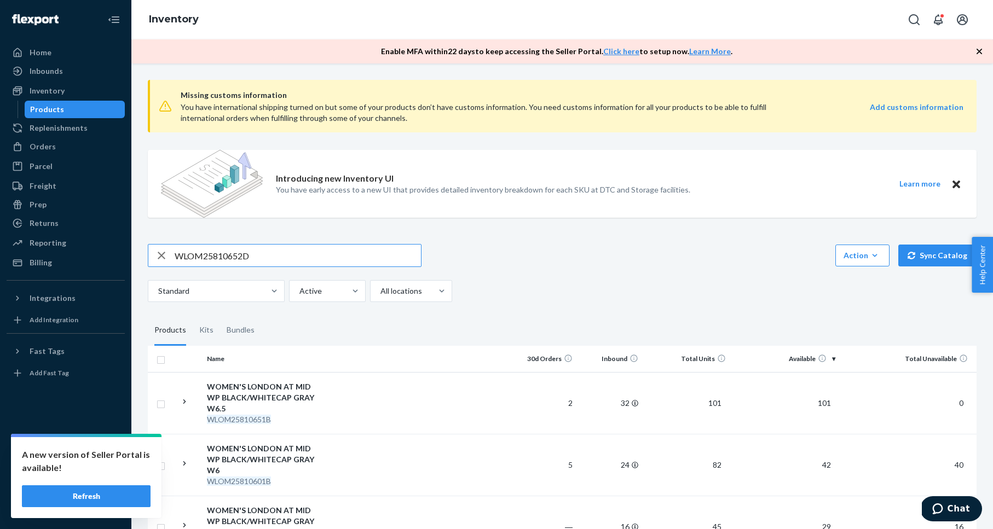
scroll to position [128, 0]
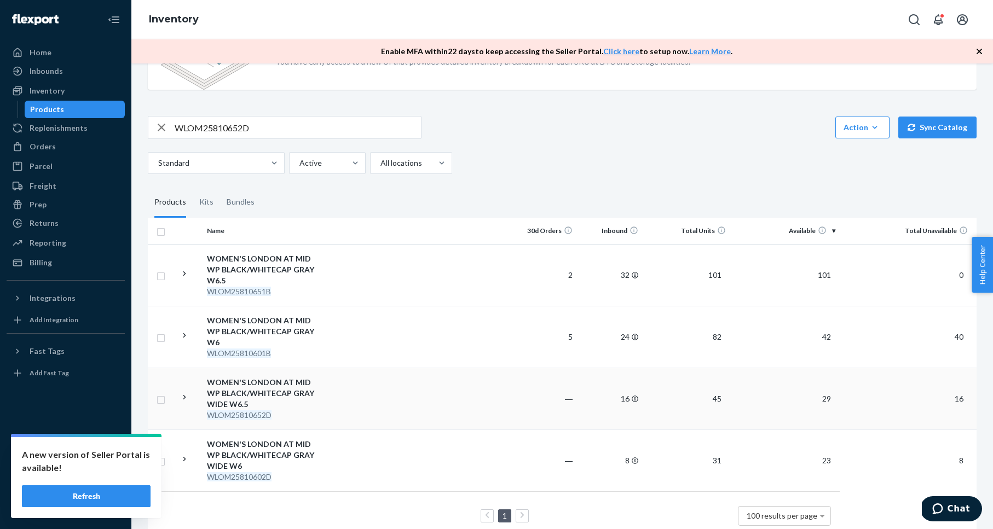
click at [279, 377] on div "WOMEN'S LONDON AT MID WP BLACK/WHITECAP GRAY WIDE W6.5" at bounding box center [264, 393] width 114 height 33
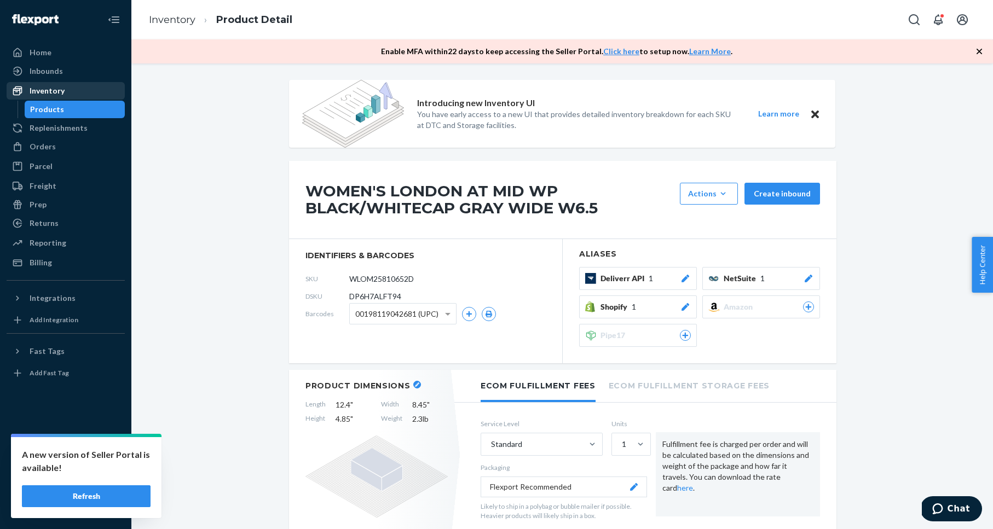
click at [74, 86] on div "Inventory" at bounding box center [66, 90] width 116 height 15
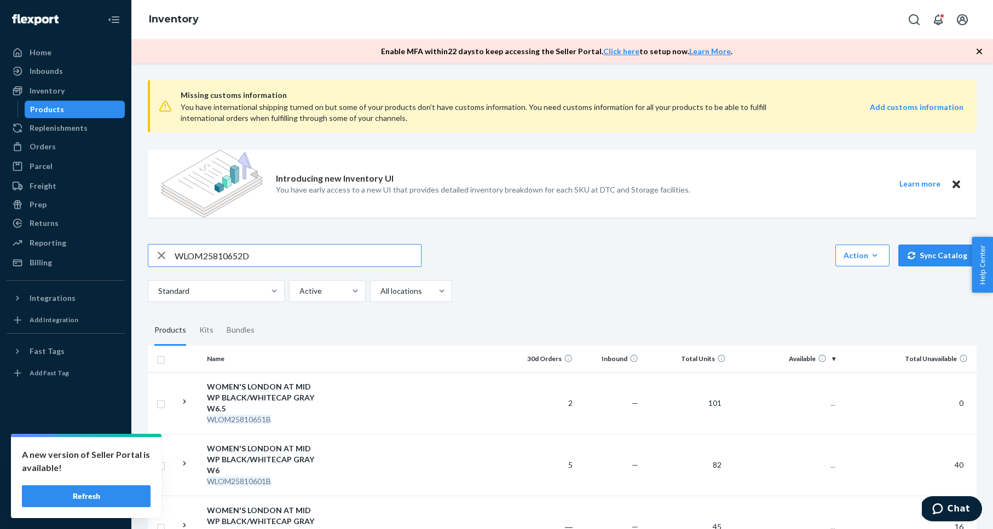
click at [210, 259] on input "WLOM25810652D" at bounding box center [298, 256] width 246 height 22
type input "WLOM25821052D"
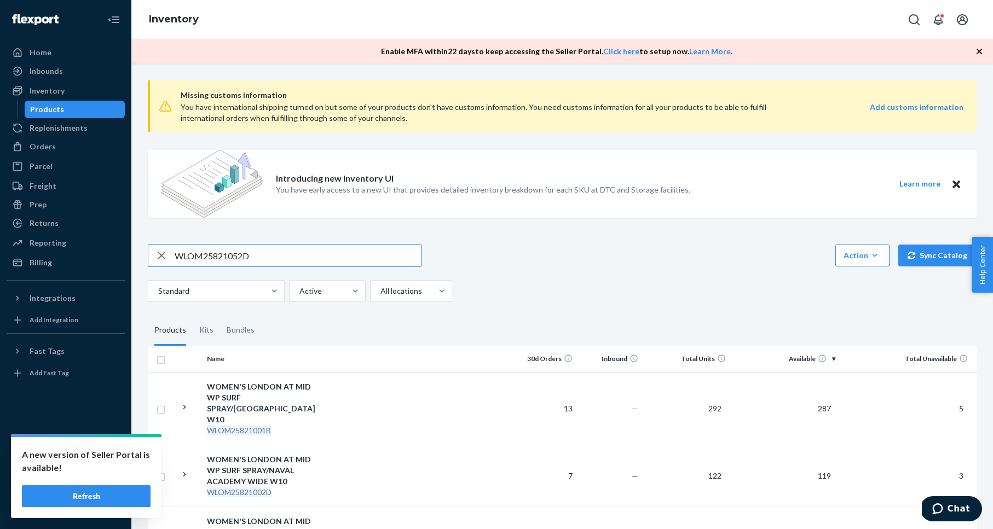
click at [307, 261] on input "WLOM25821052D" at bounding box center [298, 256] width 246 height 22
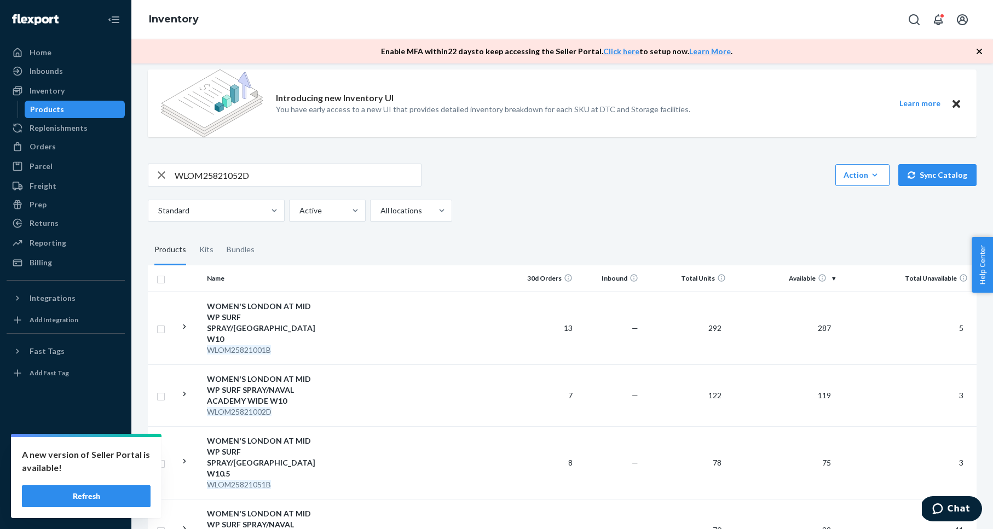
scroll to position [150, 0]
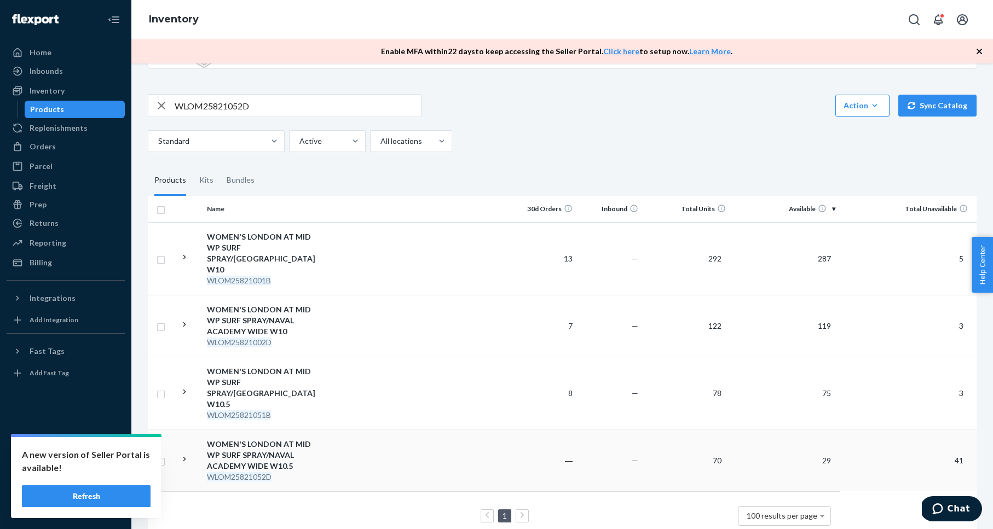
click at [242, 439] on div "WOMEN'S LONDON AT MID WP SURF SPRAY/NAVAL ACADEMY WIDE W10.5" at bounding box center [264, 455] width 114 height 33
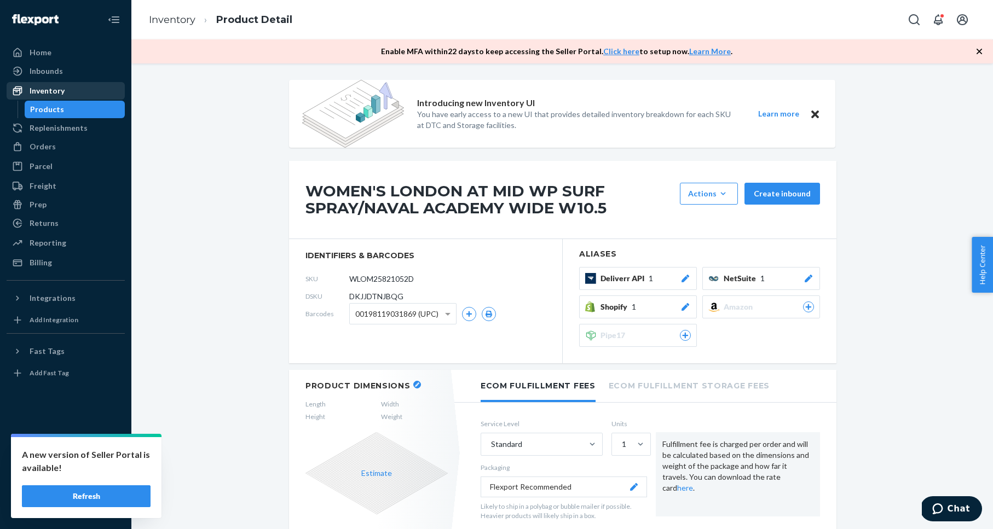
click at [44, 94] on div "Inventory" at bounding box center [47, 90] width 35 height 11
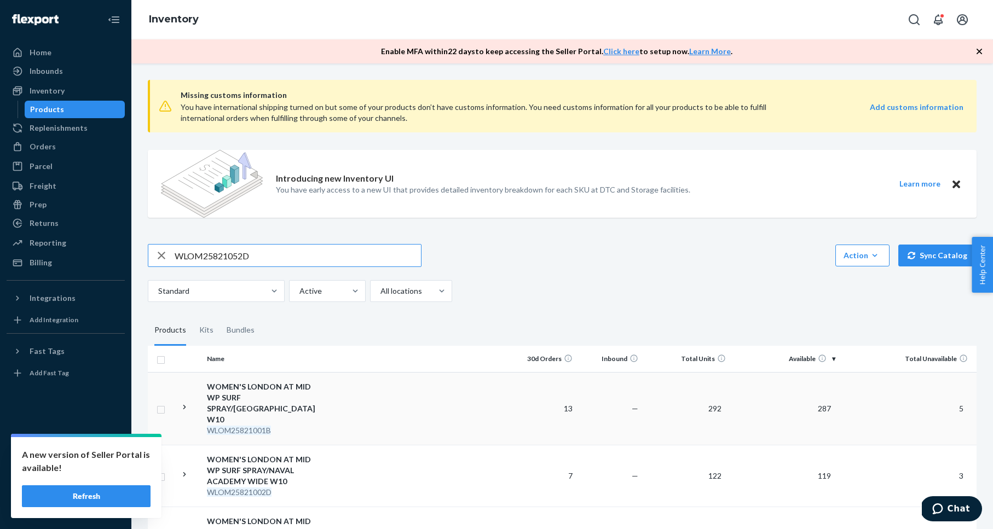
scroll to position [150, 0]
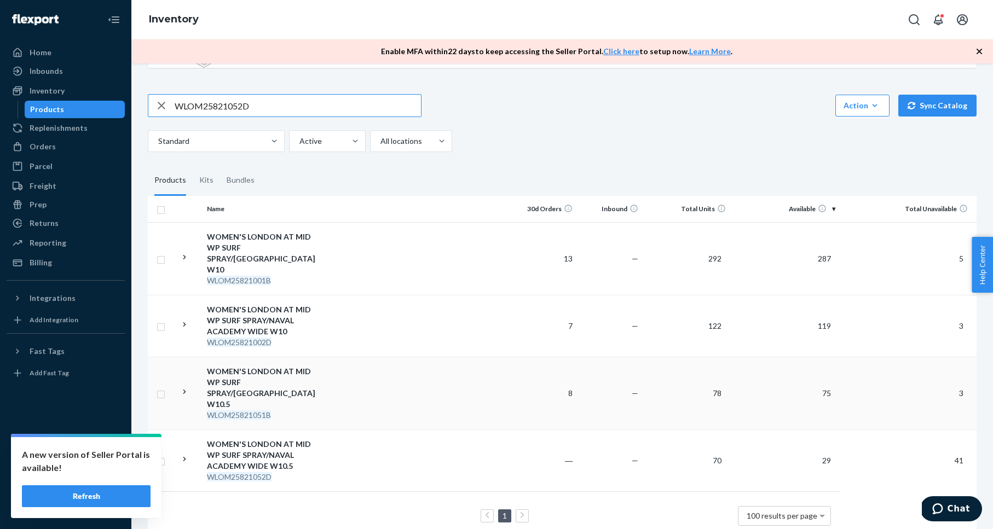
click at [275, 368] on div "WOMEN'S LONDON AT MID WP SURF SPRAY/[GEOGRAPHIC_DATA] W10.5" at bounding box center [264, 388] width 114 height 44
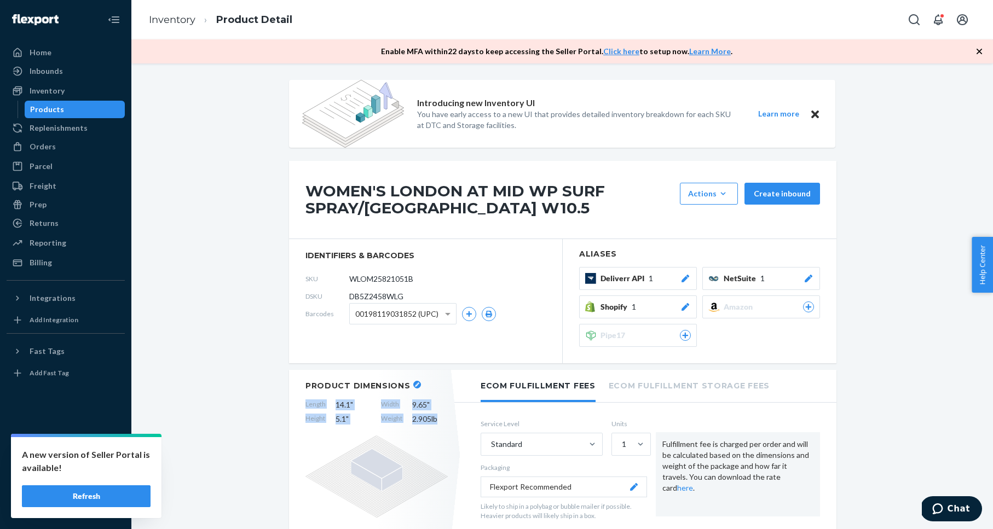
drag, startPoint x: 303, startPoint y: 404, endPoint x: 433, endPoint y: 425, distance: 131.9
click at [433, 425] on div "Product Dimensions Length 14.1 " Width 9.65 " Height 5.1 " Weight 2.905 lb" at bounding box center [376, 455] width 175 height 170
copy div "Length 14.1 " Width 9.65 " Height 5.1 " Weight 2.905 lb"
click at [44, 94] on div "Inventory" at bounding box center [47, 90] width 35 height 11
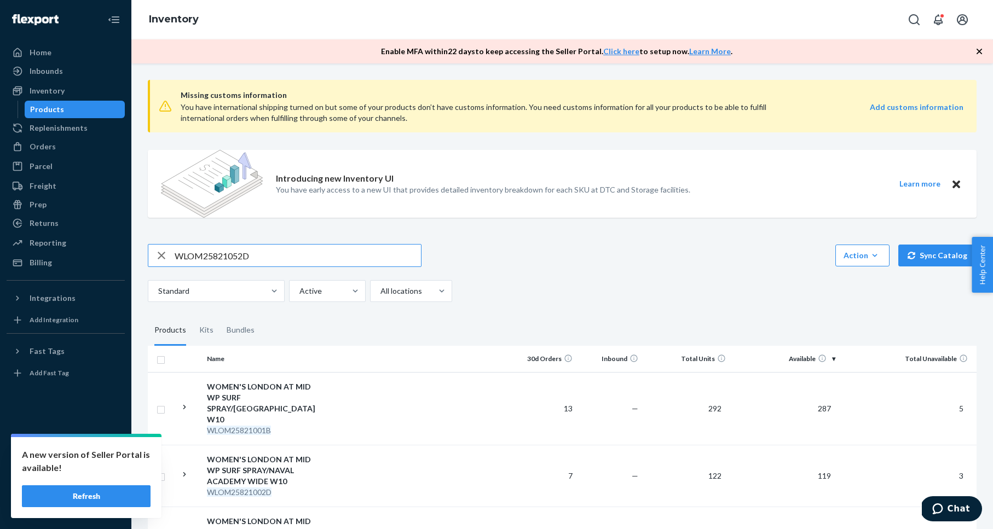
scroll to position [150, 0]
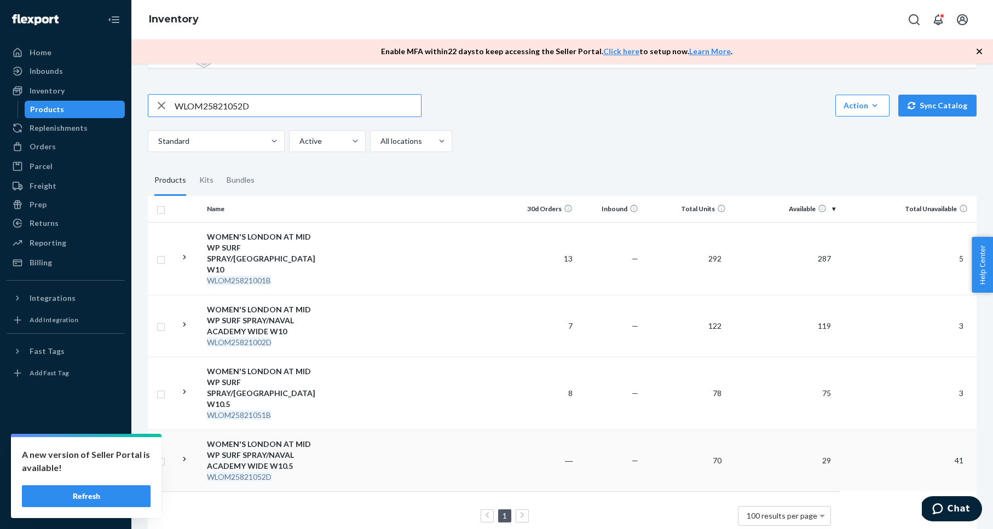
click at [253, 439] on div "WOMEN'S LONDON AT MID WP SURF SPRAY/NAVAL ACADEMY WIDE W10.5" at bounding box center [264, 455] width 114 height 33
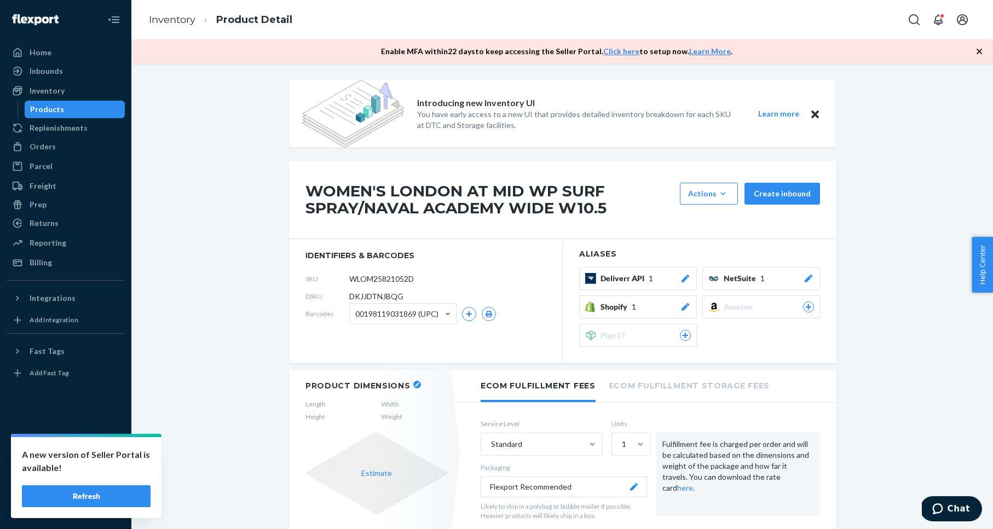
click at [416, 384] on button "button" at bounding box center [417, 385] width 8 height 8
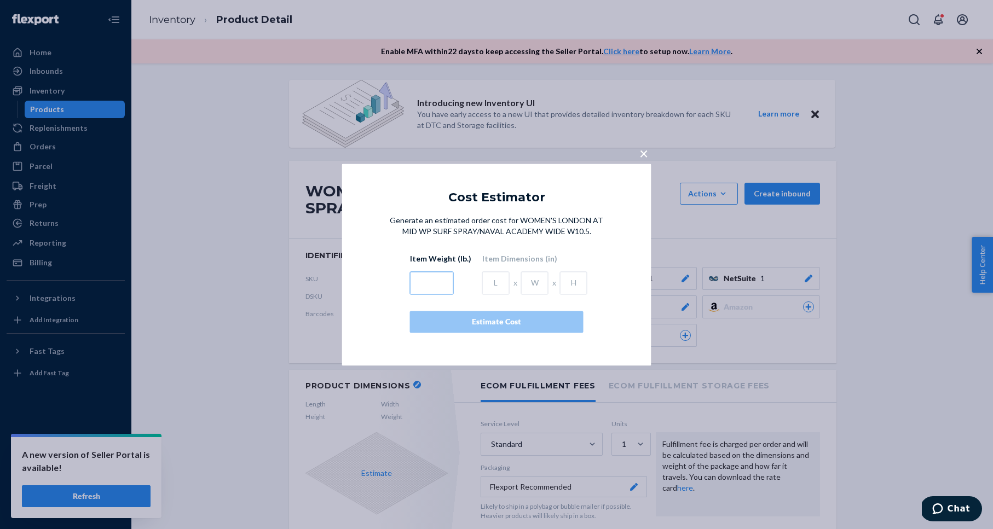
click at [435, 278] on input "text" at bounding box center [432, 282] width 44 height 23
type input "2.905"
click at [490, 283] on input "text" at bounding box center [495, 282] width 27 height 23
type input "12.4"
click at [534, 282] on input "text" at bounding box center [534, 282] width 27 height 23
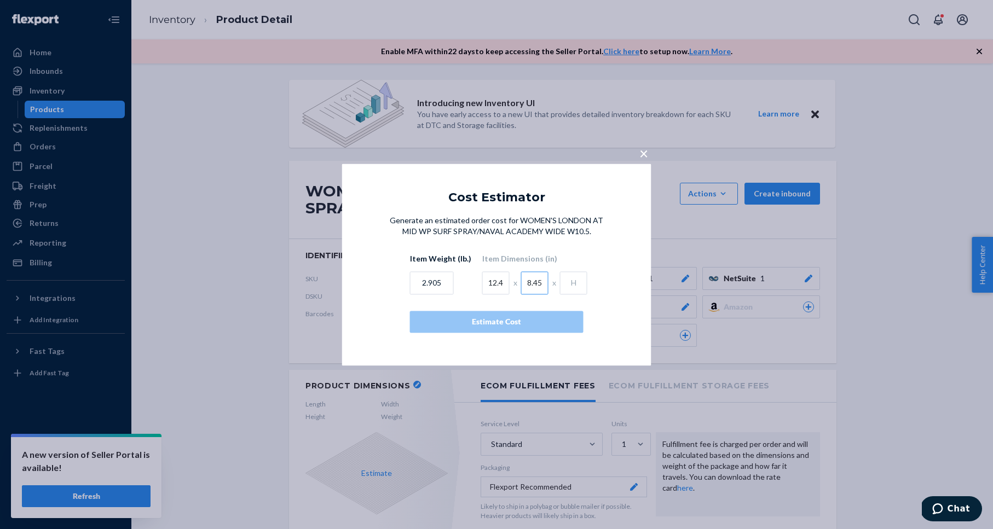
type input "8.45"
click at [566, 284] on input "text" at bounding box center [573, 282] width 27 height 23
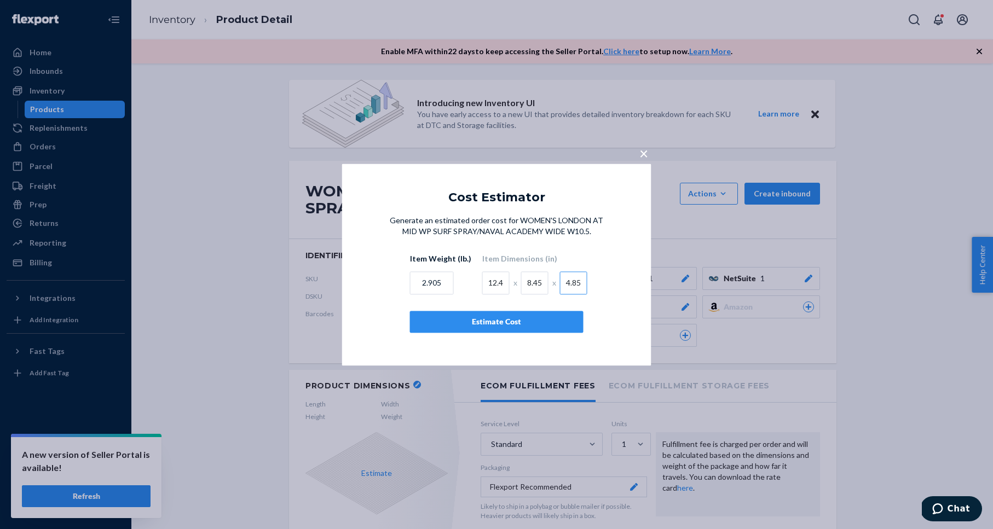
type input "4.85"
click at [604, 290] on div "Generate an estimated order cost for WOMEN'S LONDON AT MID WP SURF SPRAY/NAVAL …" at bounding box center [497, 274] width 222 height 118
click at [516, 325] on div "Estimate Cost" at bounding box center [496, 321] width 155 height 11
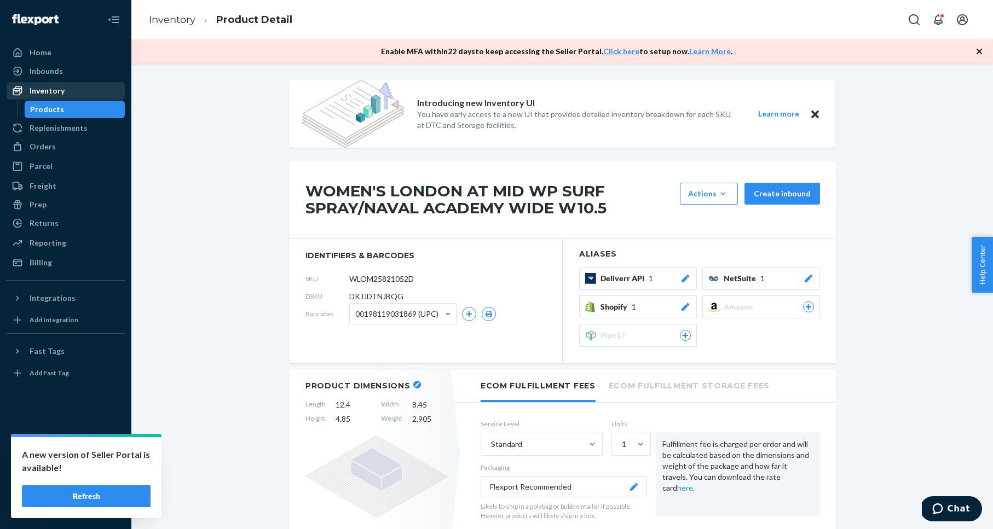
drag, startPoint x: 80, startPoint y: 88, endPoint x: 71, endPoint y: 88, distance: 8.8
click at [79, 88] on div "Inventory" at bounding box center [66, 90] width 116 height 15
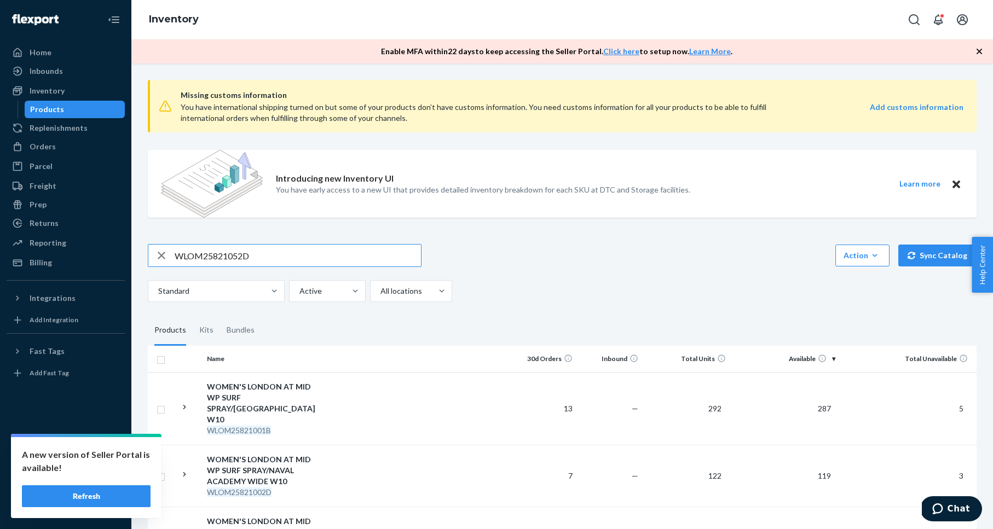
click at [232, 260] on input "WLOM25821052D" at bounding box center [298, 256] width 246 height 22
click at [231, 260] on input "WLOM25821052D" at bounding box center [298, 256] width 246 height 22
type input "WLOM25810652D"
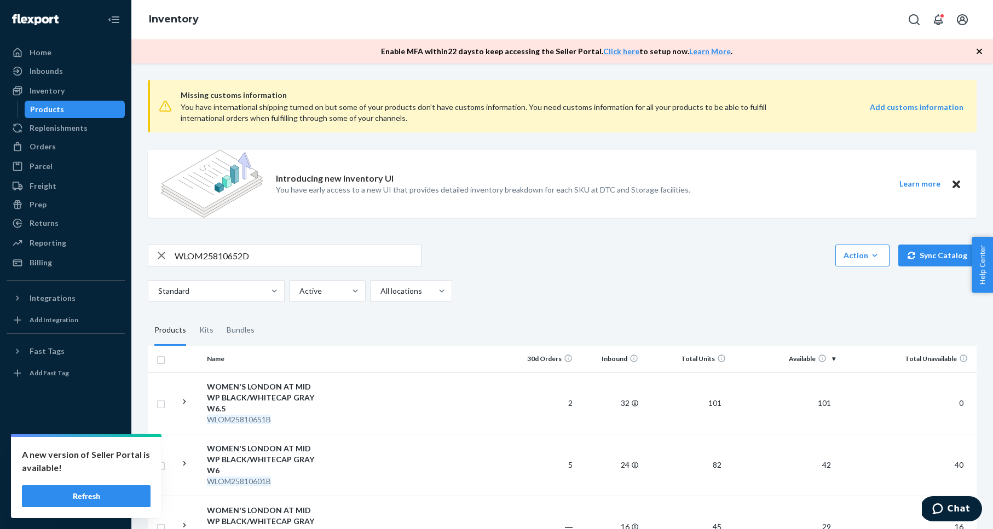
click at [231, 257] on input "WLOM25810652D" at bounding box center [298, 256] width 246 height 22
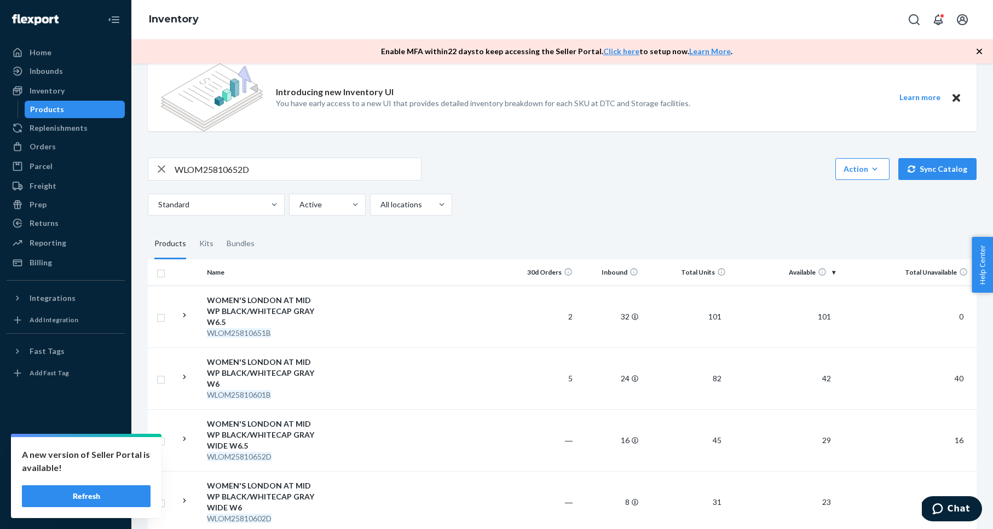
scroll to position [128, 0]
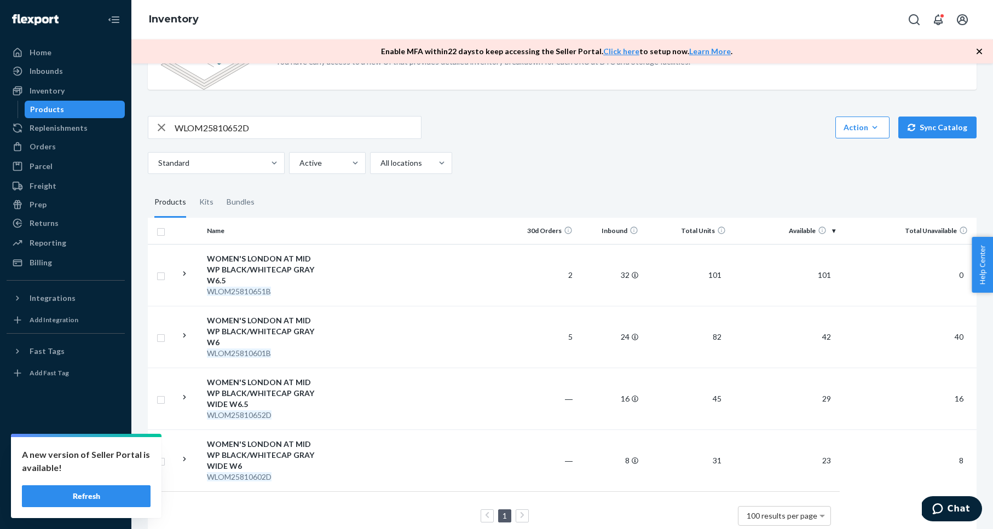
click at [263, 377] on div "WOMEN'S LONDON AT MID WP BLACK/WHITECAP GRAY WIDE W6.5" at bounding box center [264, 393] width 114 height 33
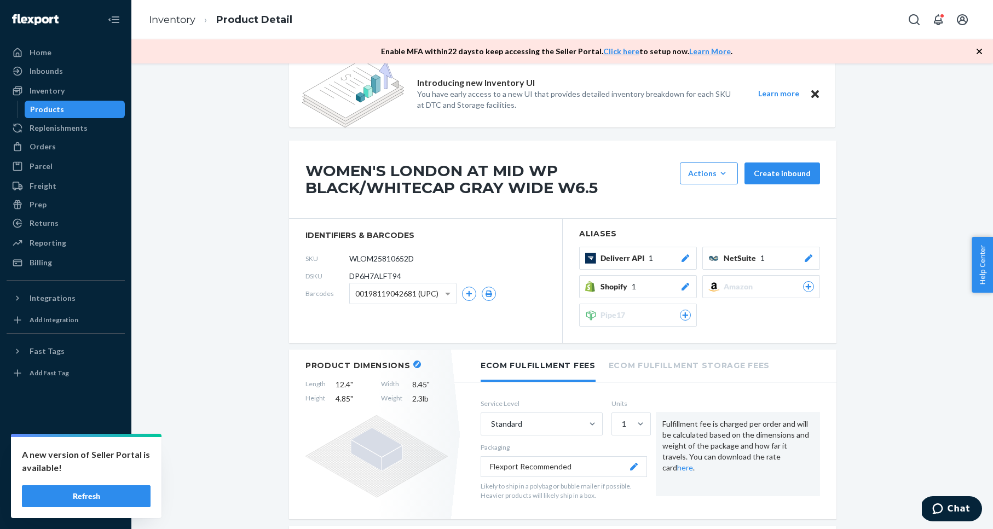
scroll to position [22, 0]
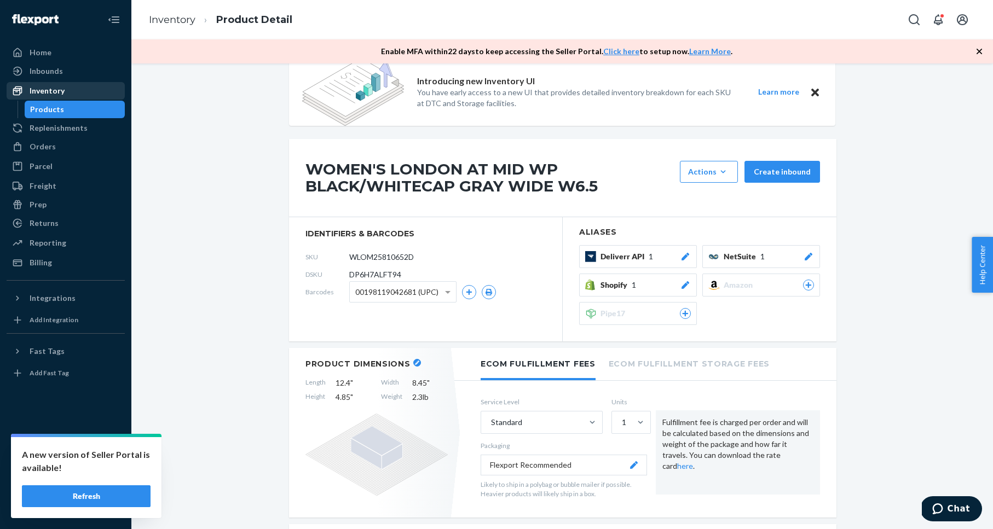
click at [58, 90] on div "Inventory" at bounding box center [47, 90] width 35 height 11
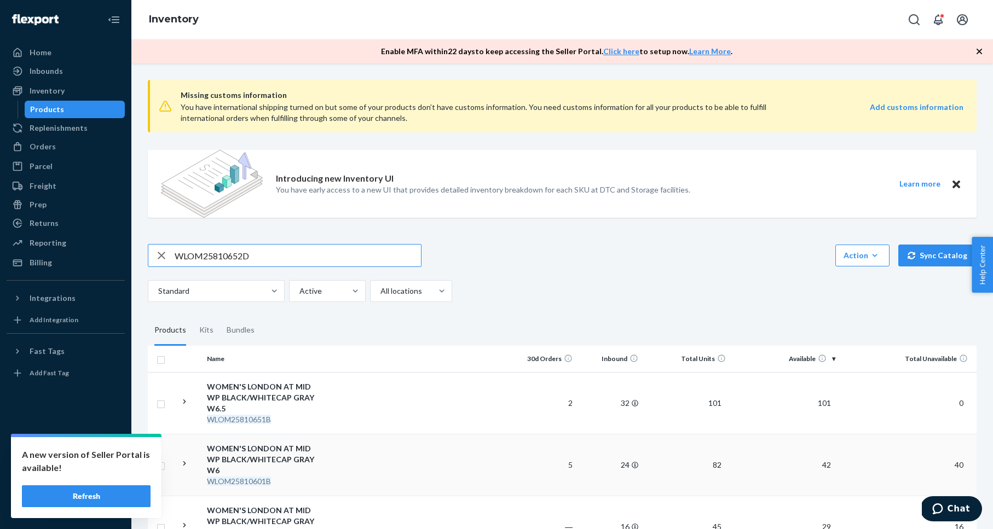
scroll to position [128, 0]
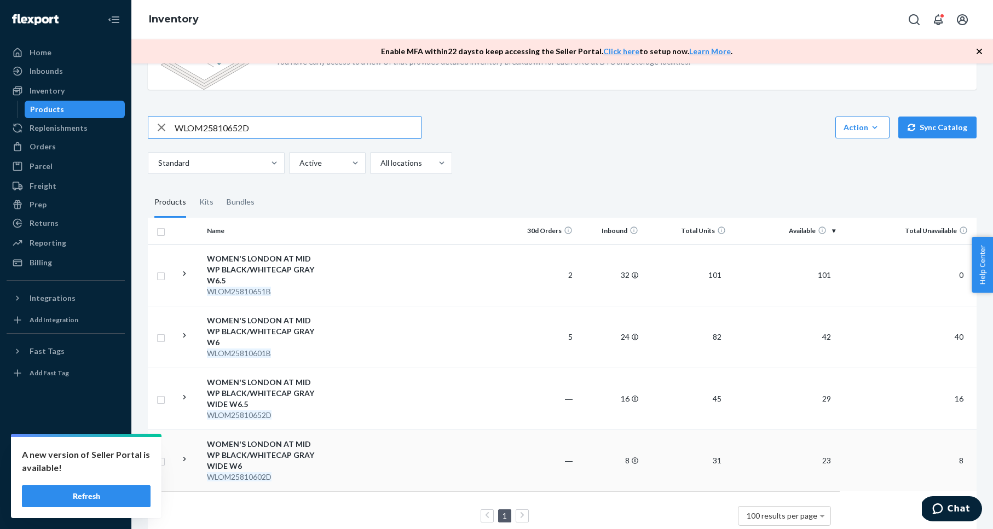
click at [275, 439] on div "WOMEN'S LONDON AT MID WP BLACK/WHITECAP GRAY WIDE W6" at bounding box center [264, 455] width 114 height 33
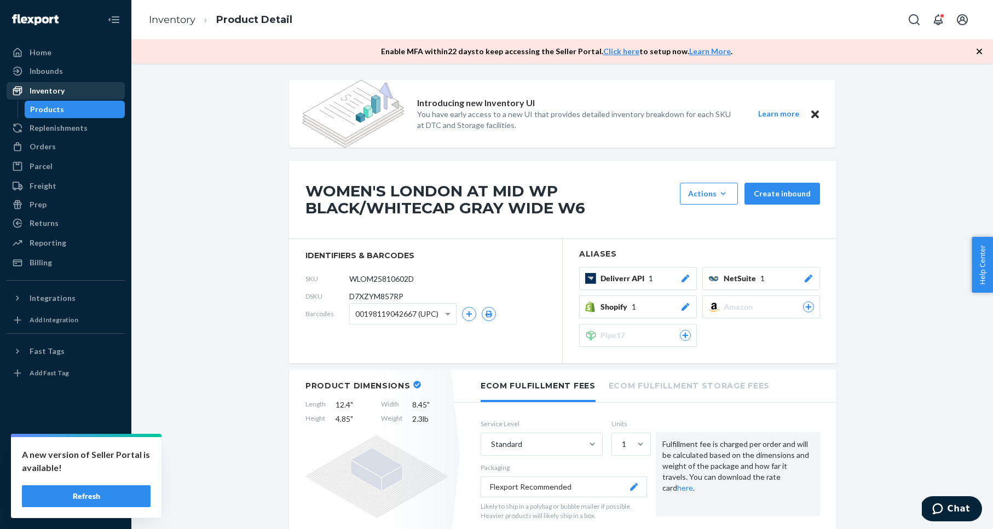
drag, startPoint x: 52, startPoint y: 94, endPoint x: 67, endPoint y: 91, distance: 15.5
click at [53, 94] on div "Inventory" at bounding box center [47, 90] width 35 height 11
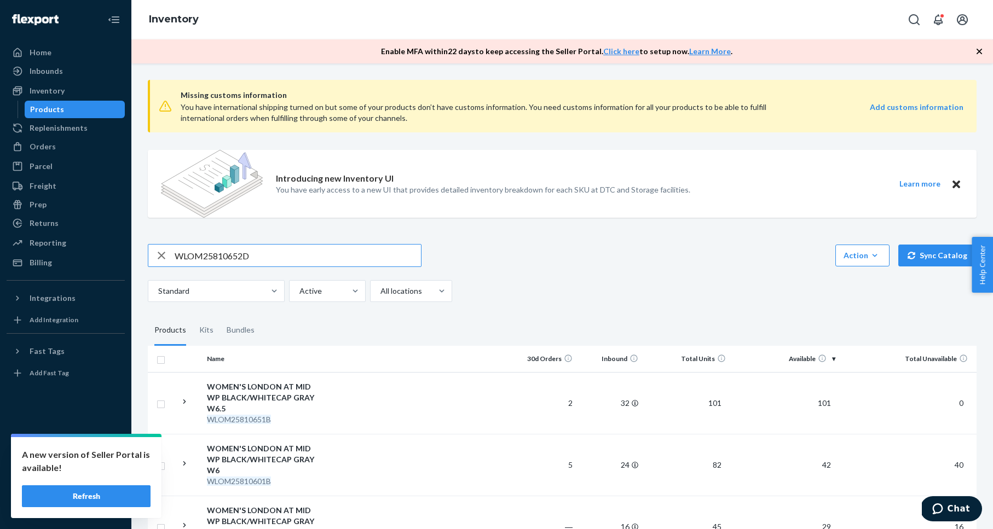
click at [197, 253] on input "WLOM25810652D" at bounding box center [298, 256] width 246 height 22
paste input "MLOM25020852E"
type input "MLOM25020852E"
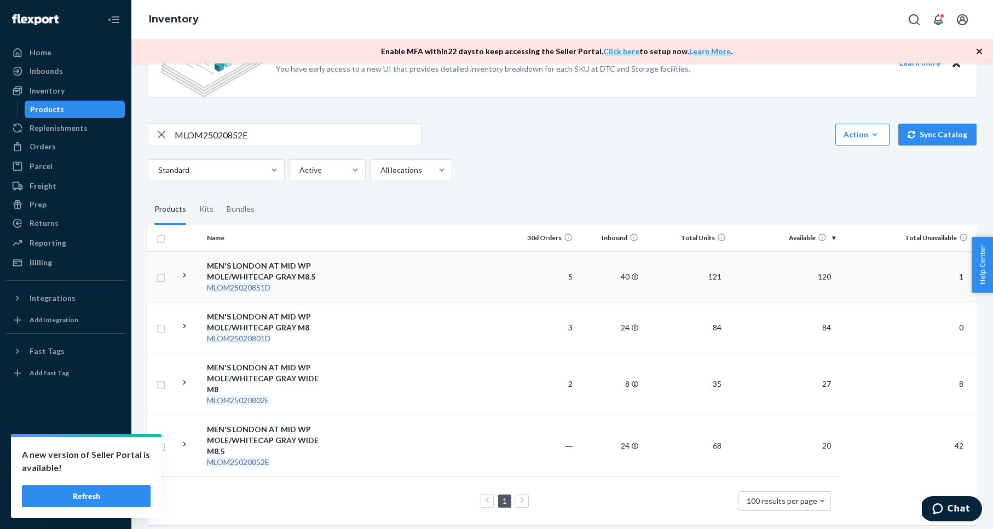
scroll to position [128, 0]
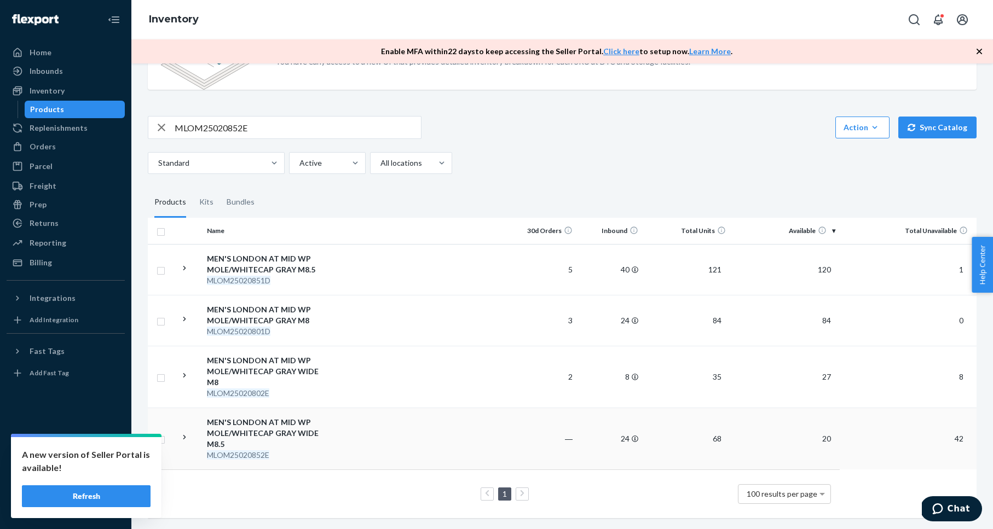
click at [263, 428] on div "MEN'S LONDON AT MID WP MOLE/WHITECAP GRAY WIDE M8.5" at bounding box center [264, 433] width 114 height 33
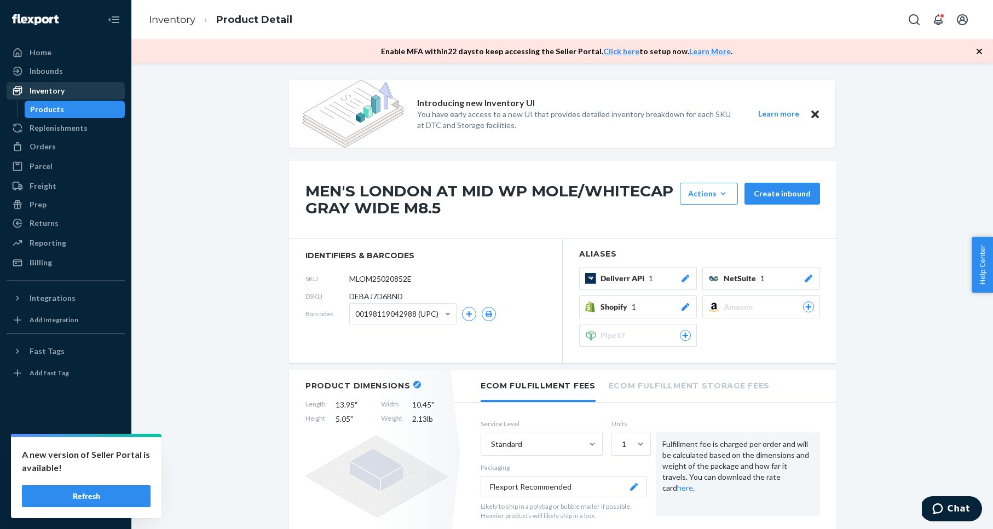
click at [66, 87] on div "Inventory" at bounding box center [66, 90] width 116 height 15
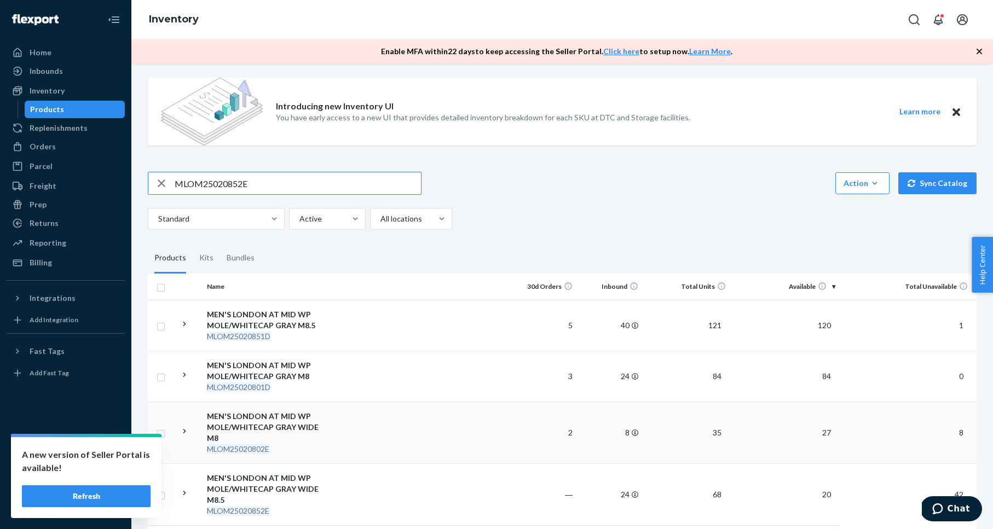
scroll to position [80, 0]
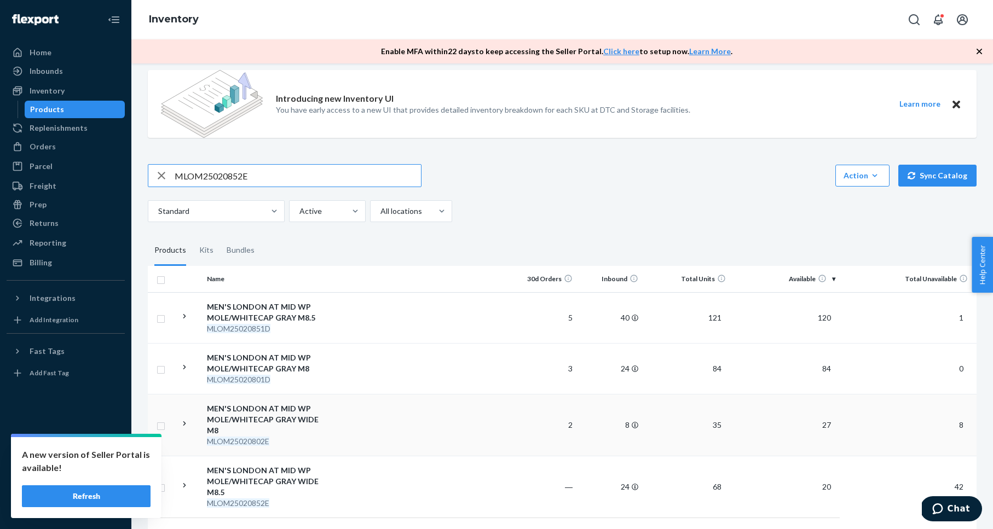
click at [247, 415] on div "MEN'S LONDON AT MID WP MOLE/WHITECAP GRAY WIDE M8" at bounding box center [264, 419] width 114 height 33
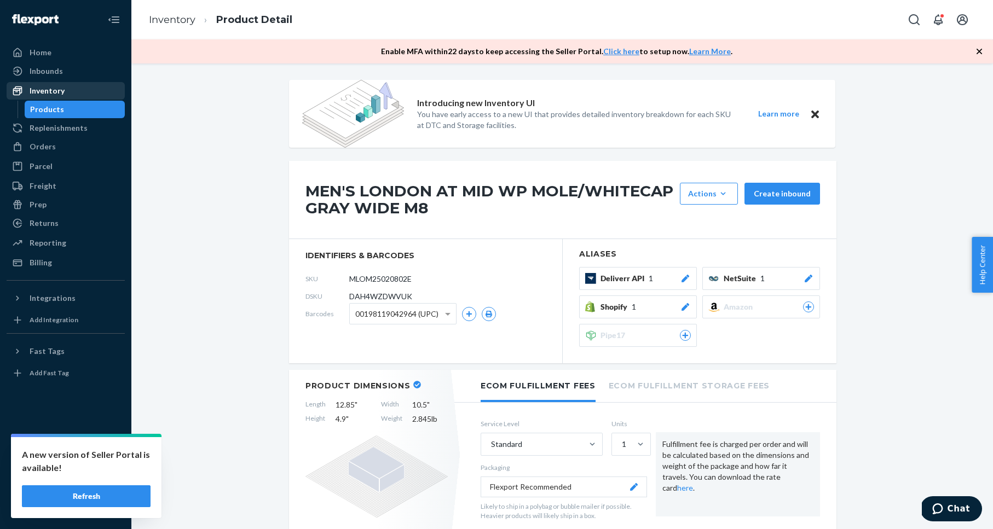
click at [38, 95] on div "Inventory" at bounding box center [47, 90] width 35 height 11
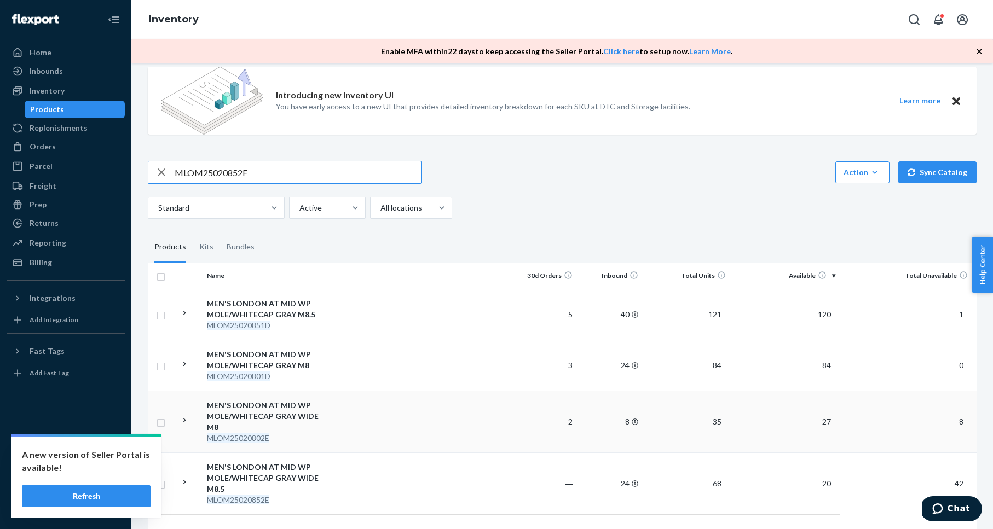
scroll to position [90, 0]
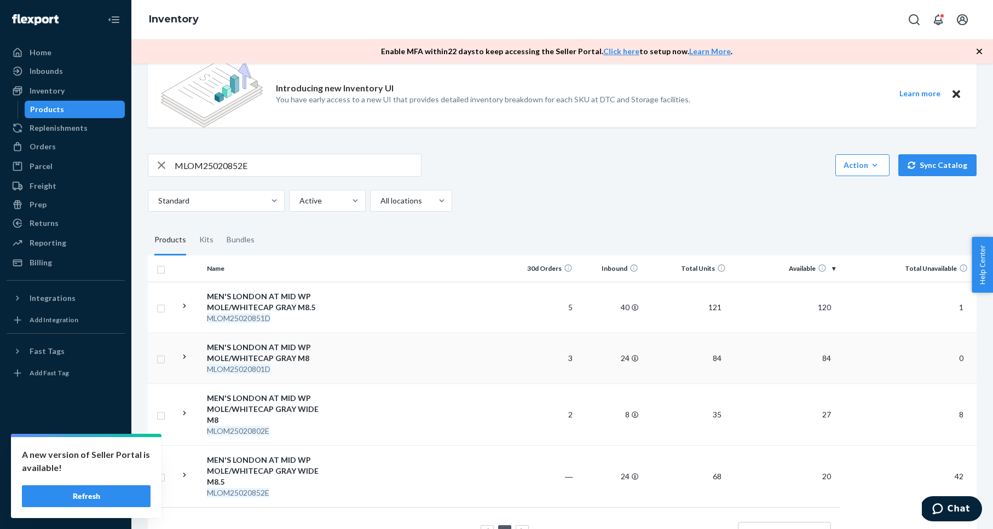
click at [231, 348] on div "MEN'S LONDON AT MID WP MOLE/WHITECAP GRAY M8" at bounding box center [264, 353] width 114 height 22
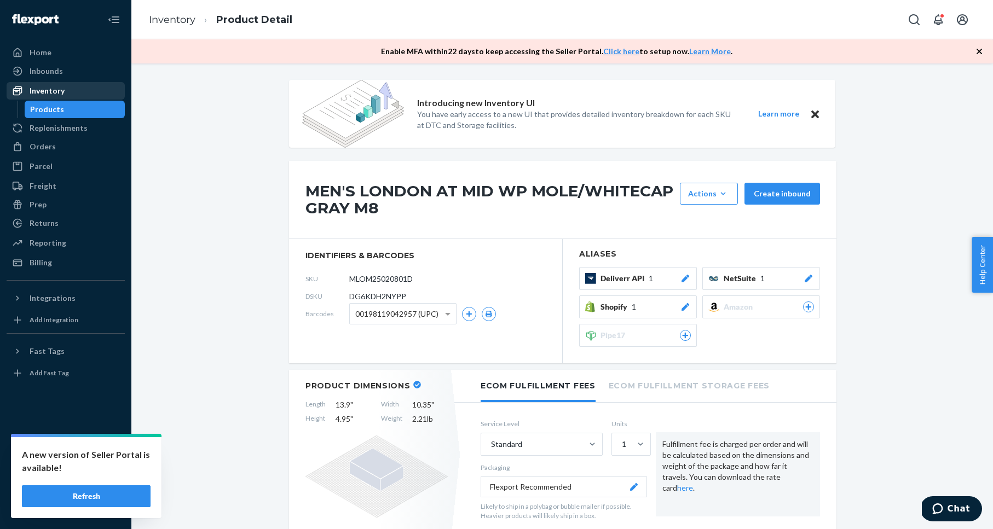
click at [48, 90] on div "Inventory" at bounding box center [47, 90] width 35 height 11
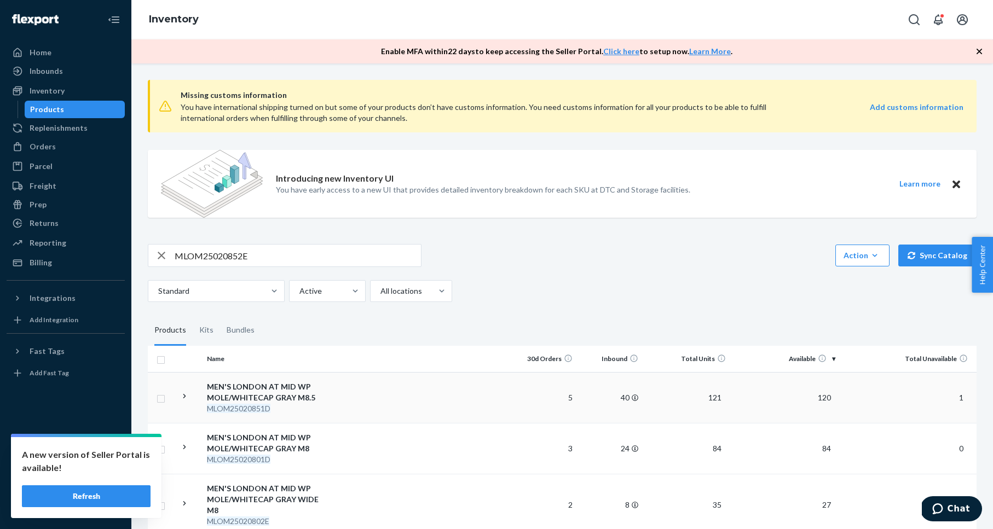
click at [277, 388] on div "MEN'S LONDON AT MID WP MOLE/WHITECAP GRAY M8.5" at bounding box center [264, 392] width 114 height 22
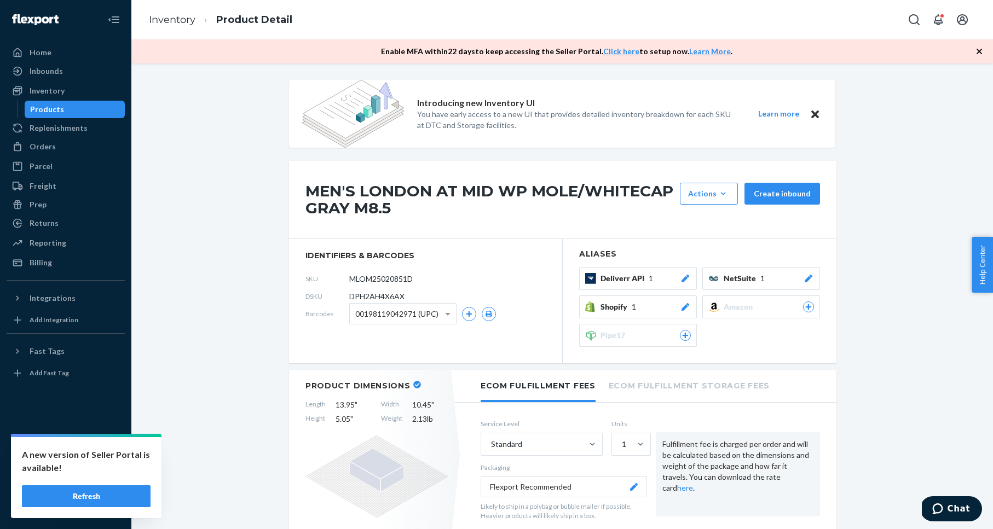
drag, startPoint x: 53, startPoint y: 88, endPoint x: 61, endPoint y: 107, distance: 20.8
click at [52, 88] on div "Inventory" at bounding box center [47, 90] width 35 height 11
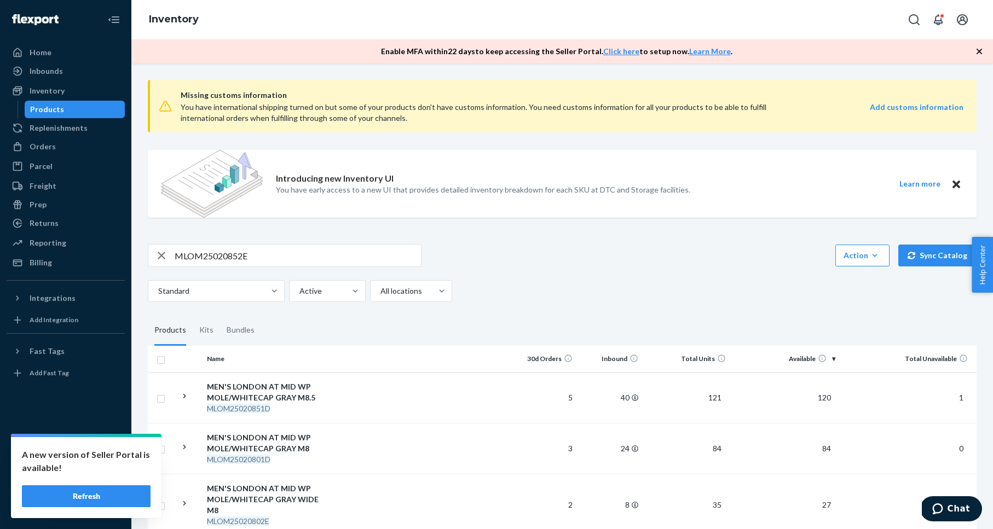
click at [216, 255] on input "MLOM25020852E" at bounding box center [298, 256] width 246 height 22
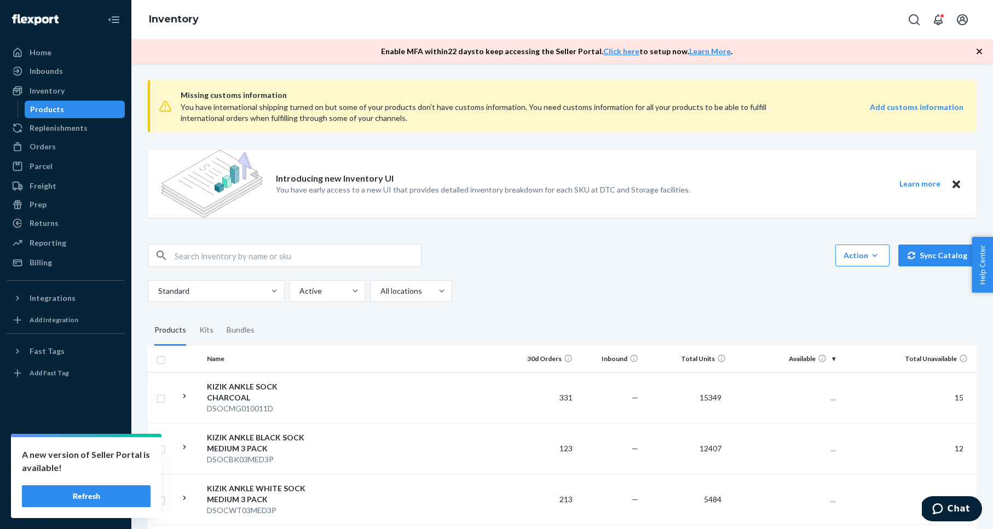
click at [247, 256] on input "text" at bounding box center [298, 256] width 246 height 22
paste input "MLOM25020852E"
type input "MLOM25020852E"
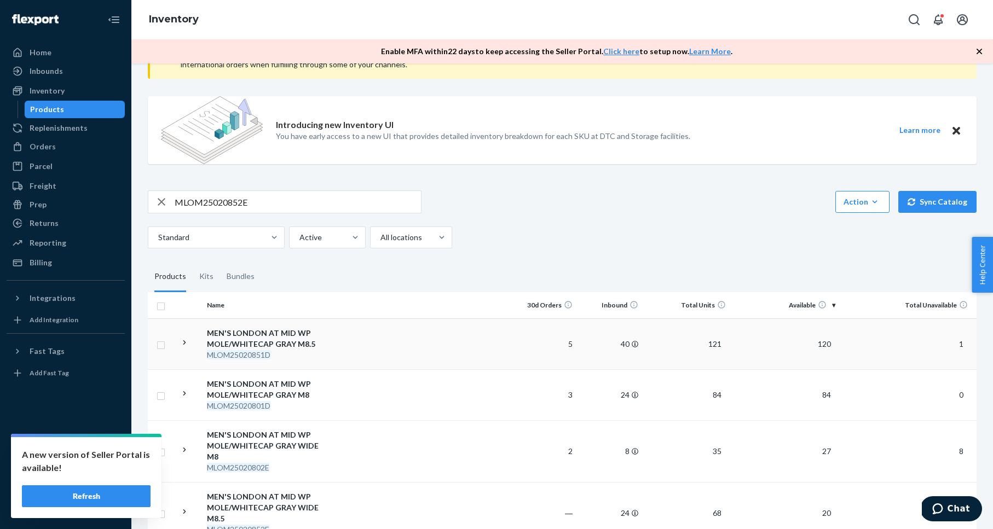
scroll to position [128, 0]
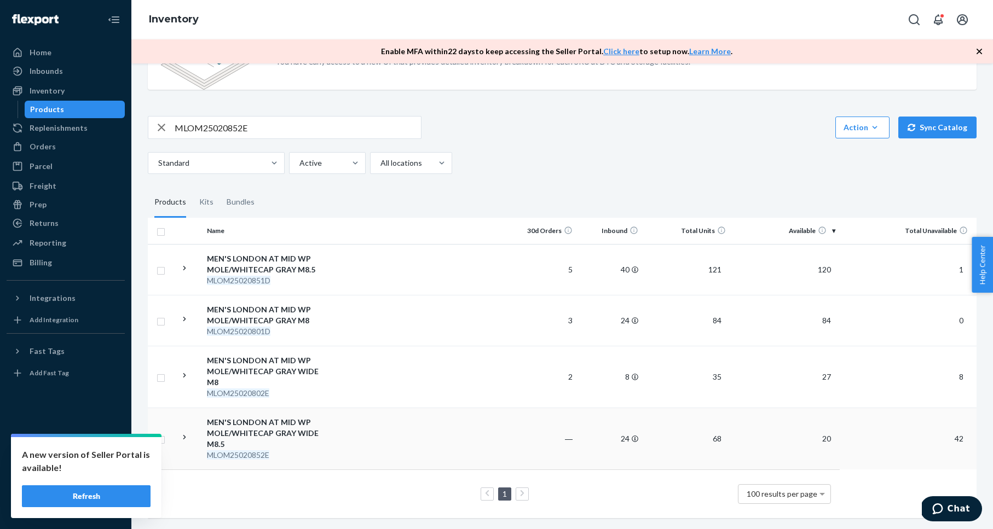
click at [270, 425] on div "MEN'S LONDON AT MID WP MOLE/WHITECAP GRAY WIDE M8.5" at bounding box center [264, 433] width 114 height 33
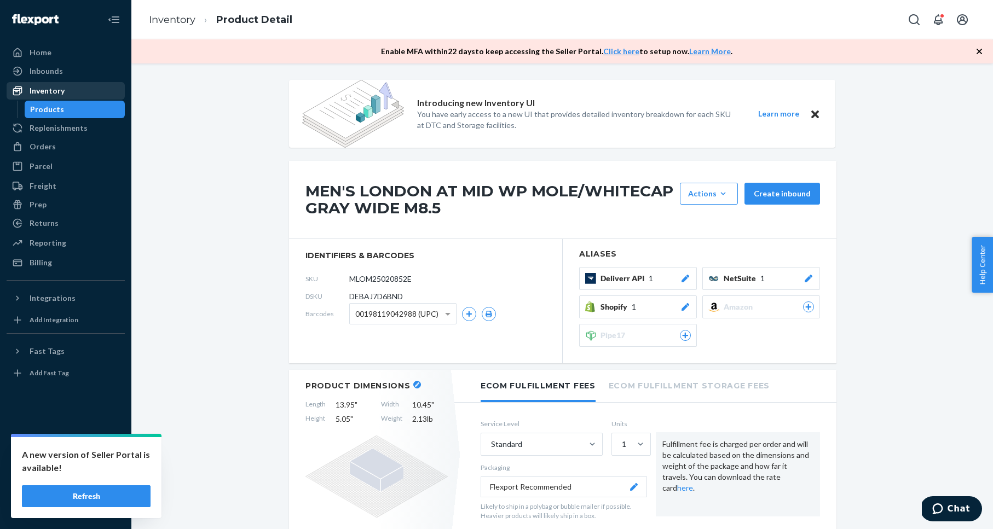
click at [56, 91] on div "Inventory" at bounding box center [47, 90] width 35 height 11
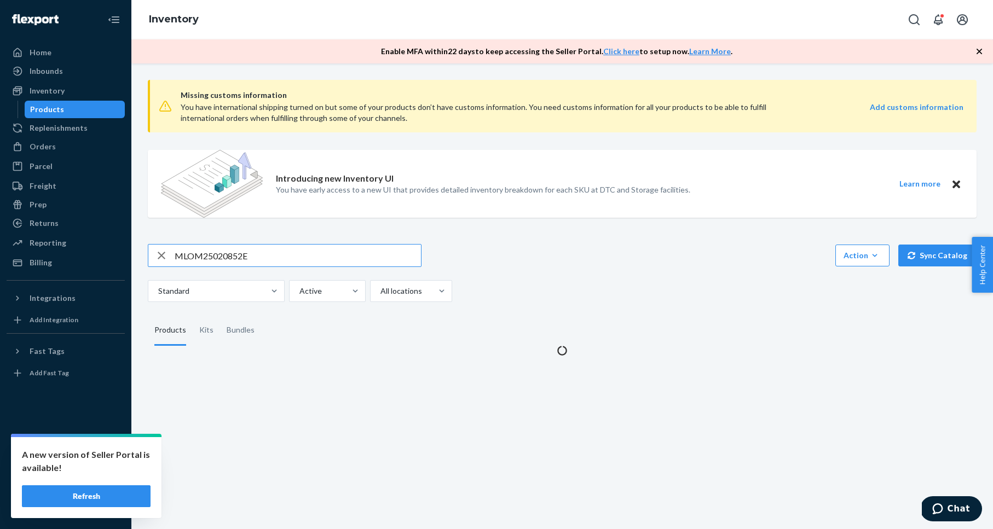
click at [209, 256] on input "MLOM25020852E" at bounding box center [298, 256] width 246 height 22
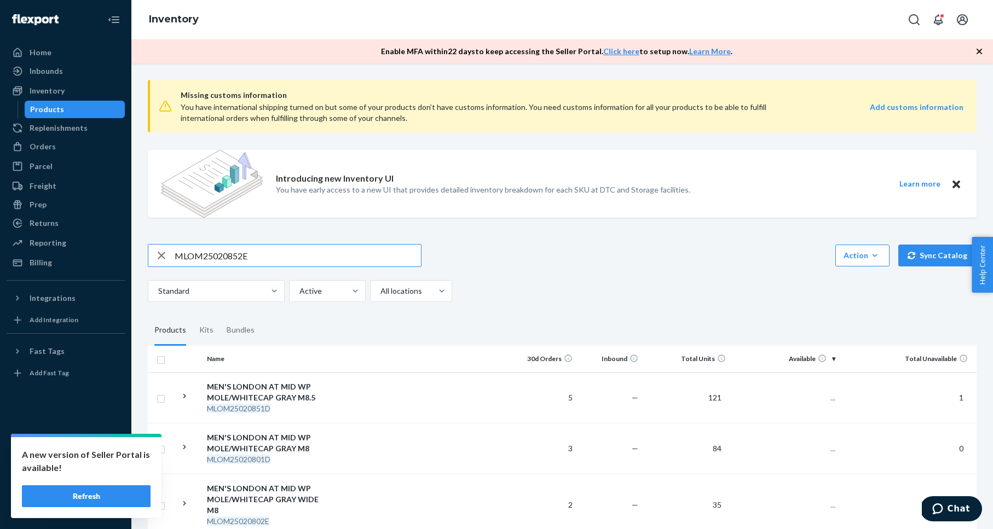
click at [209, 255] on input "MLOM25020852E" at bounding box center [298, 256] width 246 height 22
click at [209, 256] on input "MLOM25020852E" at bounding box center [298, 256] width 246 height 22
click at [209, 255] on input "MLOM25020852E" at bounding box center [298, 256] width 246 height 22
click at [207, 255] on input "MLOM25020852E" at bounding box center [298, 256] width 246 height 22
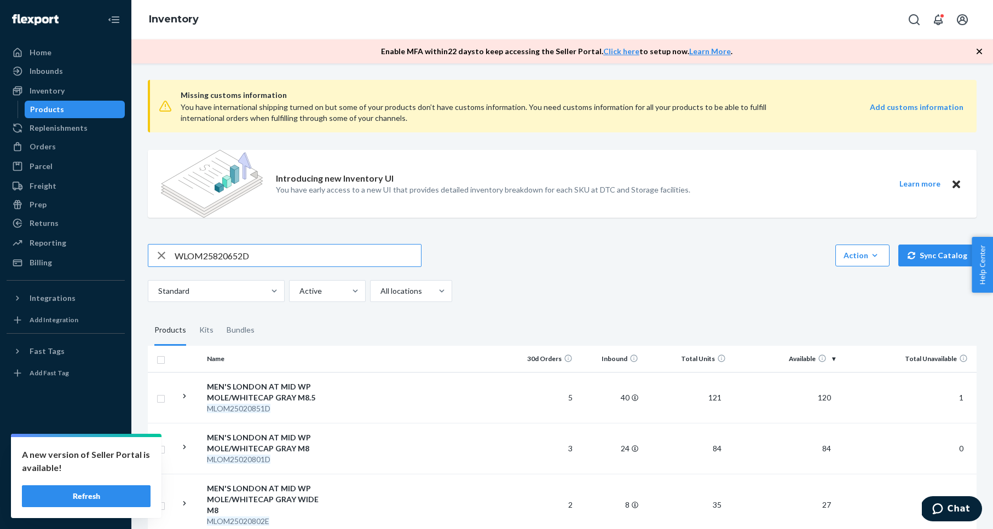
type input "WLOM25820652D"
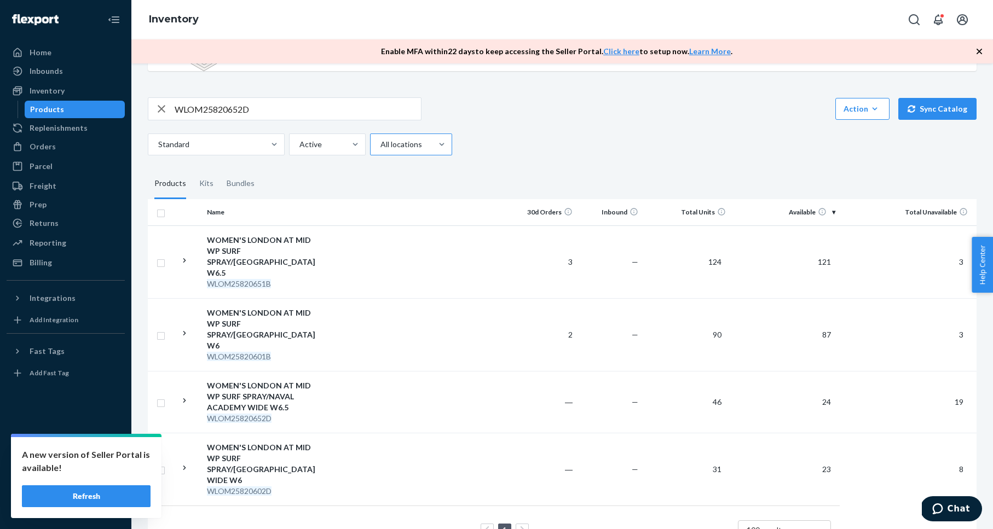
scroll to position [150, 0]
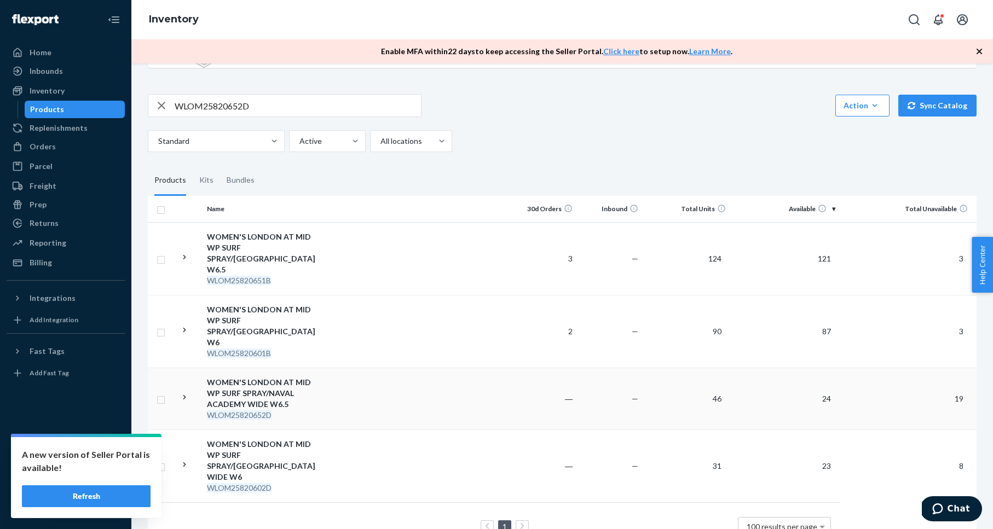
click at [258, 377] on div "WOMEN'S LONDON AT MID WP SURF SPRAY/NAVAL ACADEMY WIDE W6.5" at bounding box center [264, 393] width 114 height 33
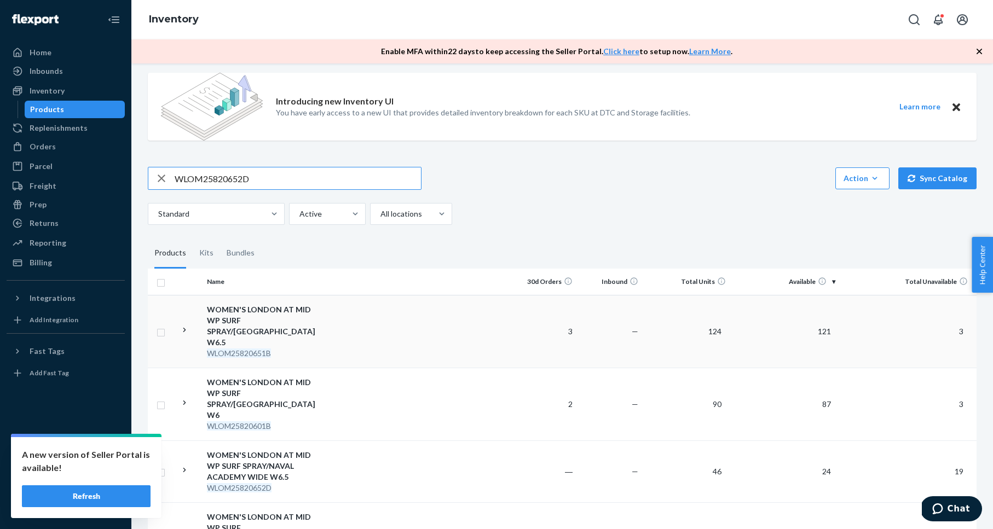
scroll to position [150, 0]
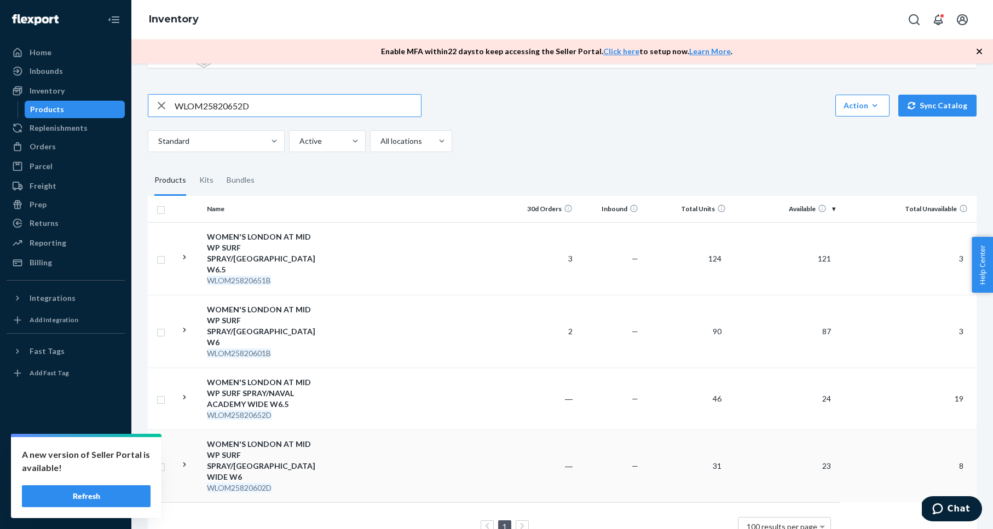
click at [290, 439] on div "WOMEN'S LONDON AT MID WP SURF SPRAY/[GEOGRAPHIC_DATA] WIDE W6" at bounding box center [264, 461] width 114 height 44
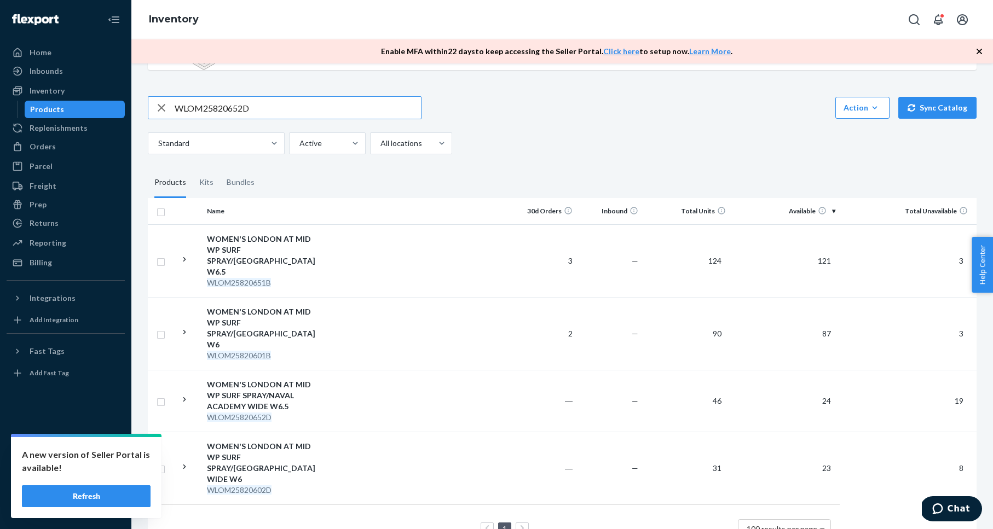
scroll to position [150, 0]
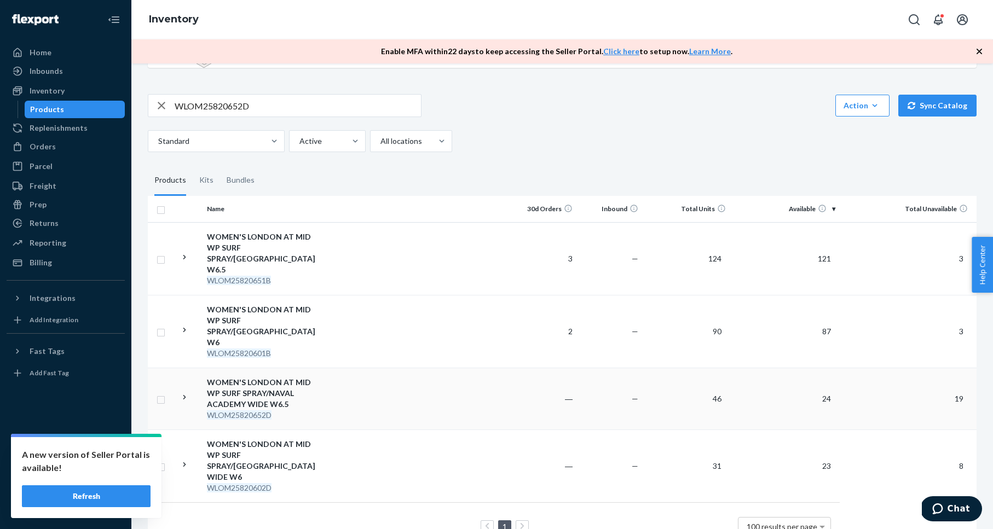
click at [291, 377] on div "WOMEN'S LONDON AT MID WP SURF SPRAY/NAVAL ACADEMY WIDE W6.5" at bounding box center [264, 393] width 114 height 33
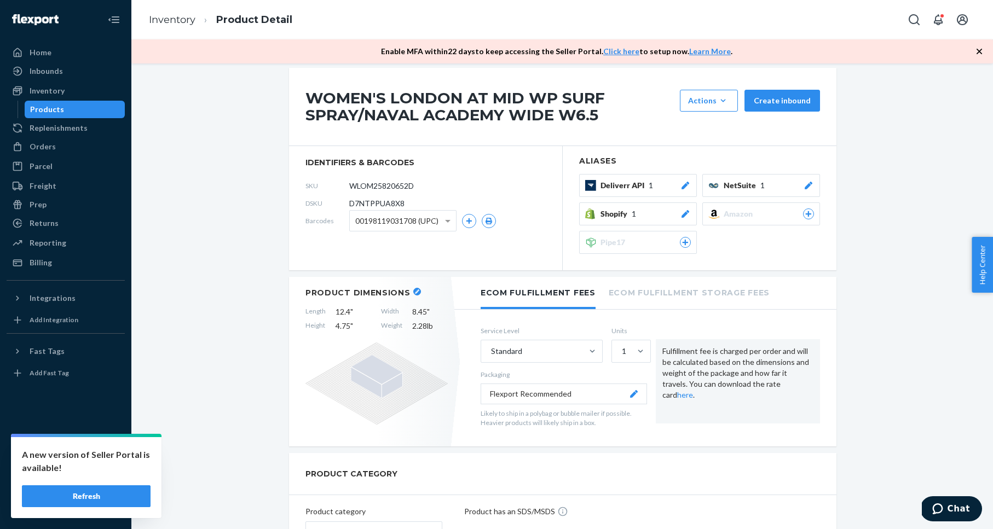
scroll to position [88, 0]
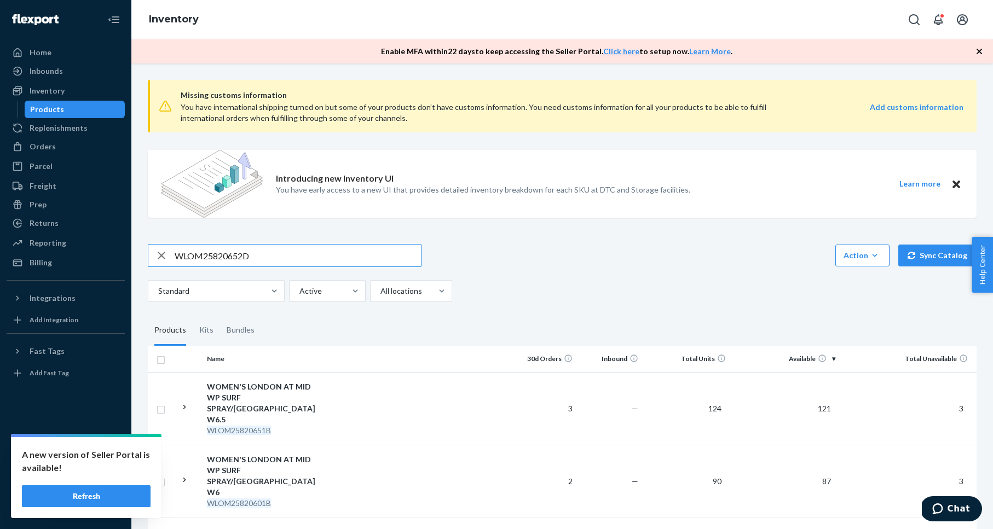
scroll to position [150, 0]
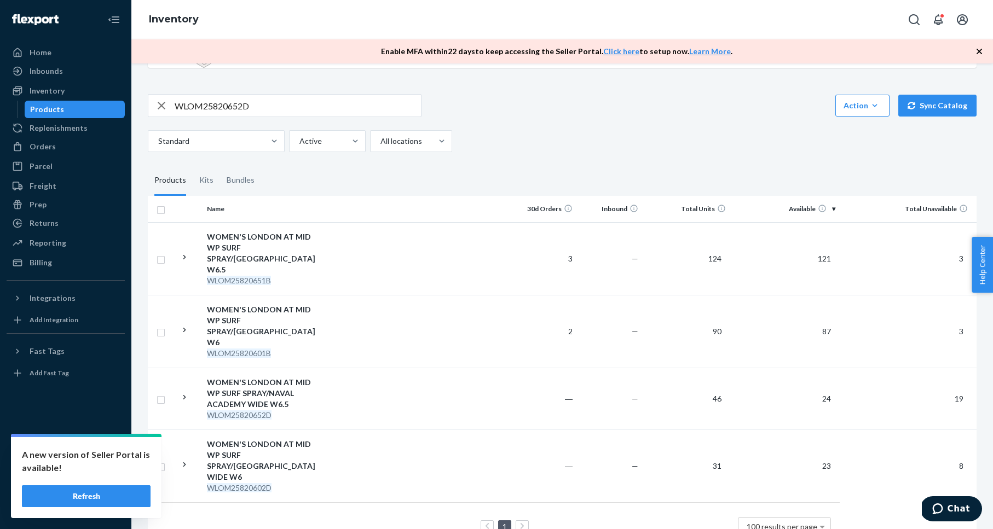
click at [246, 439] on div "WOMEN'S LONDON AT MID WP SURF SPRAY/[GEOGRAPHIC_DATA] WIDE W6" at bounding box center [264, 461] width 114 height 44
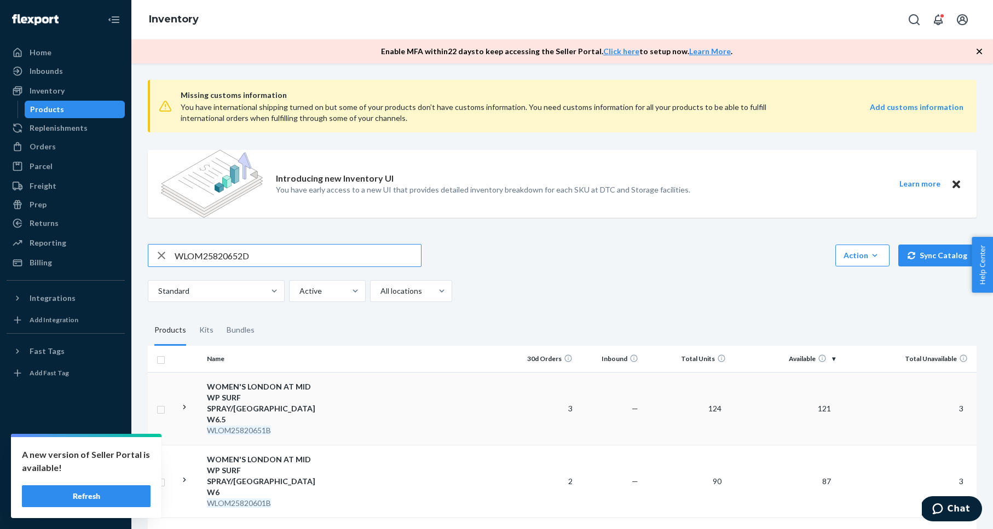
click at [256, 396] on div "WOMEN'S LONDON AT MID WP SURF SPRAY/[GEOGRAPHIC_DATA] W6.5" at bounding box center [264, 403] width 114 height 44
click at [292, 460] on div "WOMEN'S LONDON AT MID WP SURF SPRAY/[GEOGRAPHIC_DATA] W6" at bounding box center [264, 476] width 114 height 44
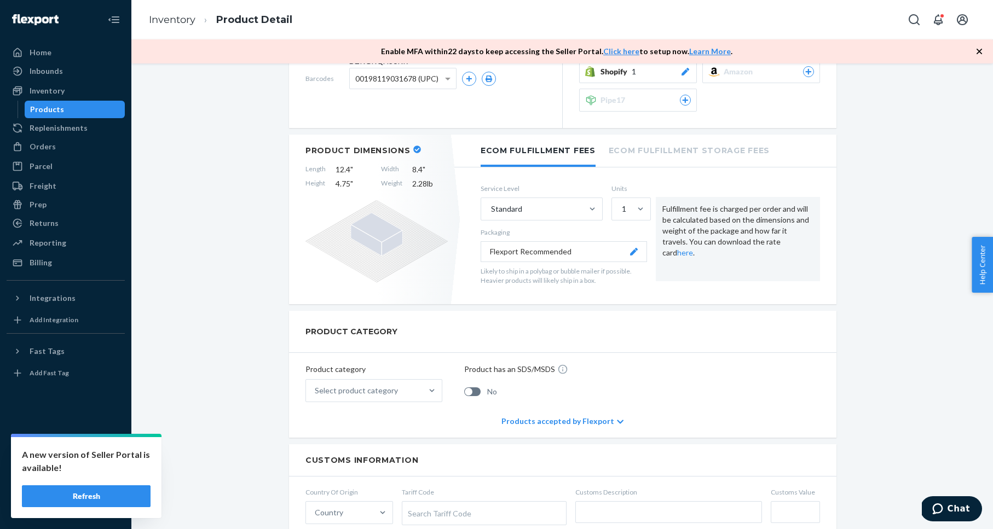
scroll to position [241, 0]
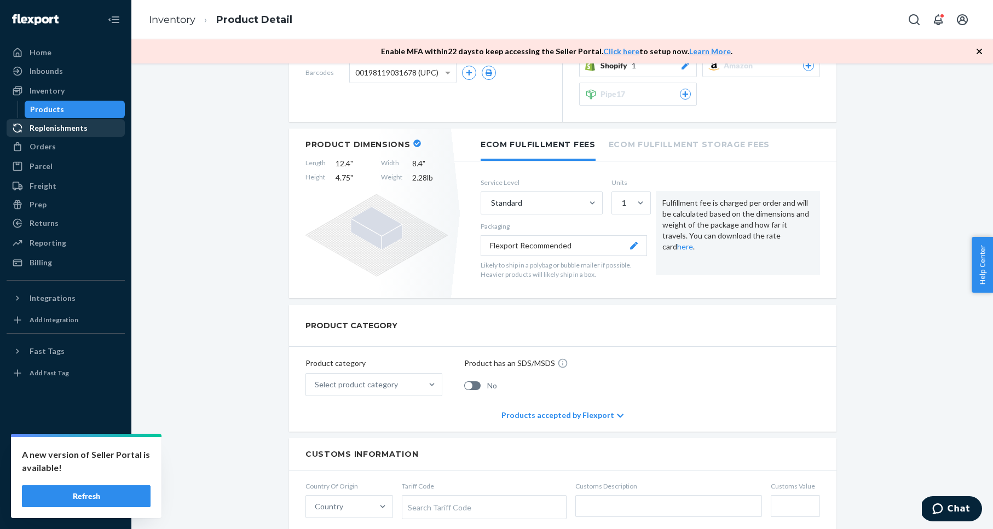
drag, startPoint x: 228, startPoint y: 206, endPoint x: 103, endPoint y: 135, distance: 143.9
click at [81, 97] on div "Inventory" at bounding box center [66, 90] width 116 height 15
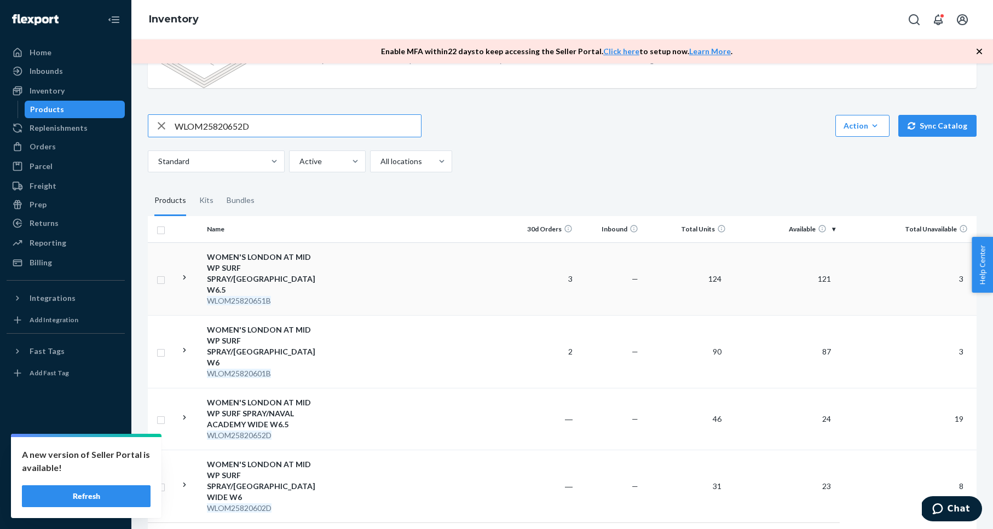
scroll to position [150, 0]
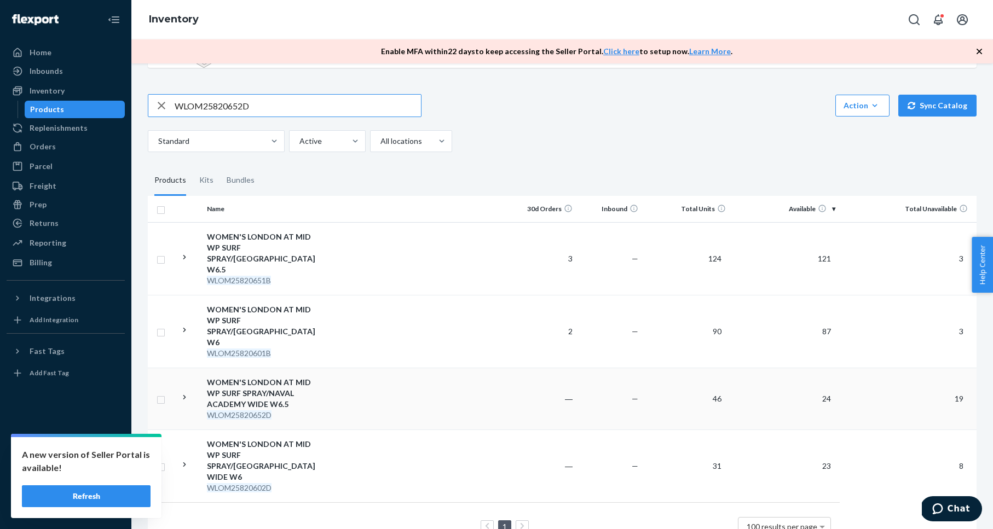
click at [256, 377] on div "WOMEN'S LONDON AT MID WP SURF SPRAY/NAVAL ACADEMY WIDE W6.5" at bounding box center [264, 393] width 114 height 33
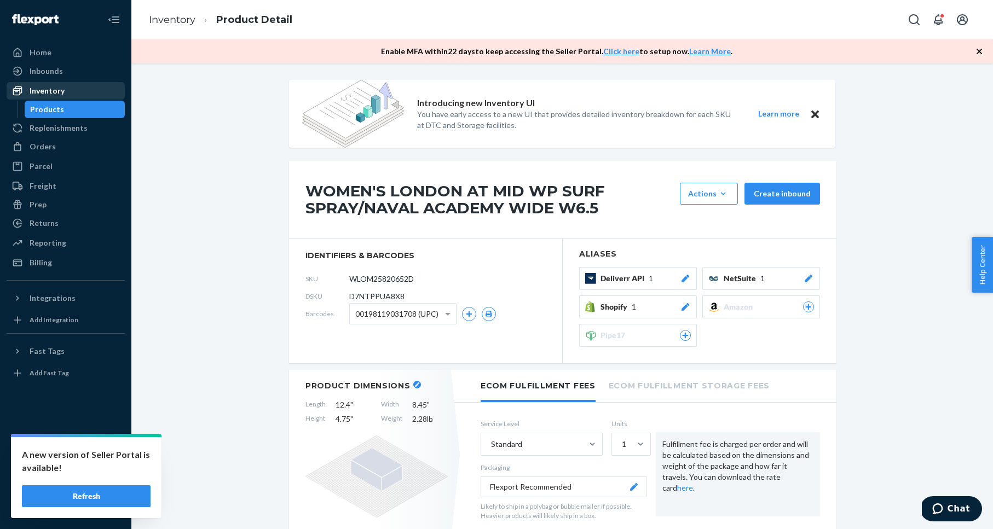
click at [74, 91] on div "Inventory" at bounding box center [66, 90] width 116 height 15
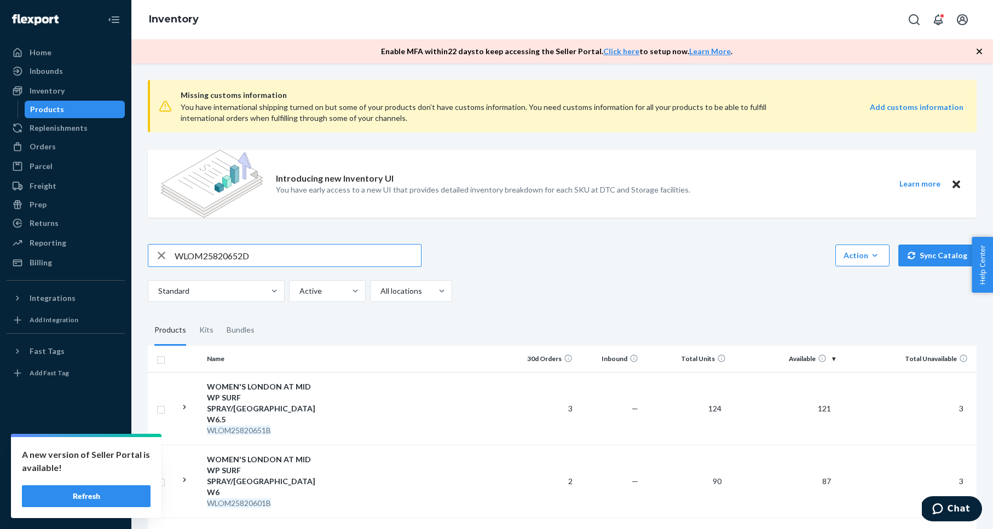
click at [209, 255] on input "WLOM25820652D" at bounding box center [298, 256] width 246 height 22
paste input "MLOM25020852E"
type input "MLOM25020852E"
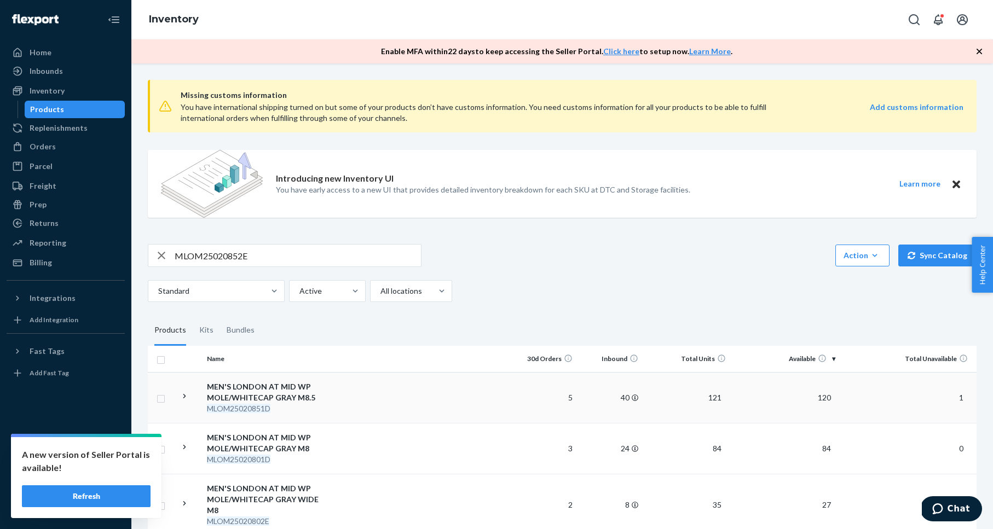
scroll to position [128, 0]
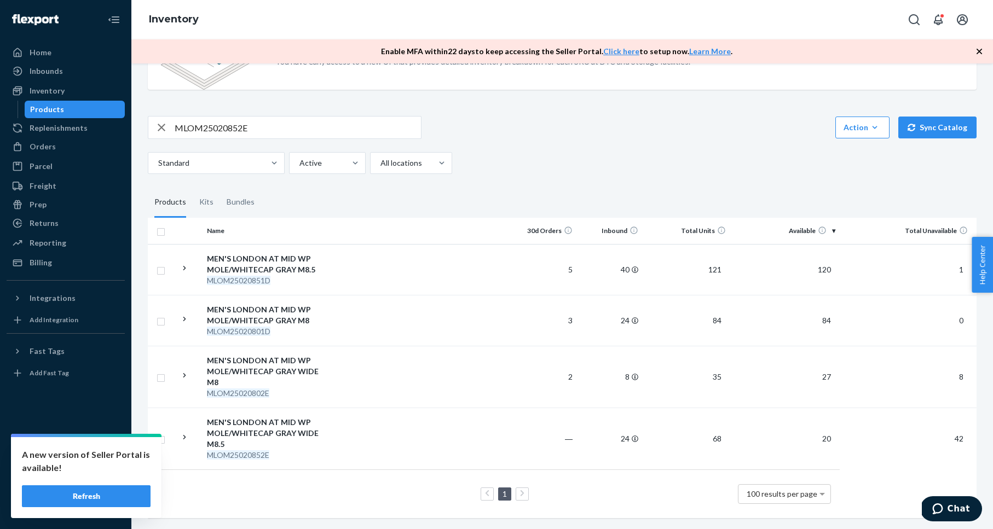
click at [276, 425] on div "MEN'S LONDON AT MID WP MOLE/WHITECAP GRAY WIDE M8.5" at bounding box center [264, 433] width 114 height 33
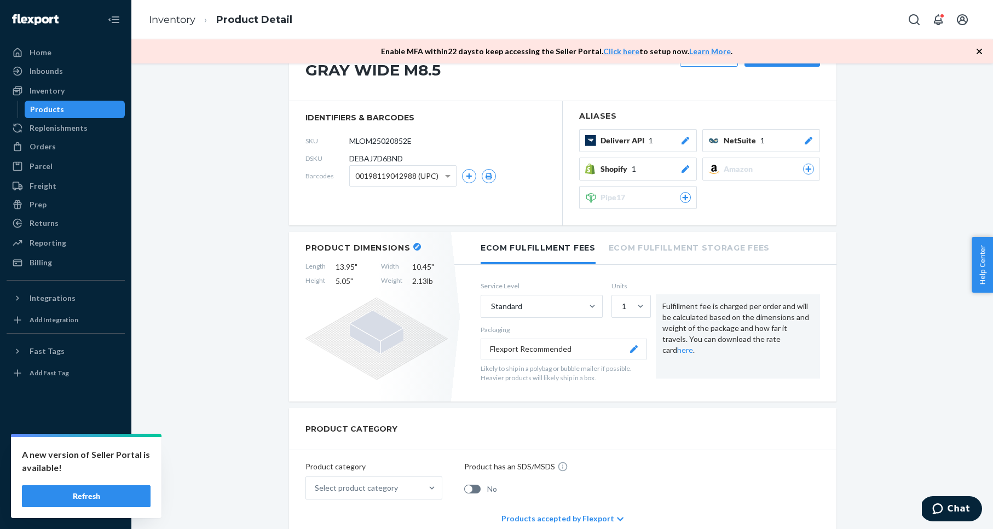
scroll to position [135, 0]
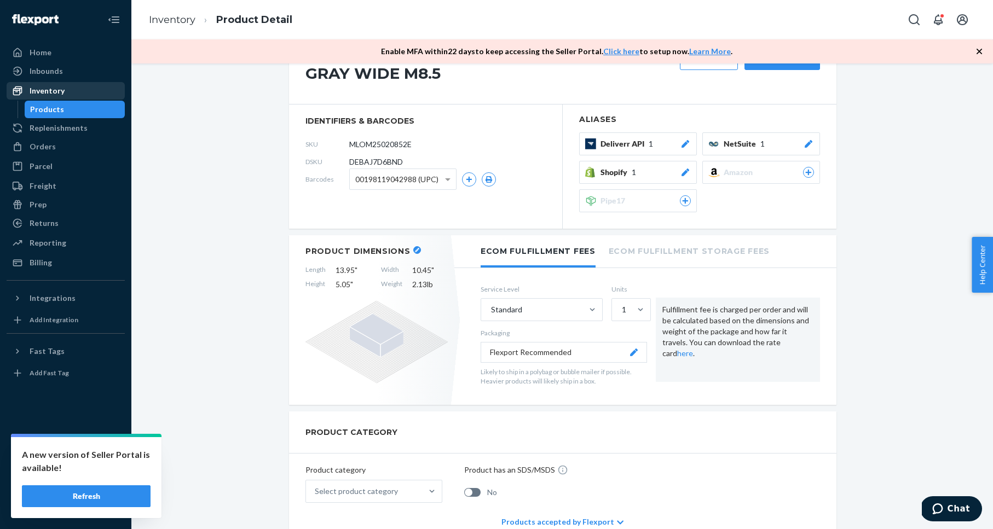
drag, startPoint x: 81, startPoint y: 89, endPoint x: 96, endPoint y: 91, distance: 14.9
click at [81, 89] on div "Inventory" at bounding box center [66, 90] width 116 height 15
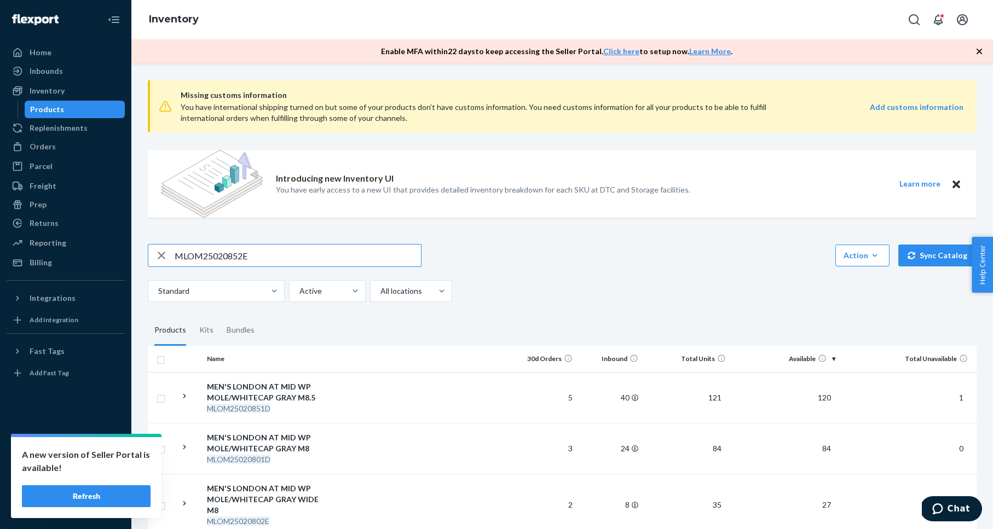
click at [245, 260] on input "MLOM25020852E" at bounding box center [298, 256] width 246 height 22
paste input "WLOM25820652D"
type input "WLOM25820652D"
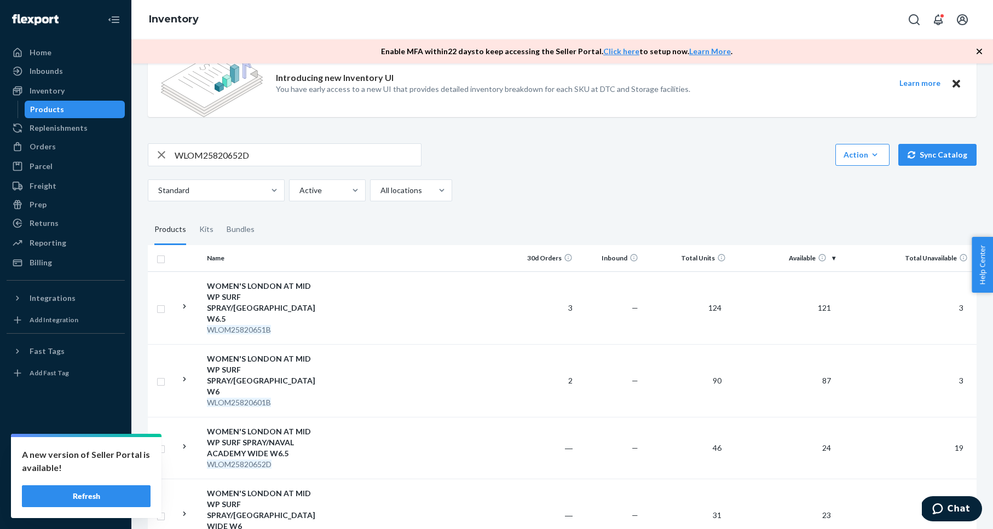
scroll to position [150, 0]
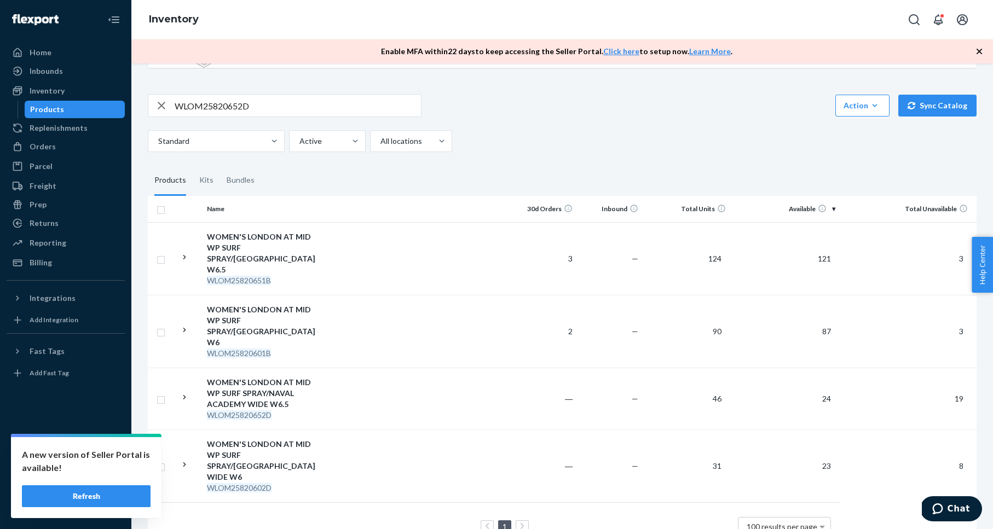
click at [256, 377] on div "WOMEN'S LONDON AT MID WP SURF SPRAY/NAVAL ACADEMY WIDE W6.5" at bounding box center [264, 393] width 114 height 33
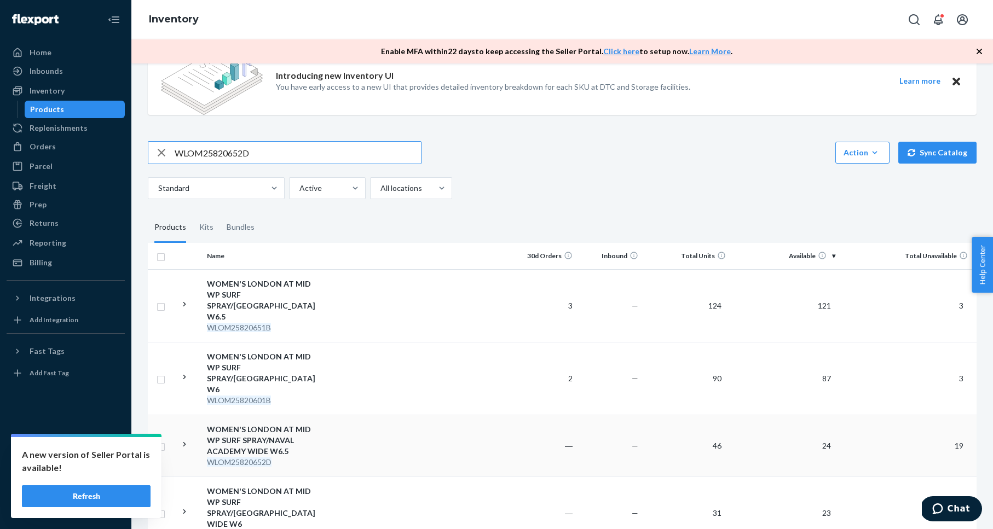
scroll to position [150, 0]
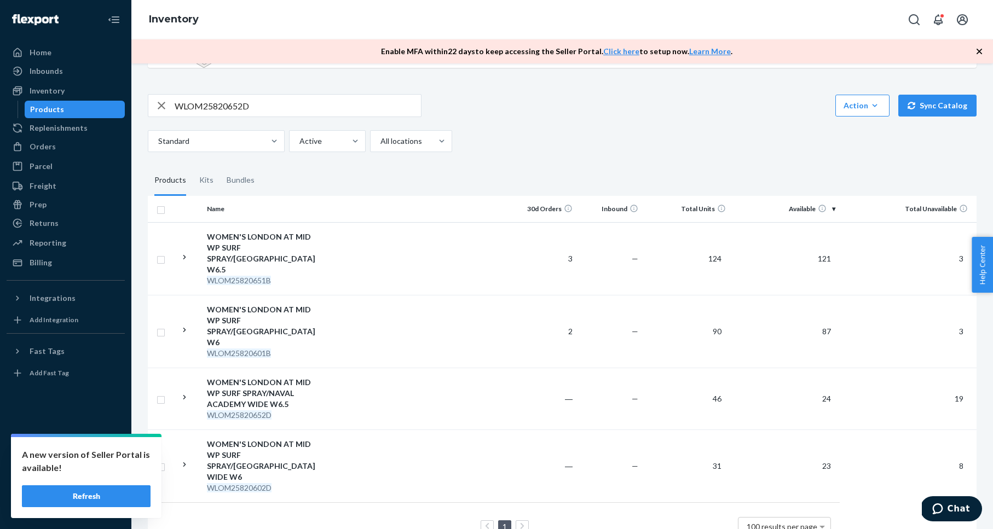
click at [240, 439] on div "WOMEN'S LONDON AT MID WP SURF SPRAY/[GEOGRAPHIC_DATA] WIDE W6" at bounding box center [264, 461] width 114 height 44
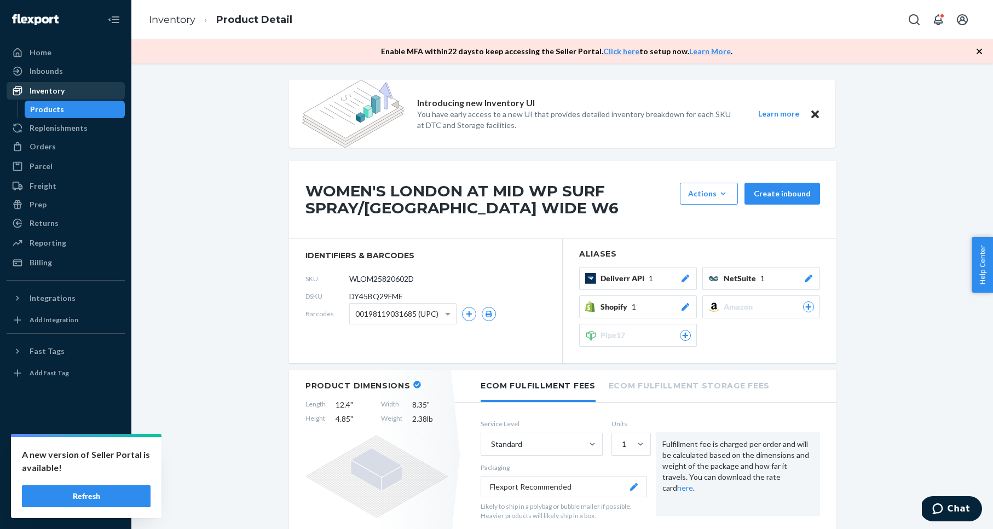
click at [68, 87] on div "Inventory" at bounding box center [66, 90] width 116 height 15
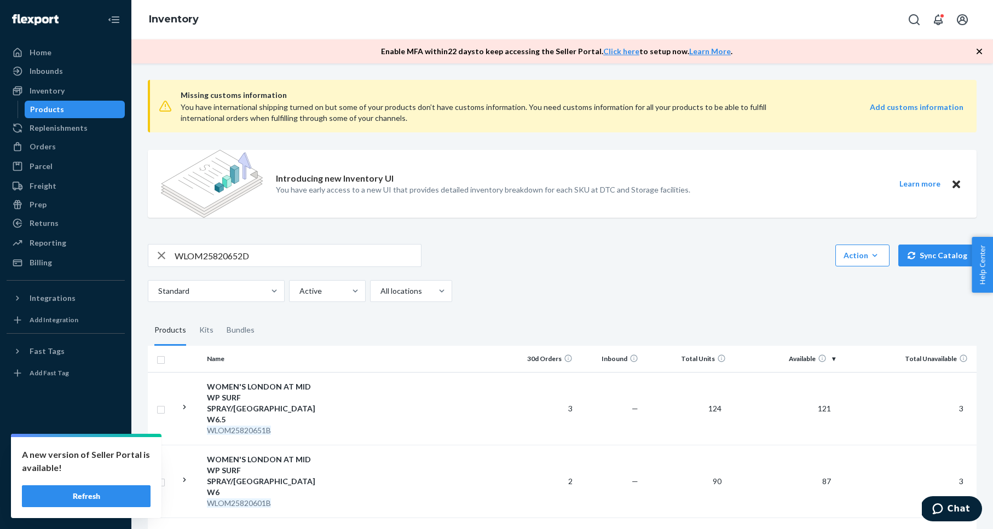
click at [209, 256] on input "WLOM25820652D" at bounding box center [298, 256] width 246 height 22
paste input "MLOM25020852E"
type input "MLOM25020852E"
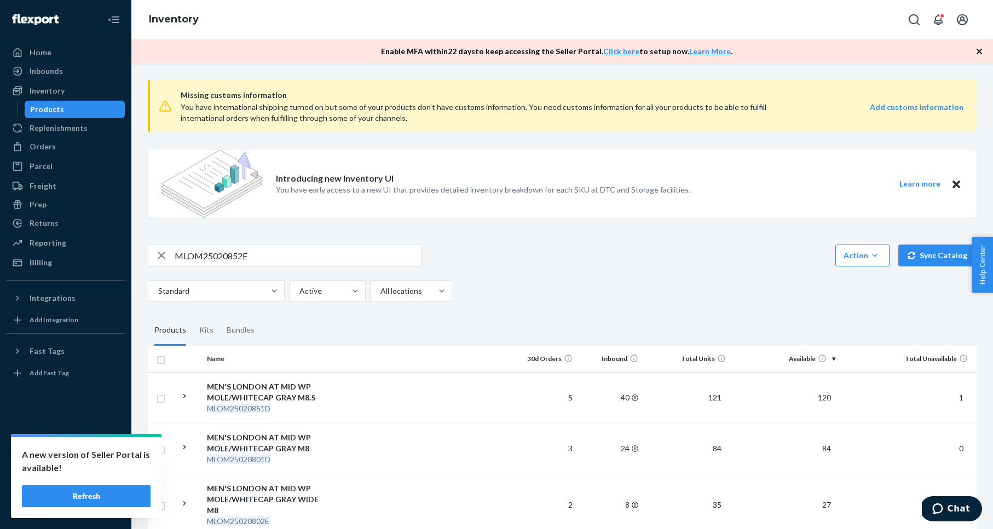
scroll to position [128, 0]
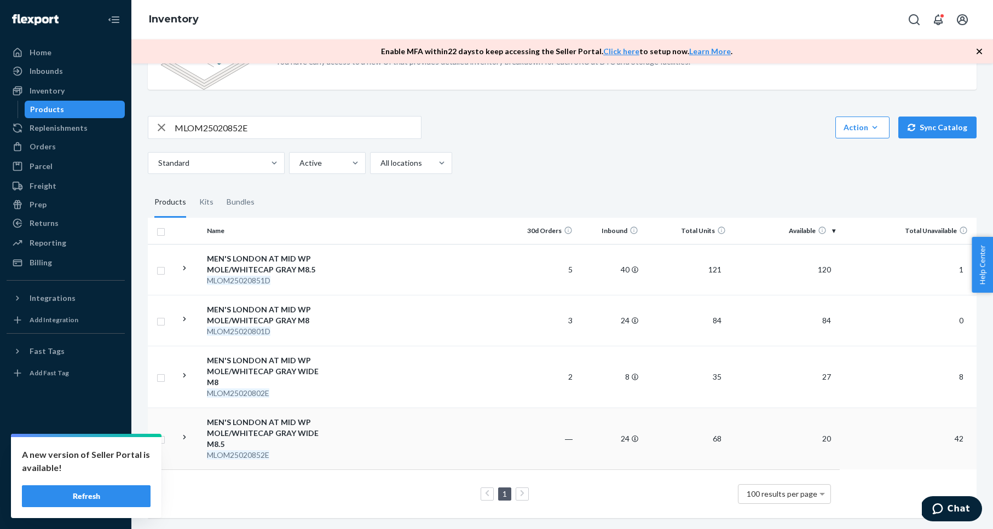
click at [262, 430] on div "MEN'S LONDON AT MID WP MOLE/WHITECAP GRAY WIDE M8.5" at bounding box center [264, 433] width 114 height 33
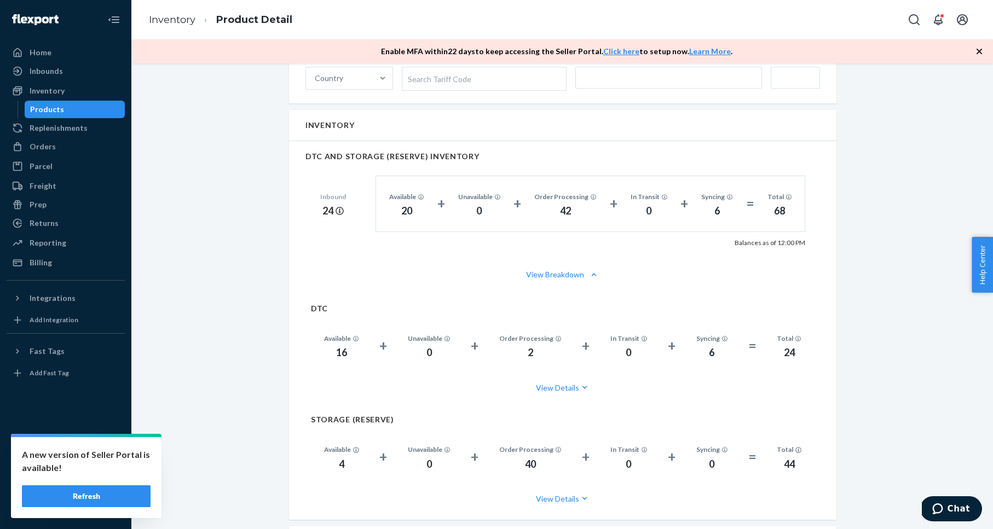
scroll to position [673, 0]
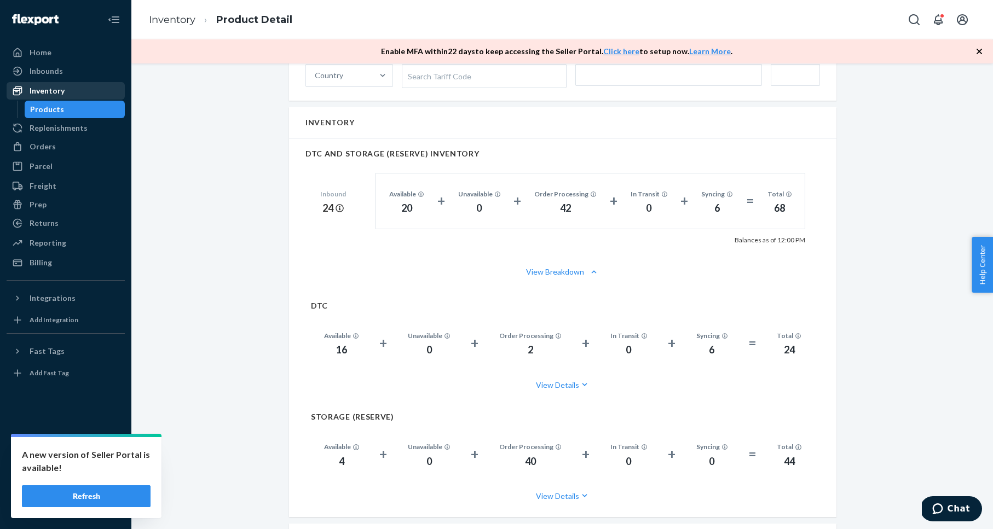
click at [74, 88] on div "Inventory" at bounding box center [66, 90] width 116 height 15
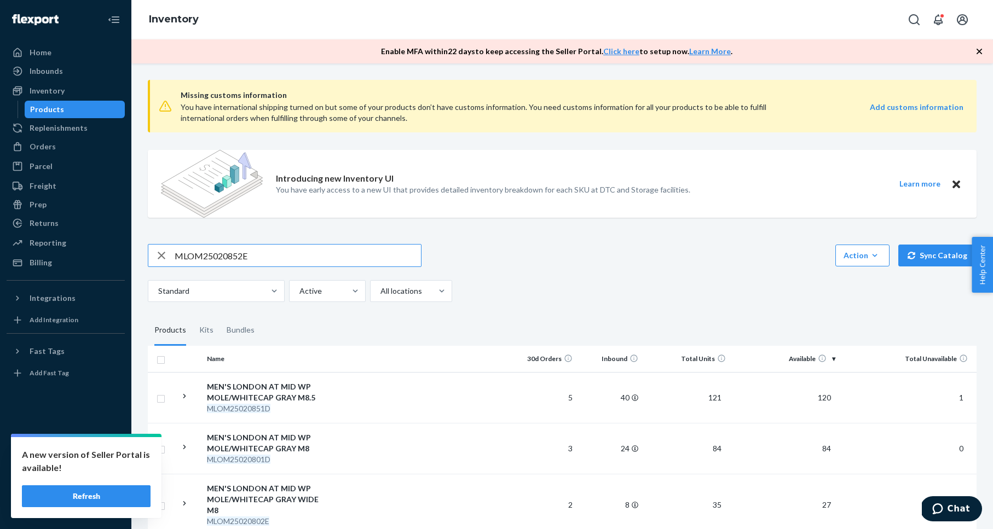
click at [232, 249] on input "MLOM25020852E" at bounding box center [298, 256] width 246 height 22
type input "WLOM25821052D"
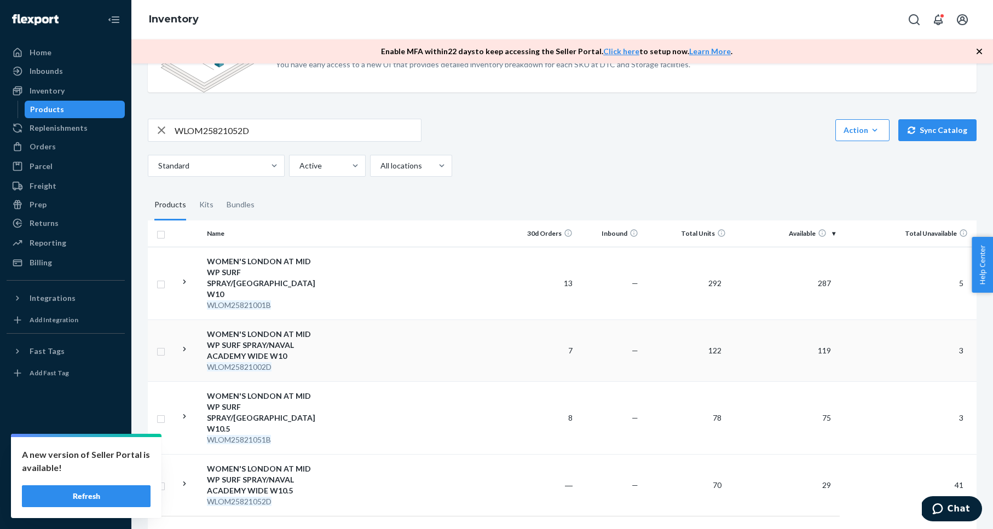
scroll to position [150, 0]
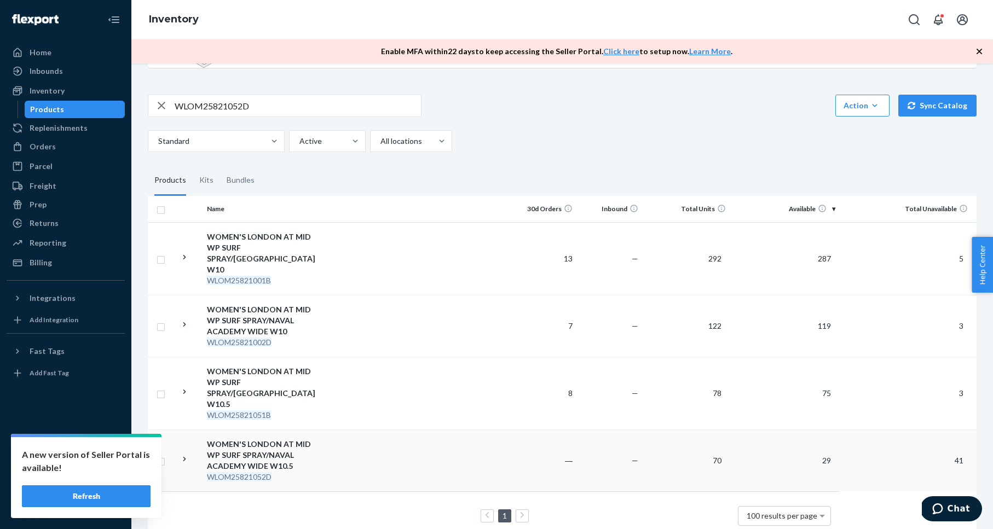
click at [261, 439] on div "WOMEN'S LONDON AT MID WP SURF SPRAY/NAVAL ACADEMY WIDE W10.5" at bounding box center [264, 455] width 114 height 33
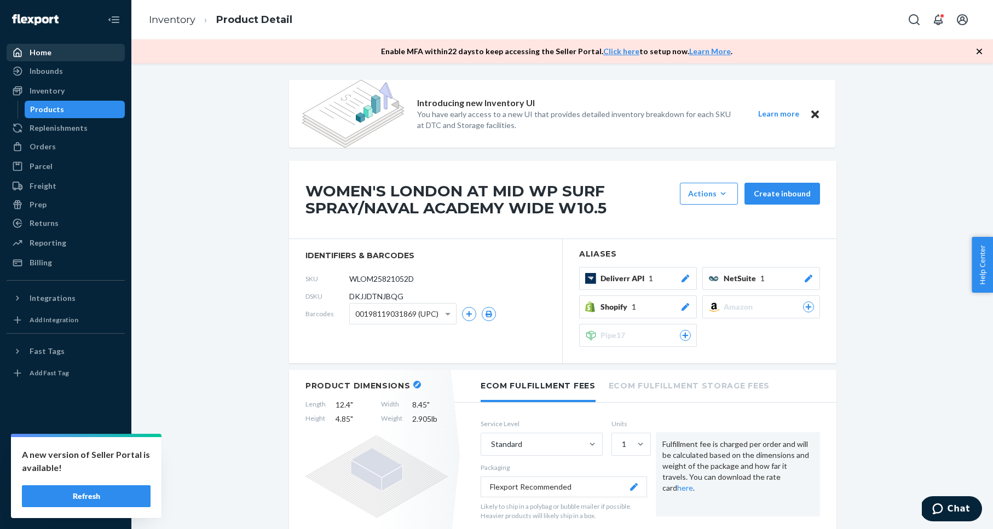
click at [49, 56] on div "Home" at bounding box center [41, 52] width 22 height 11
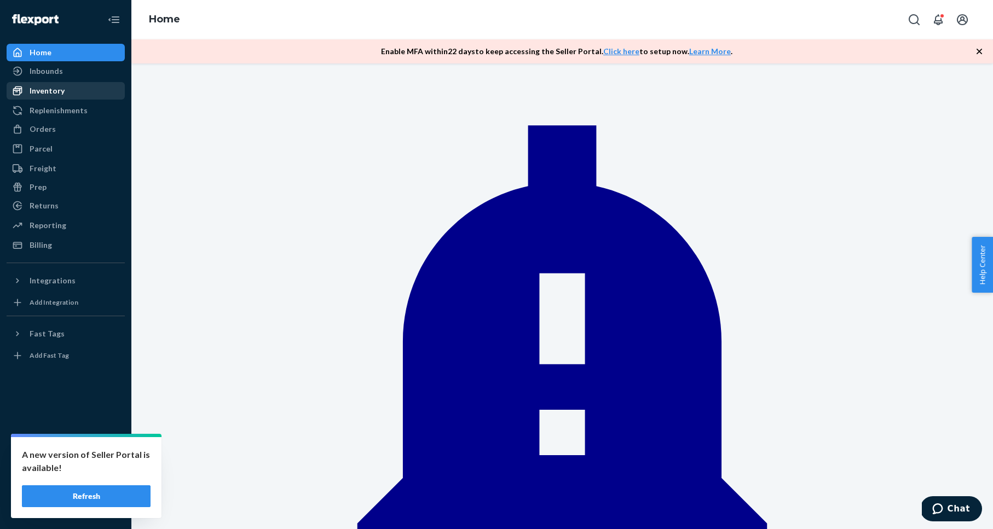
click at [61, 88] on div "Inventory" at bounding box center [47, 90] width 35 height 11
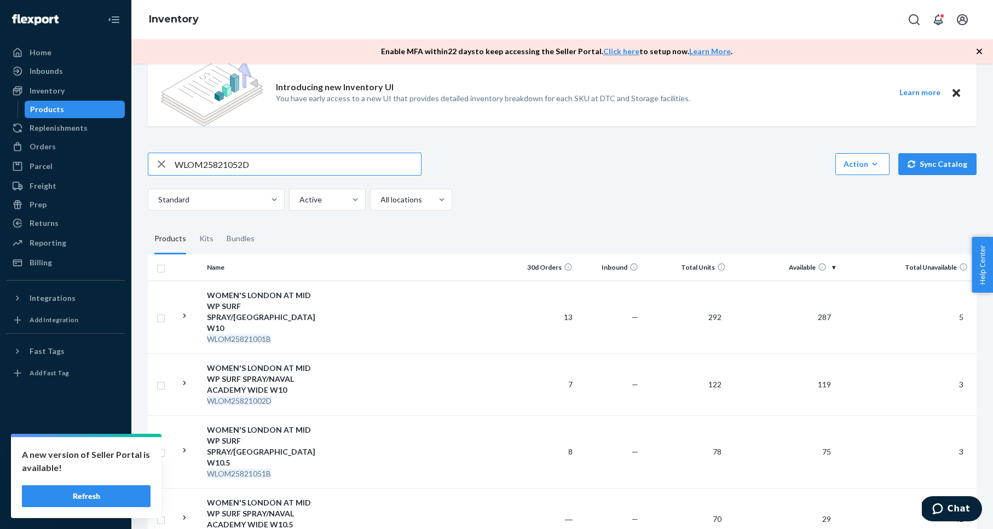
scroll to position [74, 0]
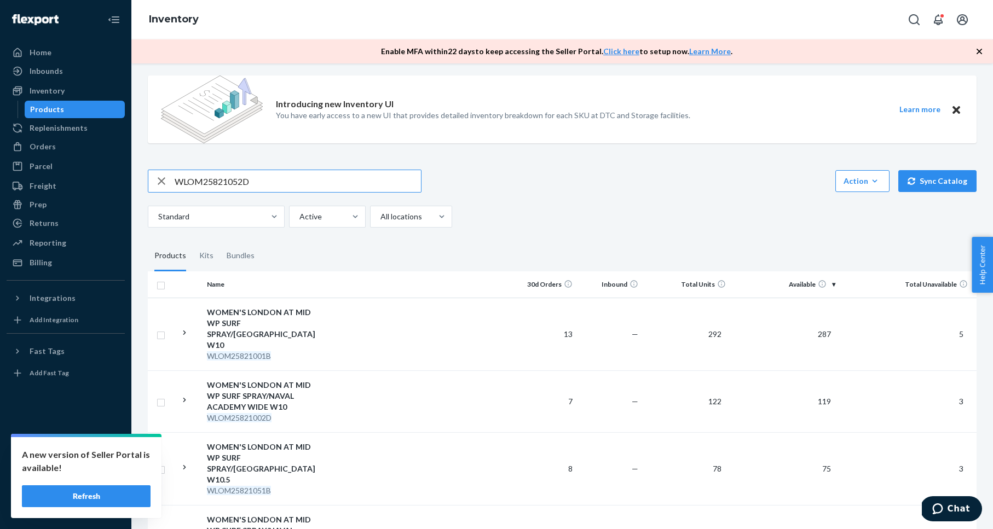
click at [224, 178] on input "WLOM25821052D" at bounding box center [298, 181] width 246 height 22
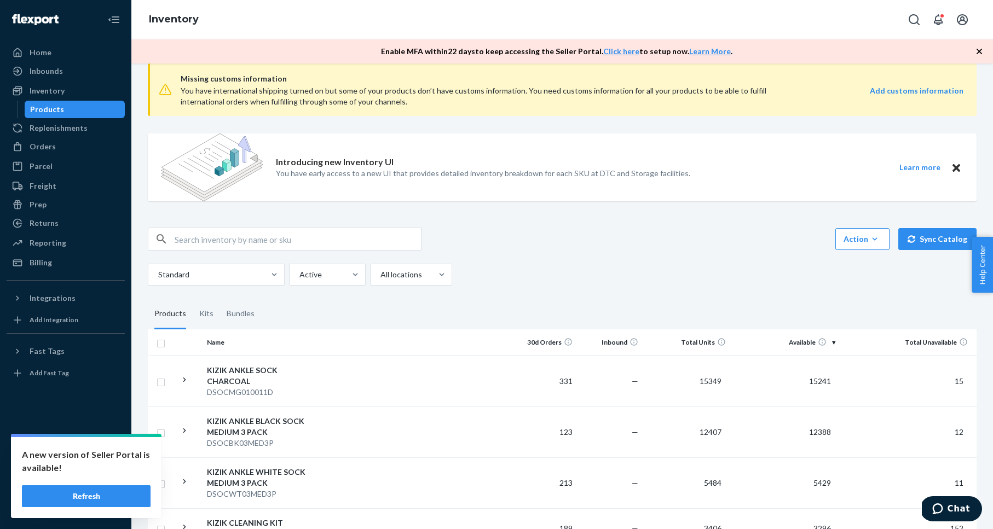
scroll to position [9, 0]
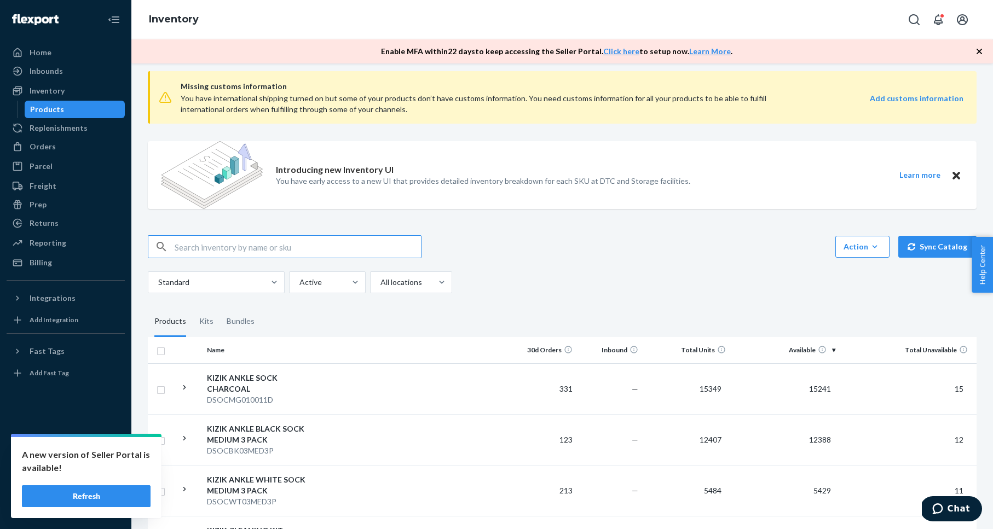
click at [302, 256] on input "text" at bounding box center [298, 247] width 246 height 22
click at [294, 245] on input "text" at bounding box center [298, 247] width 246 height 22
paste input "WLOM25821052D"
type input "WLOM25821052D"
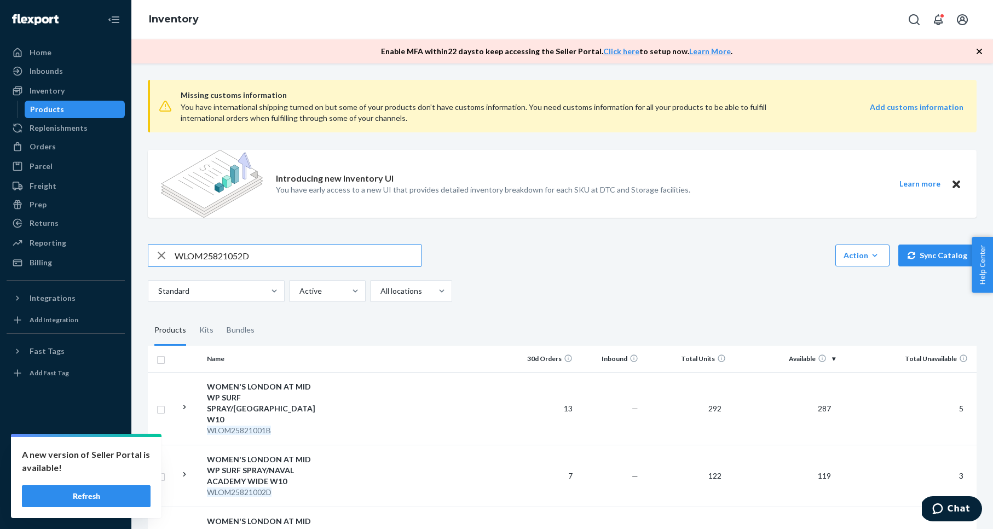
click at [269, 263] on input "WLOM25821052D" at bounding box center [298, 256] width 246 height 22
click at [269, 262] on input "WLOM25821052D" at bounding box center [298, 256] width 246 height 22
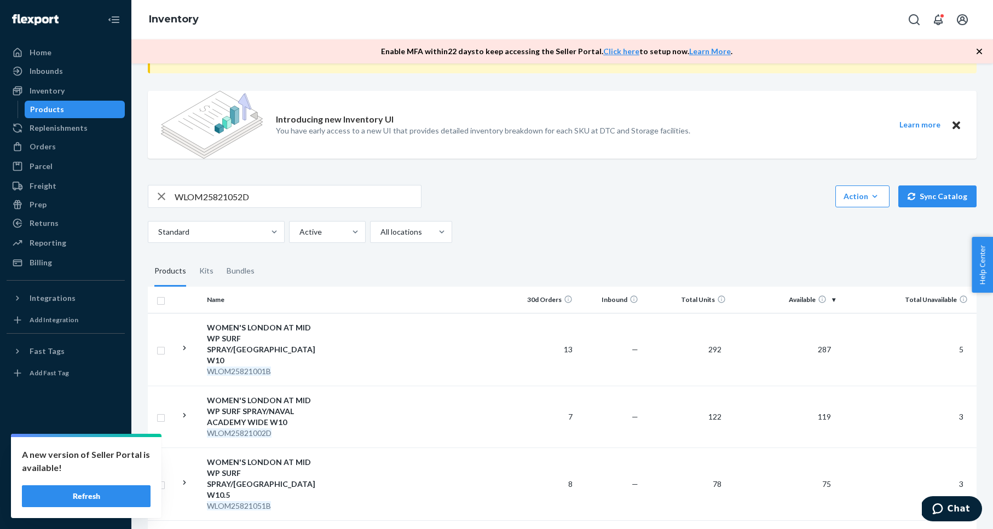
scroll to position [150, 0]
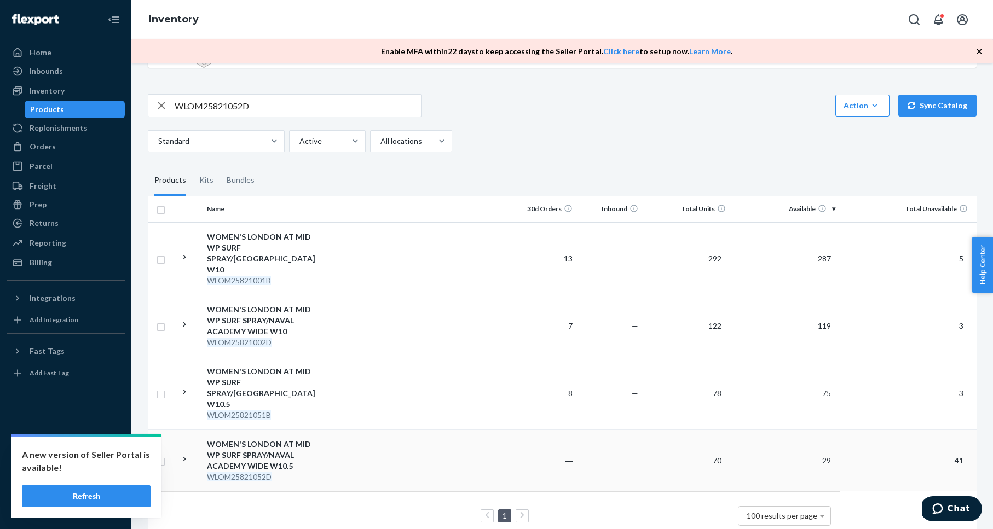
click at [256, 439] on div "WOMEN'S LONDON AT MID WP SURF SPRAY/NAVAL ACADEMY WIDE W10.5" at bounding box center [264, 455] width 114 height 33
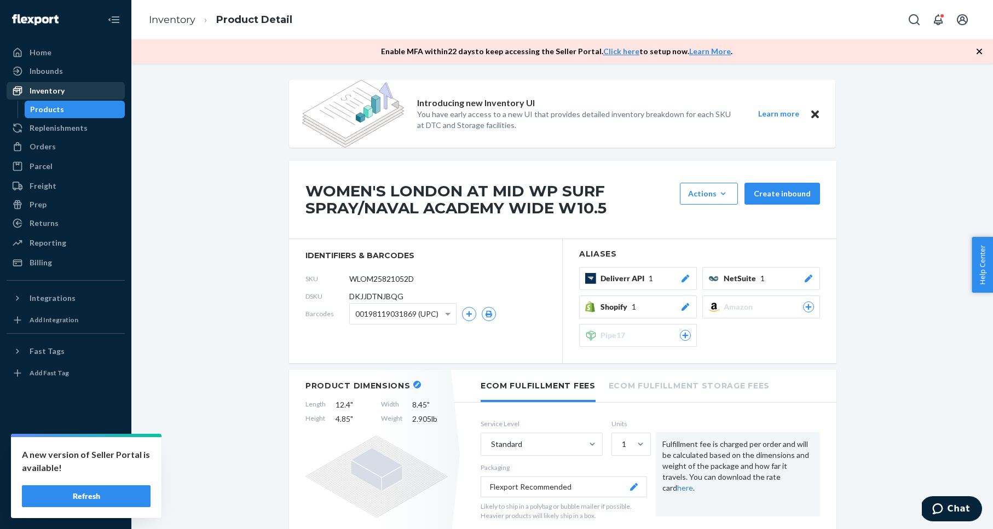
click at [68, 88] on div "Inventory" at bounding box center [66, 90] width 116 height 15
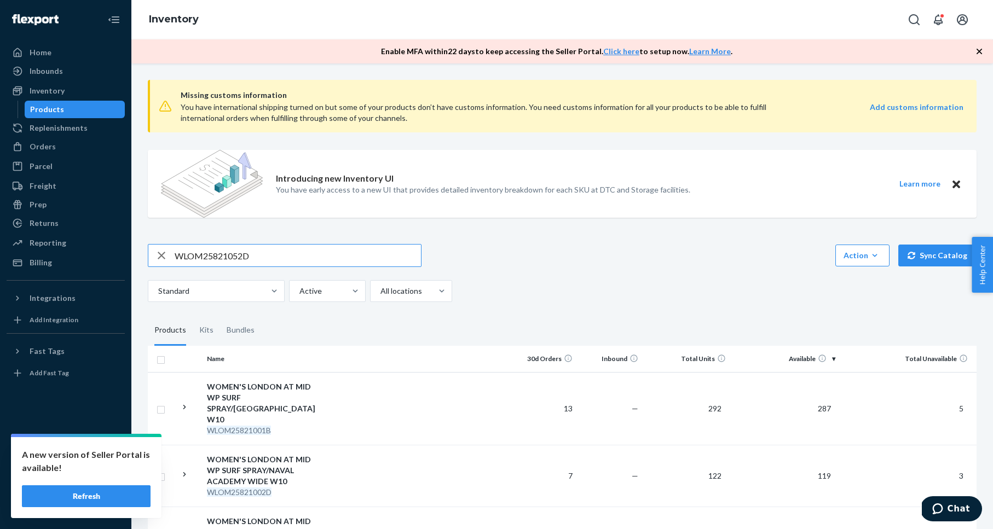
click at [216, 250] on input "WLOM25821052D" at bounding box center [298, 256] width 246 height 22
type input "MLONDO150752E"
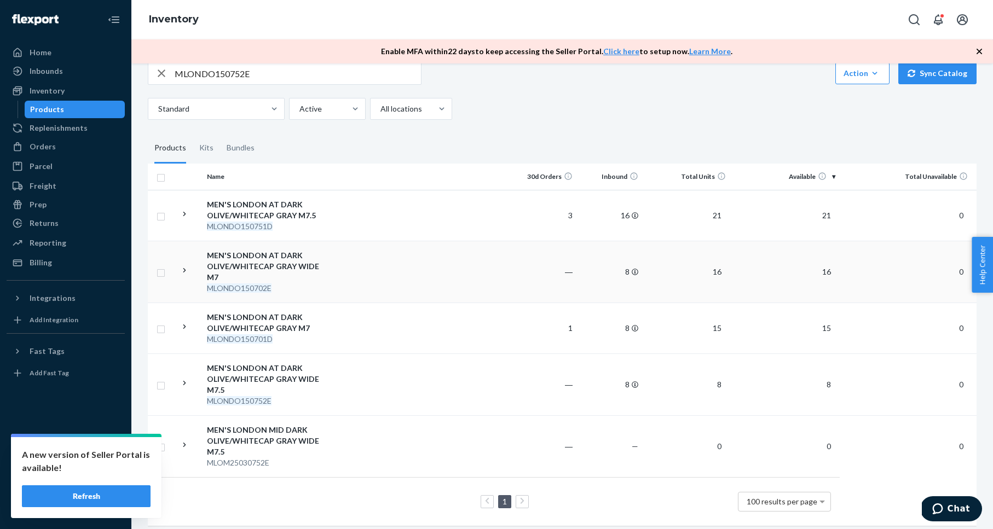
scroll to position [190, 0]
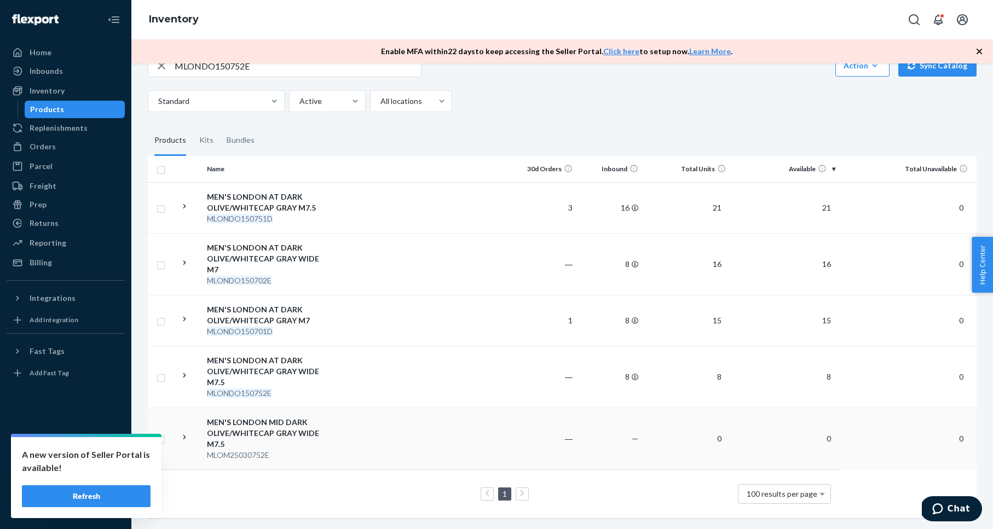
click at [258, 436] on div "MEN'S LONDON MID DARK OLIVE/WHITECAP GRAY WIDE M7.5" at bounding box center [264, 433] width 114 height 33
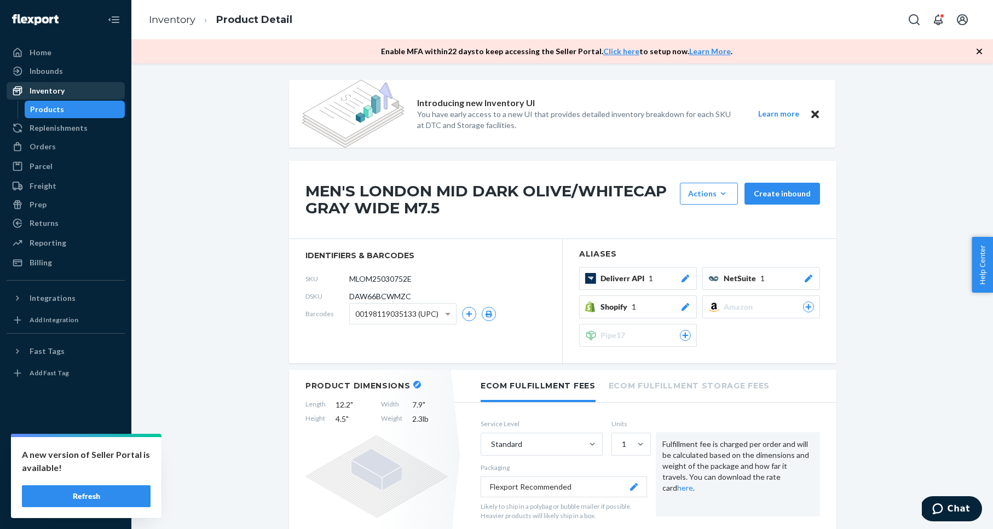
click at [36, 85] on div "Inventory" at bounding box center [47, 90] width 35 height 11
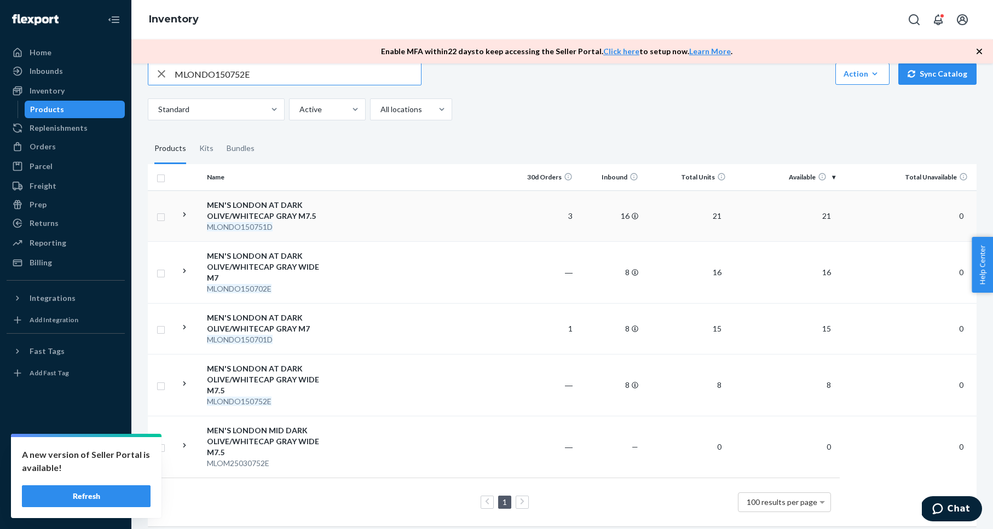
scroll to position [190, 0]
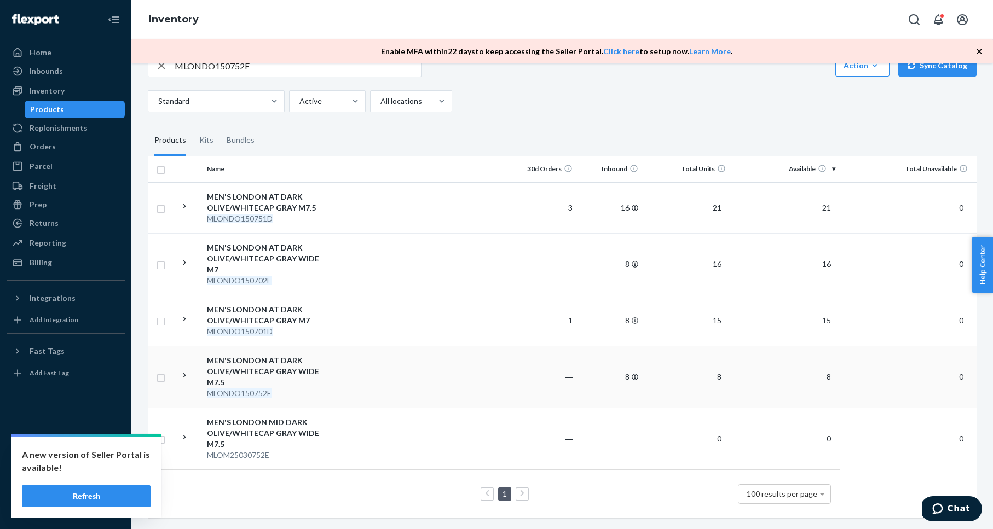
click at [247, 362] on div "MEN'S LONDON AT DARK OLIVE/WHITECAP GRAY WIDE M7.5" at bounding box center [264, 371] width 114 height 33
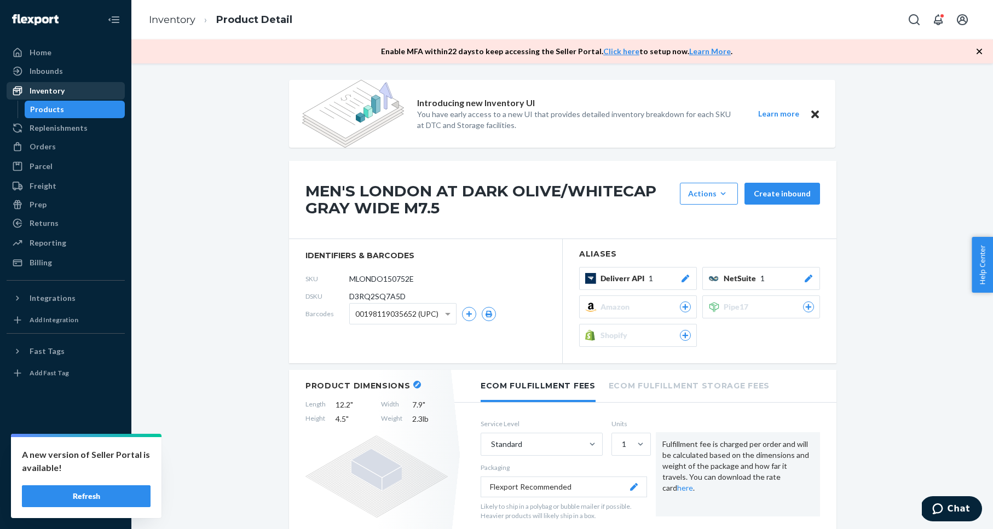
click at [41, 85] on div "Inventory" at bounding box center [47, 90] width 35 height 11
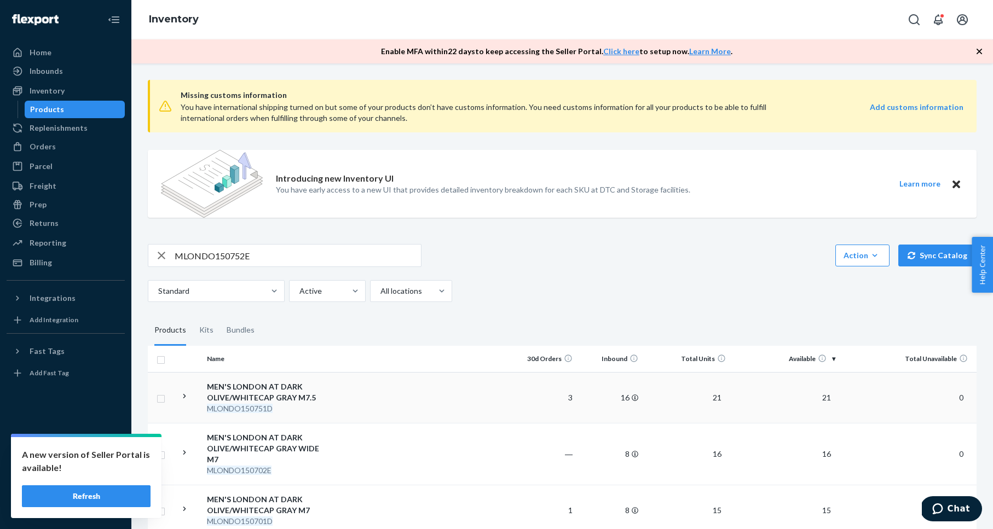
click at [246, 383] on div "MEN'S LONDON AT DARK OLIVE/WHITECAP GRAY M7.5" at bounding box center [264, 392] width 114 height 22
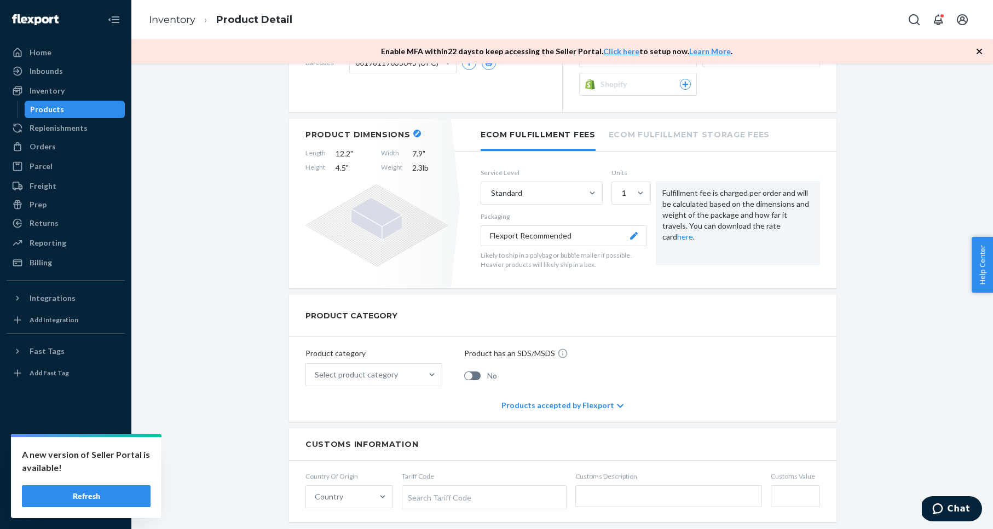
scroll to position [394, 0]
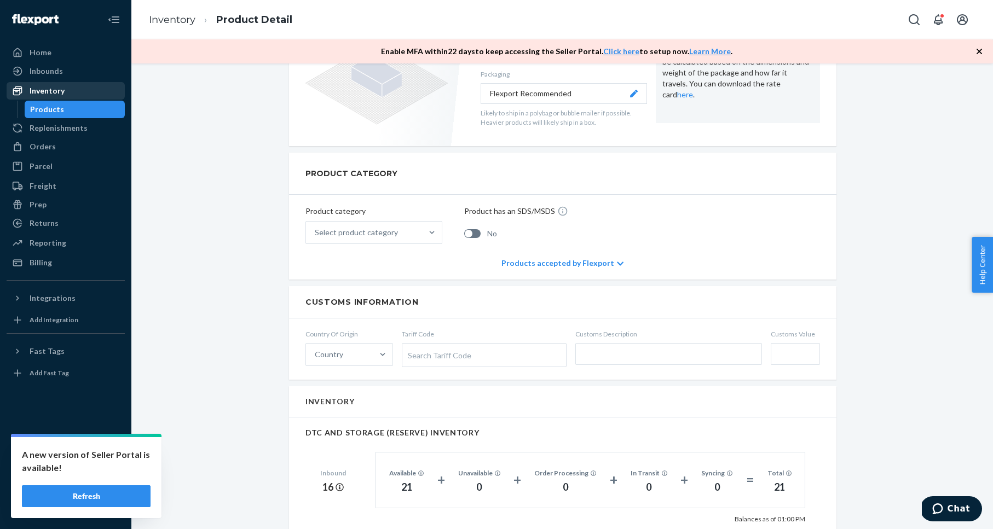
drag, startPoint x: 52, startPoint y: 93, endPoint x: 55, endPoint y: 87, distance: 6.9
click at [52, 93] on div "Inventory" at bounding box center [47, 90] width 35 height 11
